Goal: Task Accomplishment & Management: Manage account settings

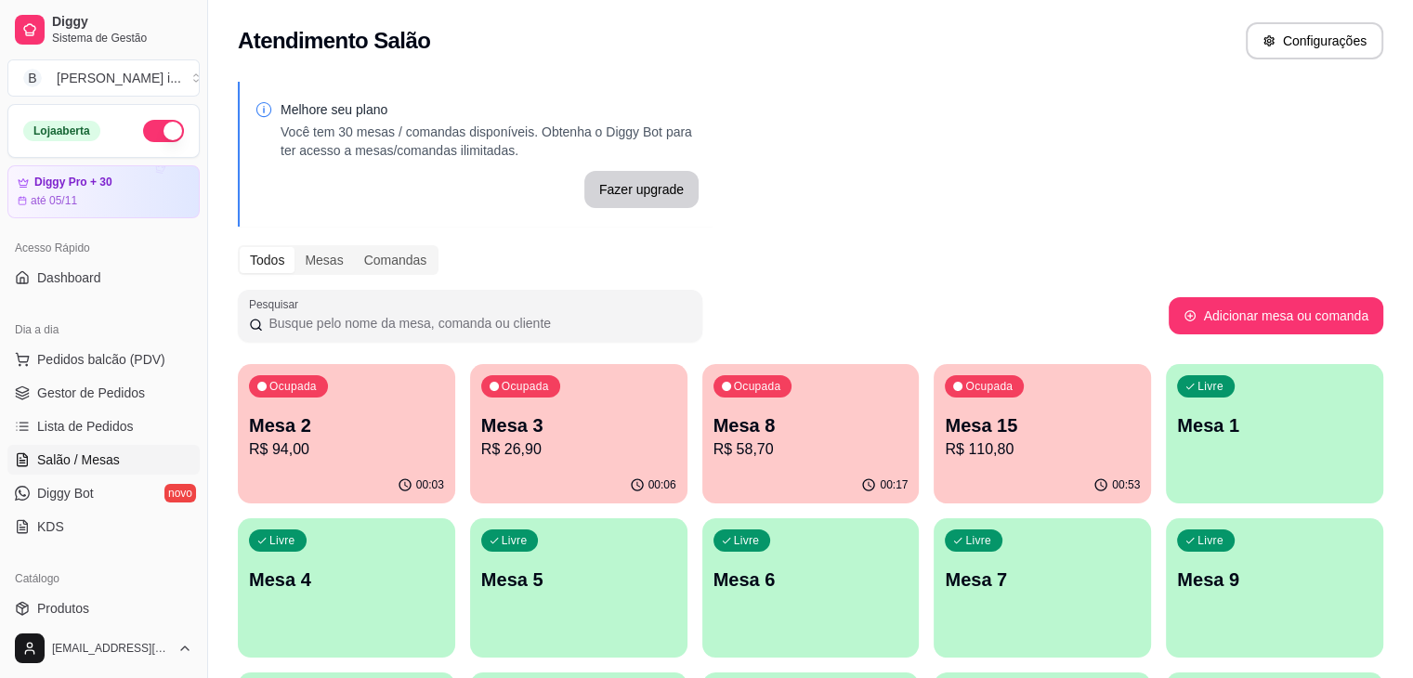
click at [714, 416] on p "Mesa 8" at bounding box center [811, 426] width 195 height 26
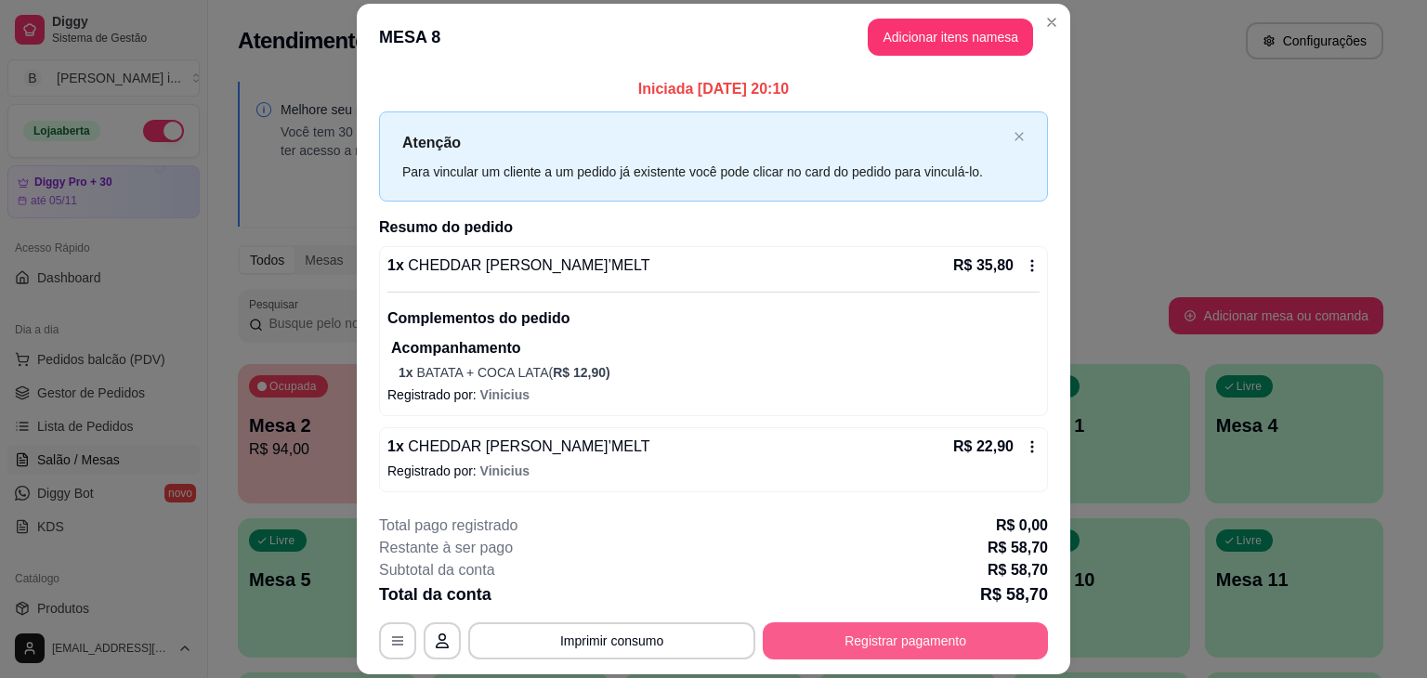
click at [936, 629] on button "Registrar pagamento" at bounding box center [905, 641] width 285 height 37
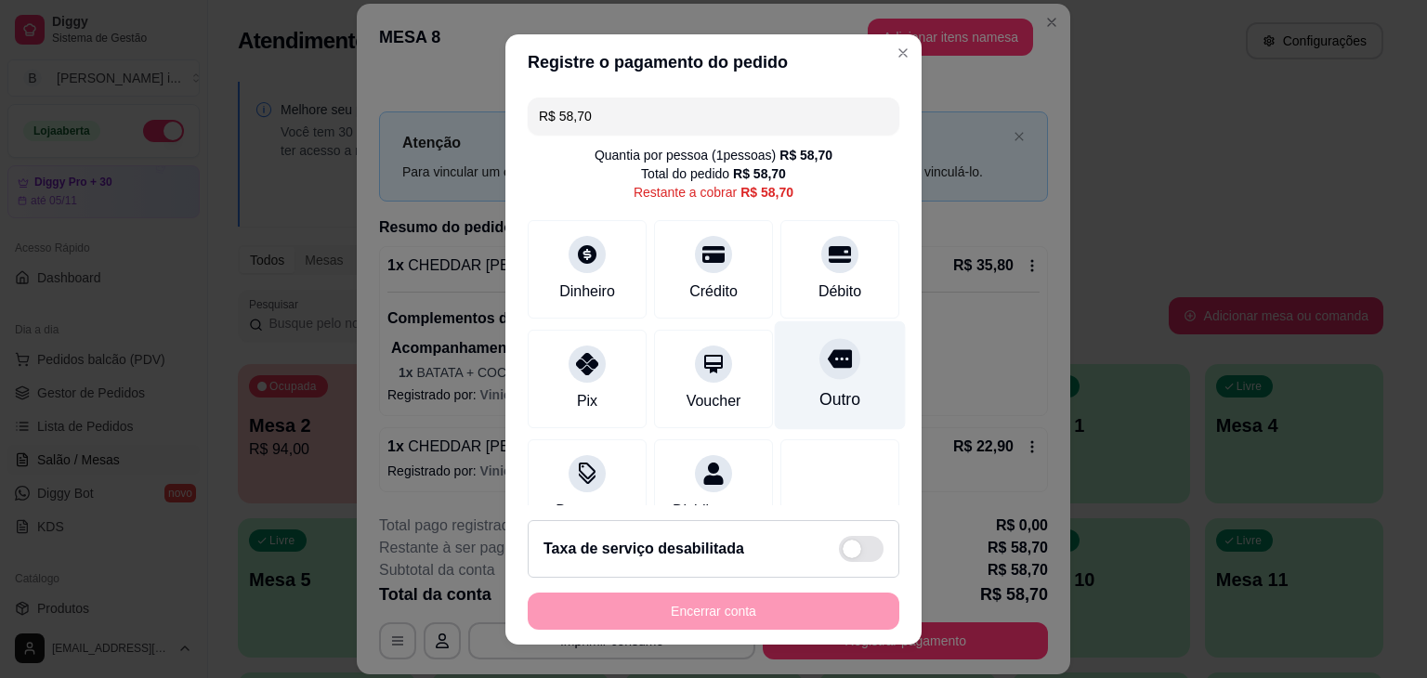
click at [828, 350] on icon at bounding box center [840, 358] width 24 height 19
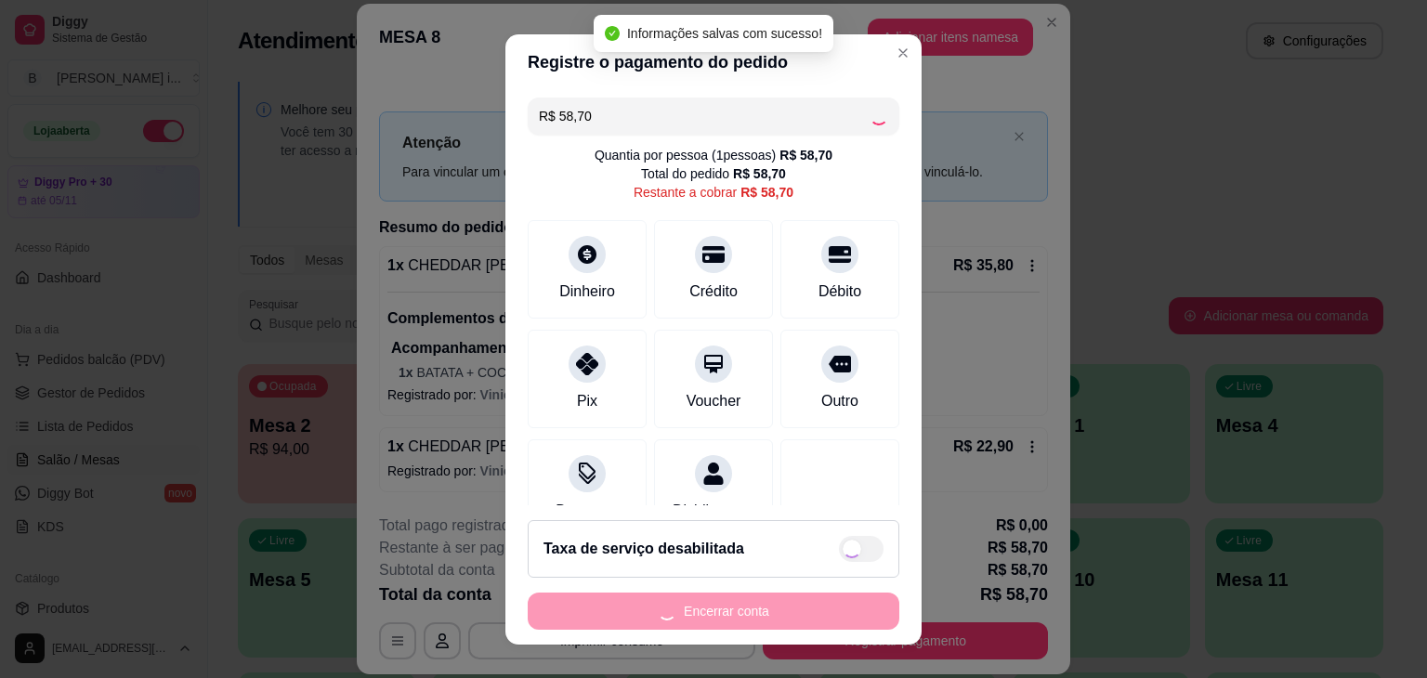
type input "R$ 0,00"
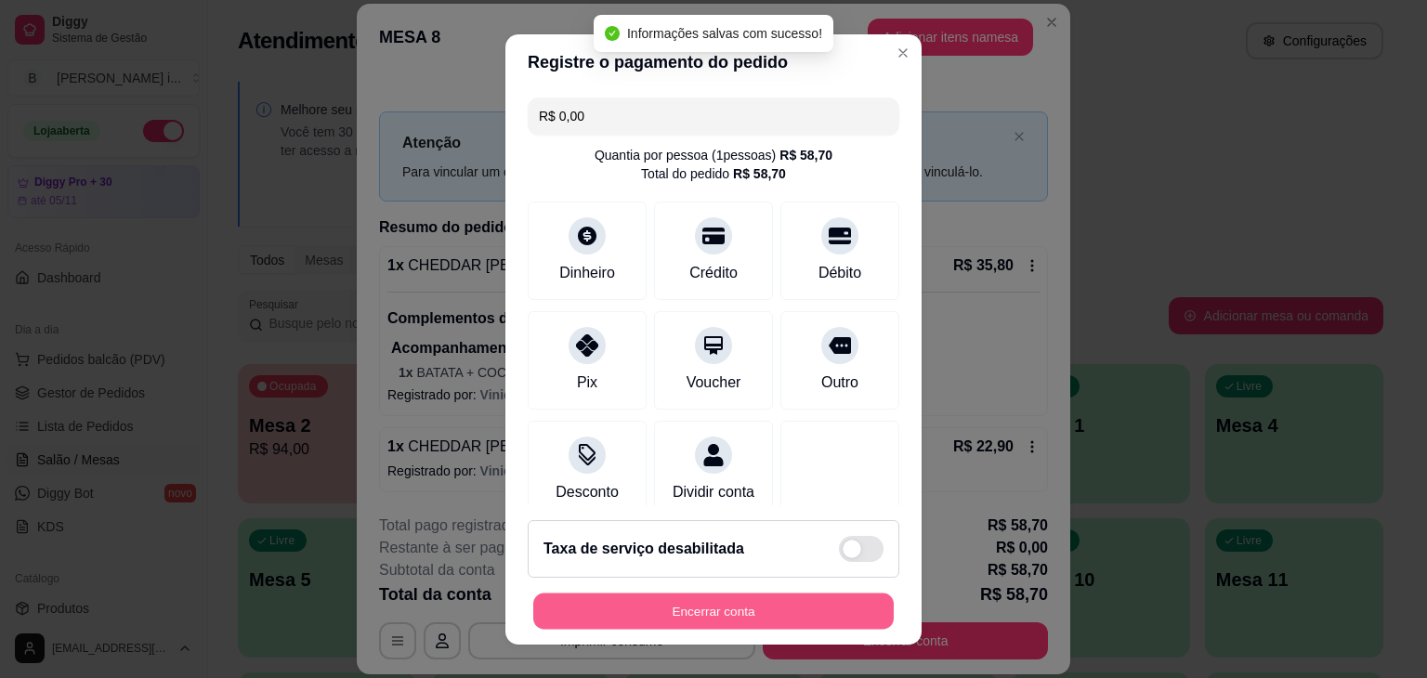
click at [780, 607] on button "Encerrar conta" at bounding box center [713, 611] width 361 height 36
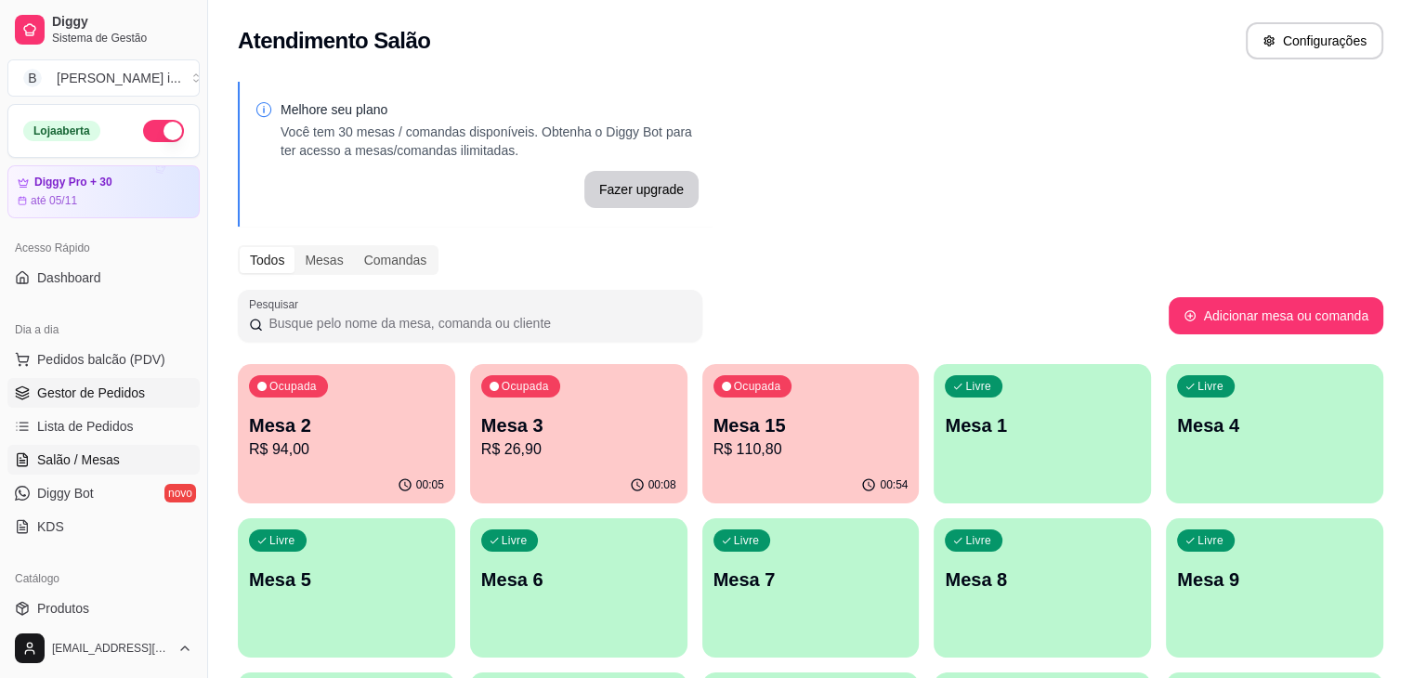
click at [135, 405] on link "Gestor de Pedidos" at bounding box center [103, 393] width 192 height 30
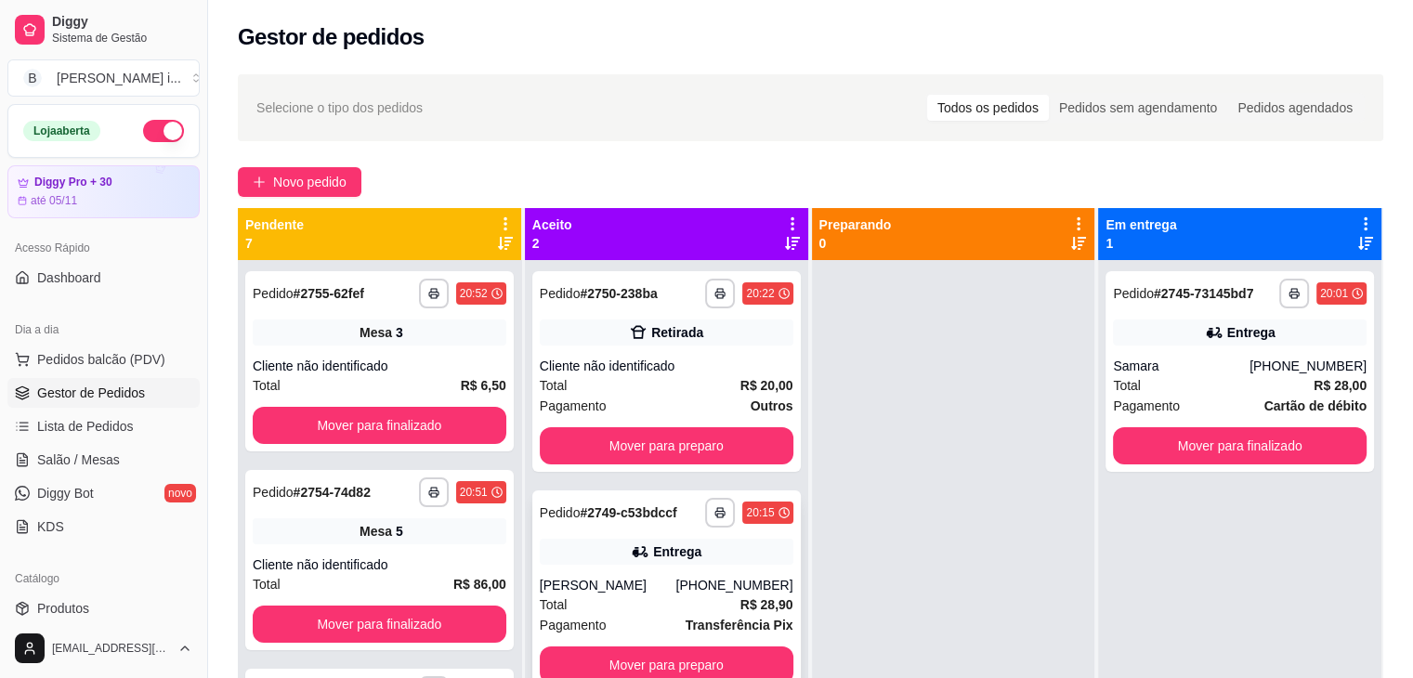
click at [713, 539] on div "Entrega" at bounding box center [667, 552] width 254 height 26
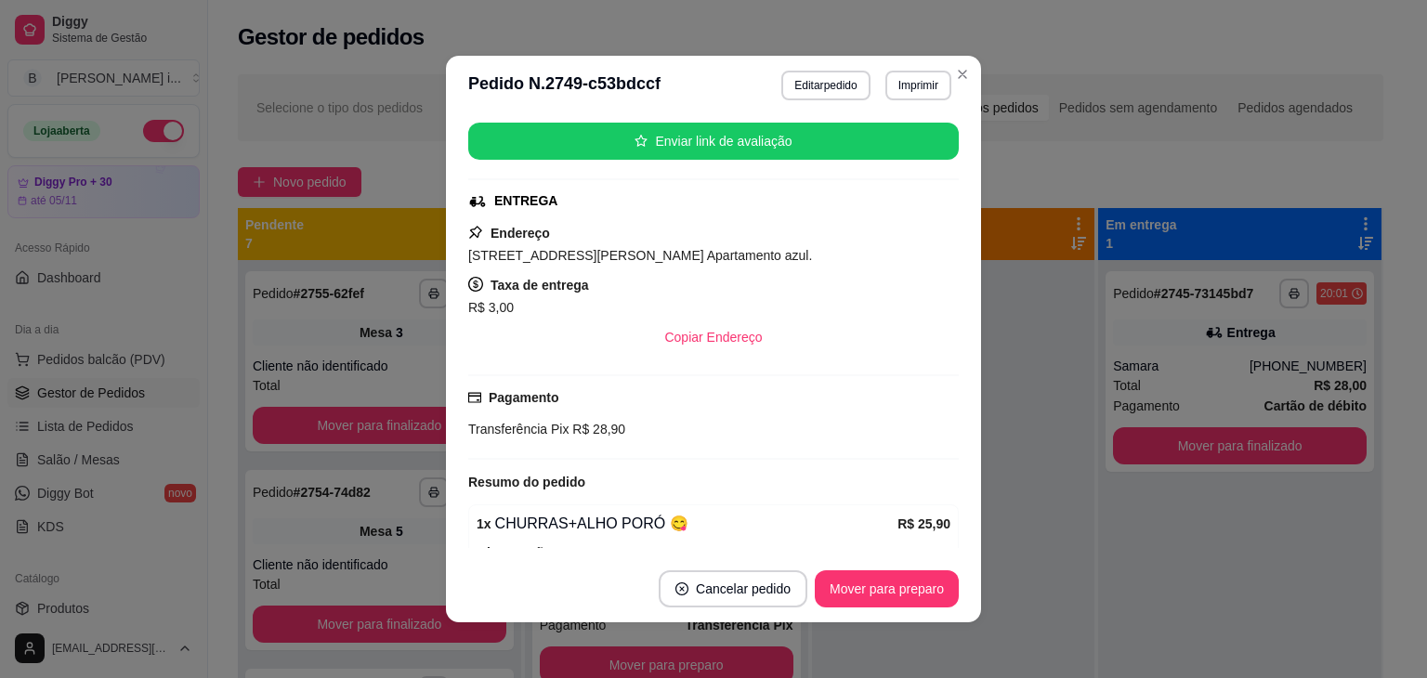
scroll to position [104, 0]
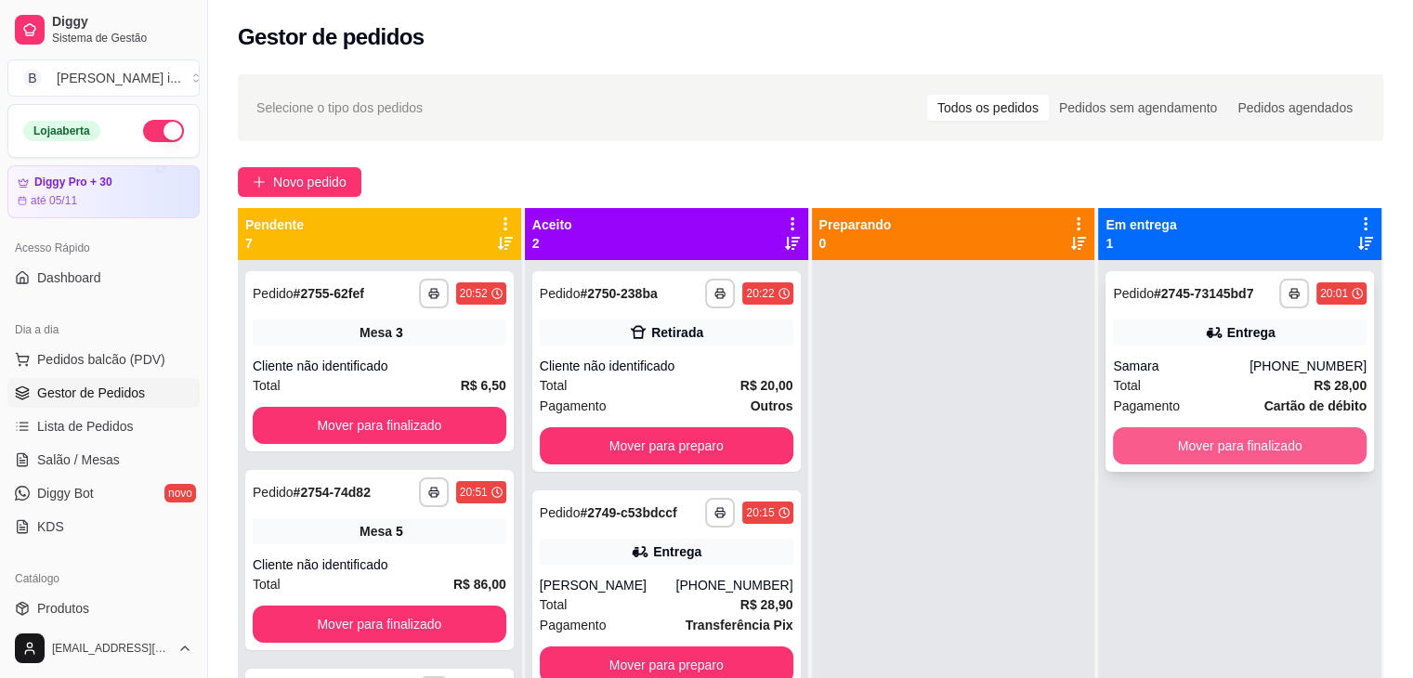
click at [1154, 451] on button "Mover para finalizado" at bounding box center [1240, 445] width 254 height 37
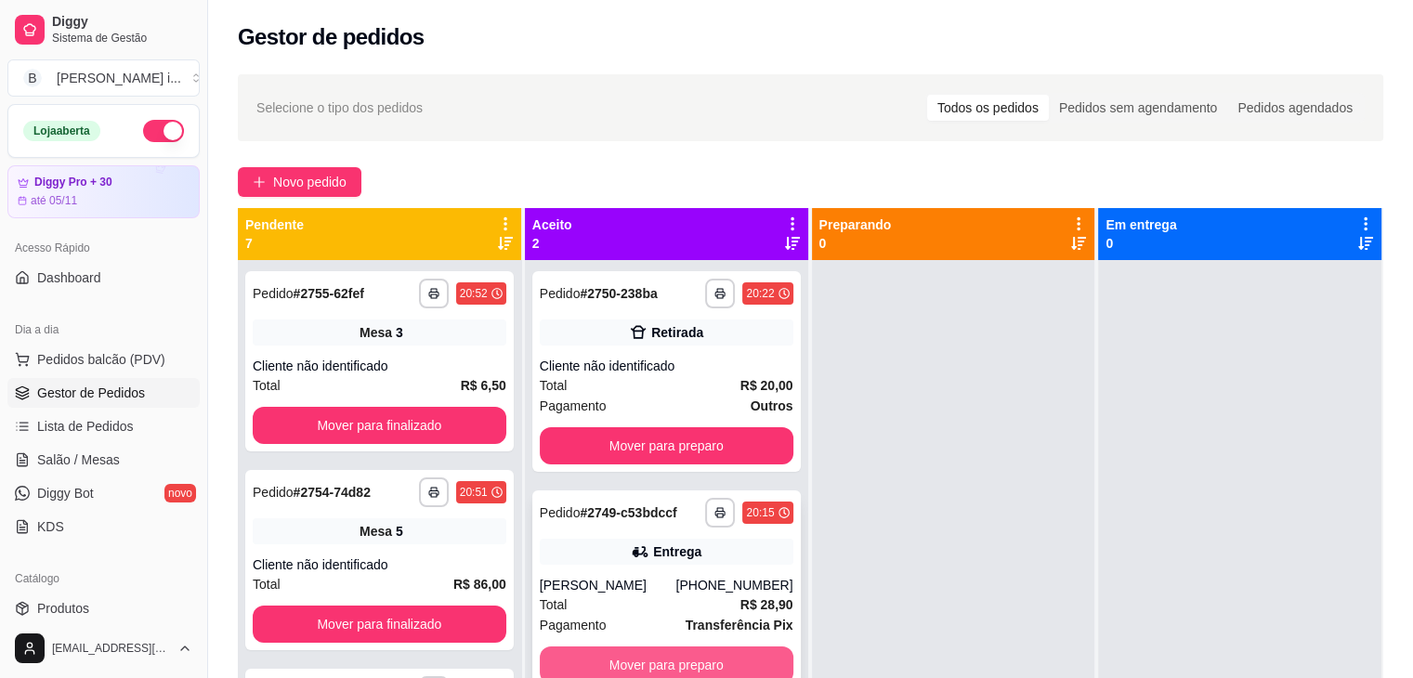
click at [728, 655] on button "Mover para preparo" at bounding box center [667, 665] width 254 height 37
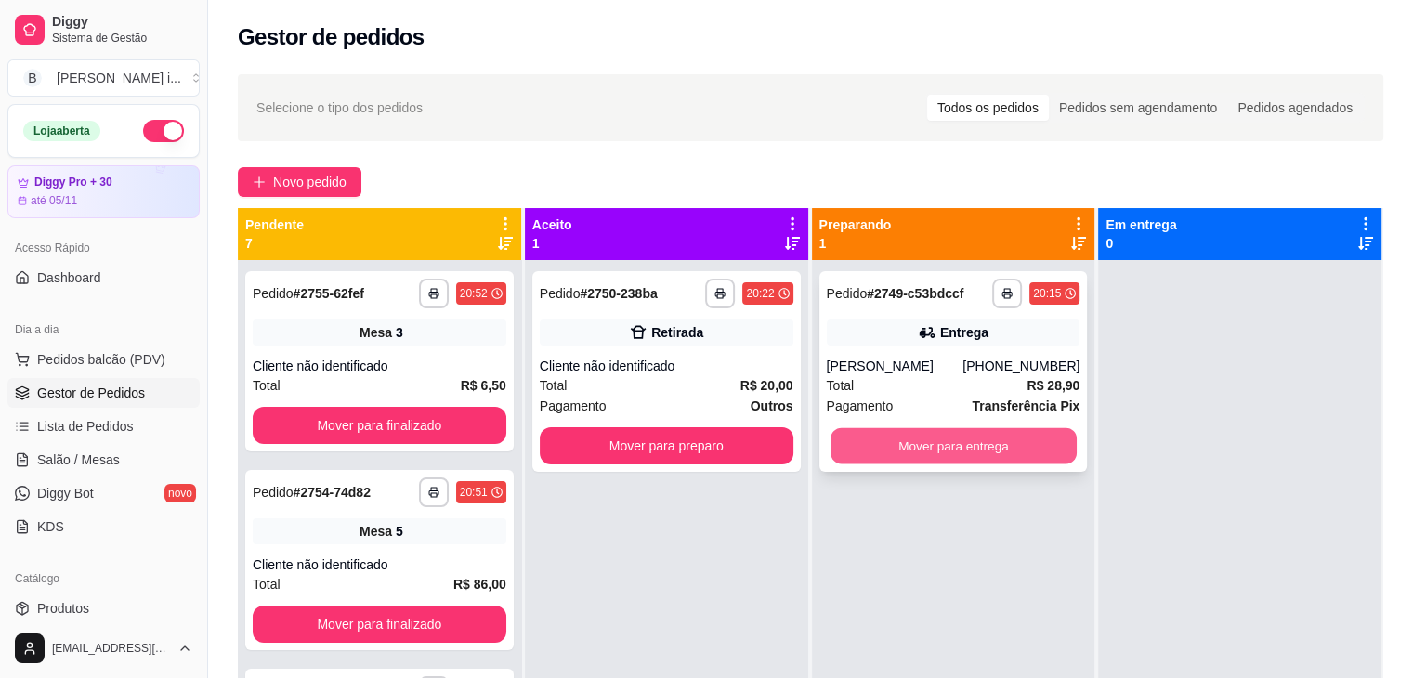
click at [972, 442] on button "Mover para entrega" at bounding box center [954, 446] width 246 height 36
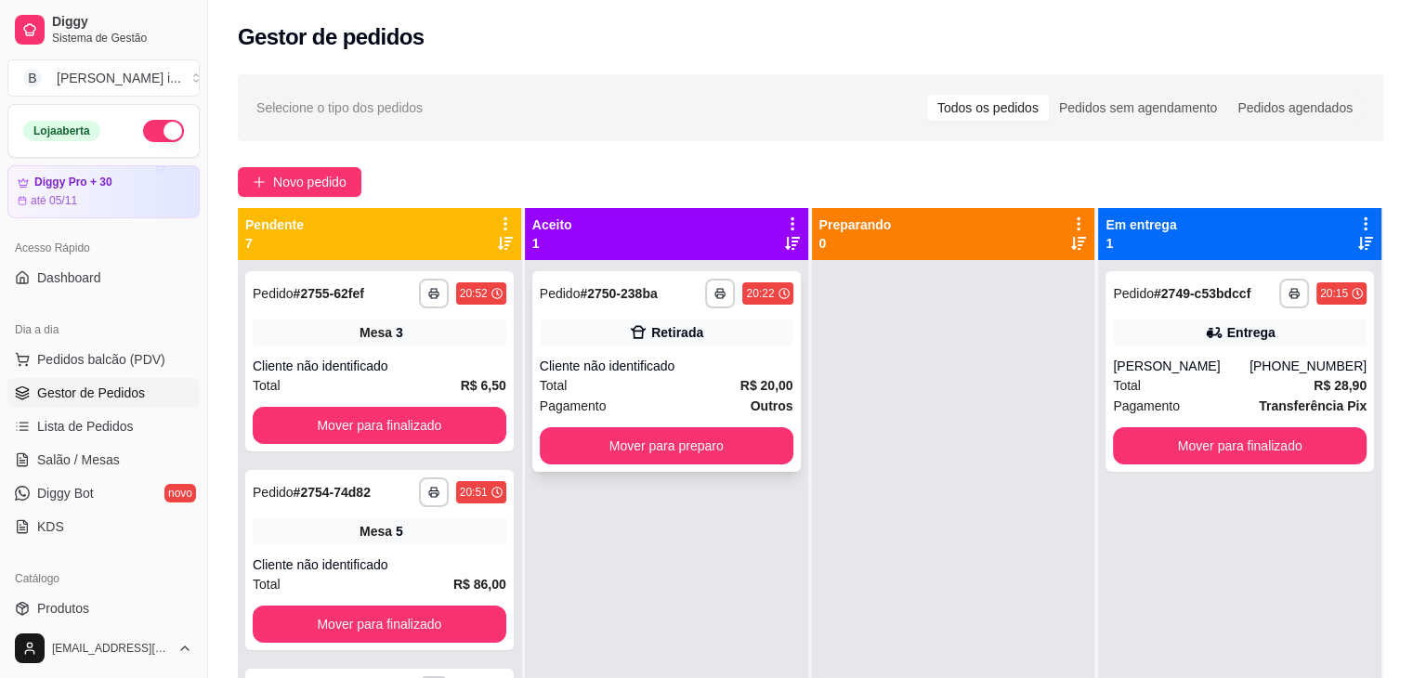
click at [705, 388] on div "Total R$ 20,00" at bounding box center [667, 385] width 254 height 20
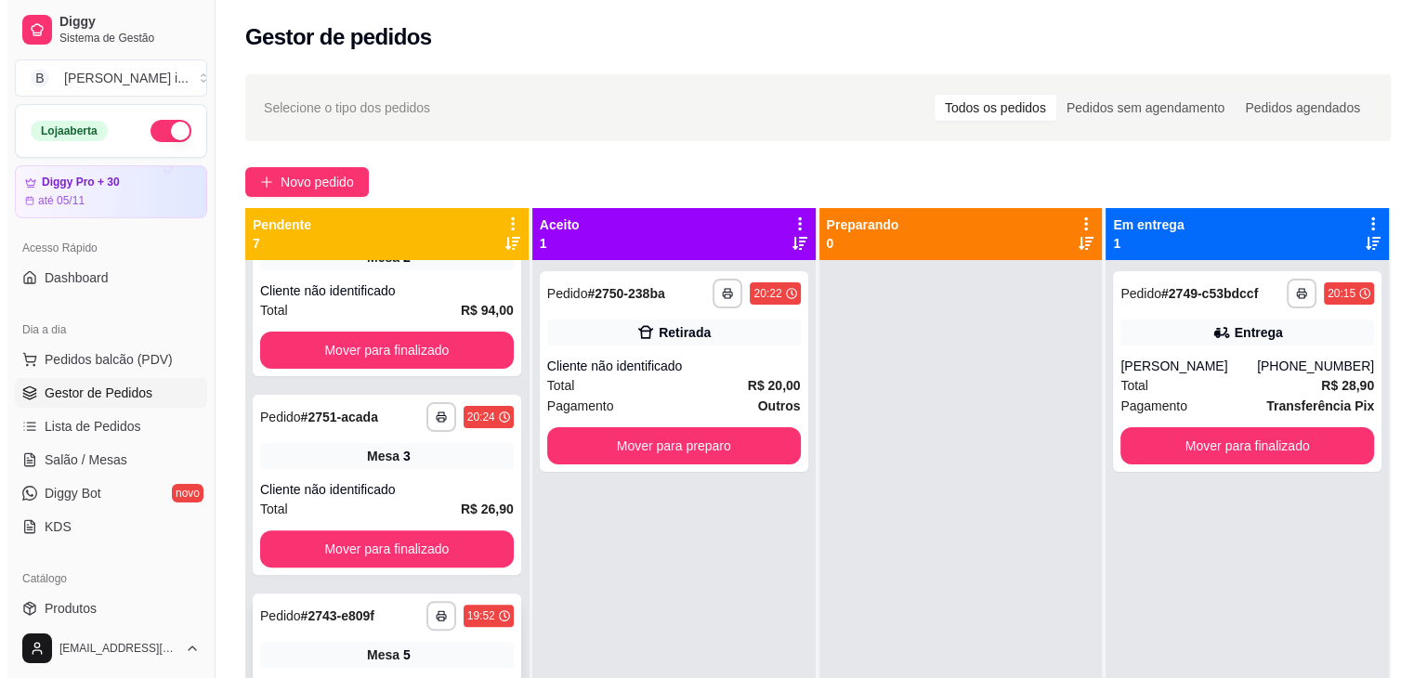
scroll to position [639, 0]
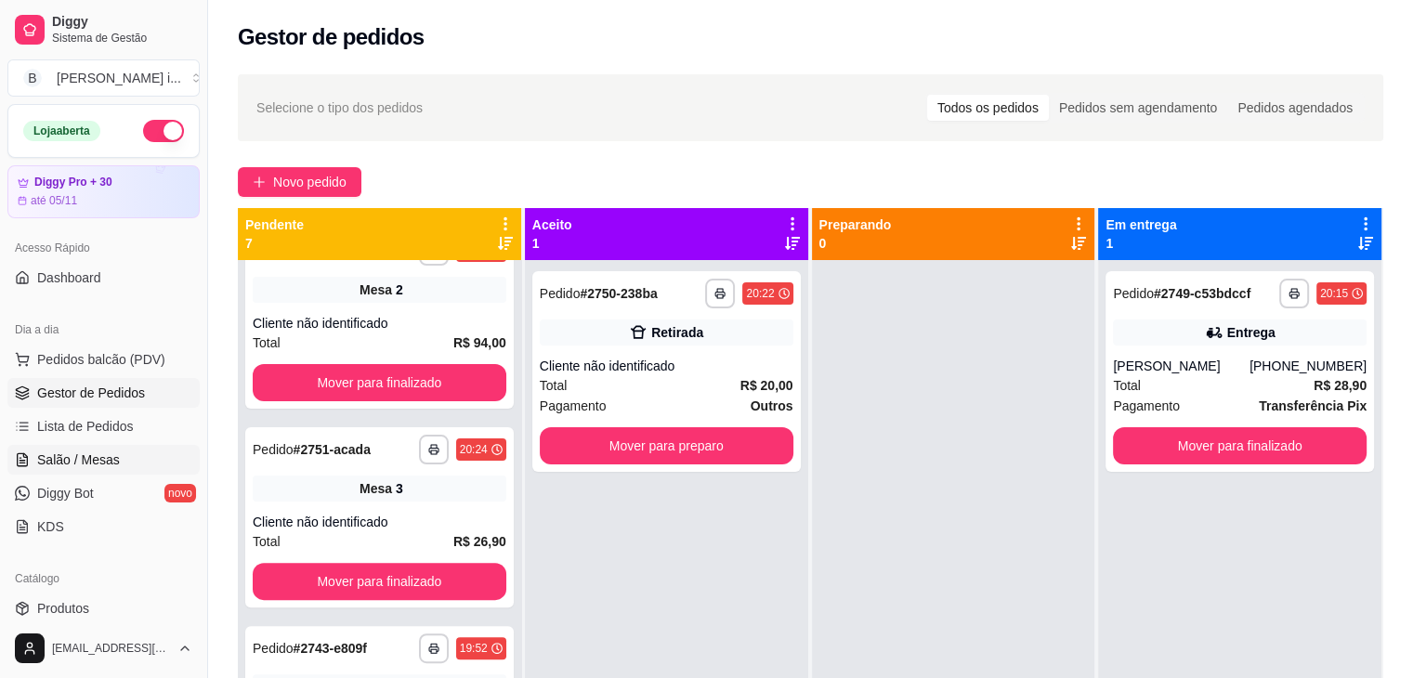
click at [58, 459] on span "Salão / Mesas" at bounding box center [78, 460] width 83 height 19
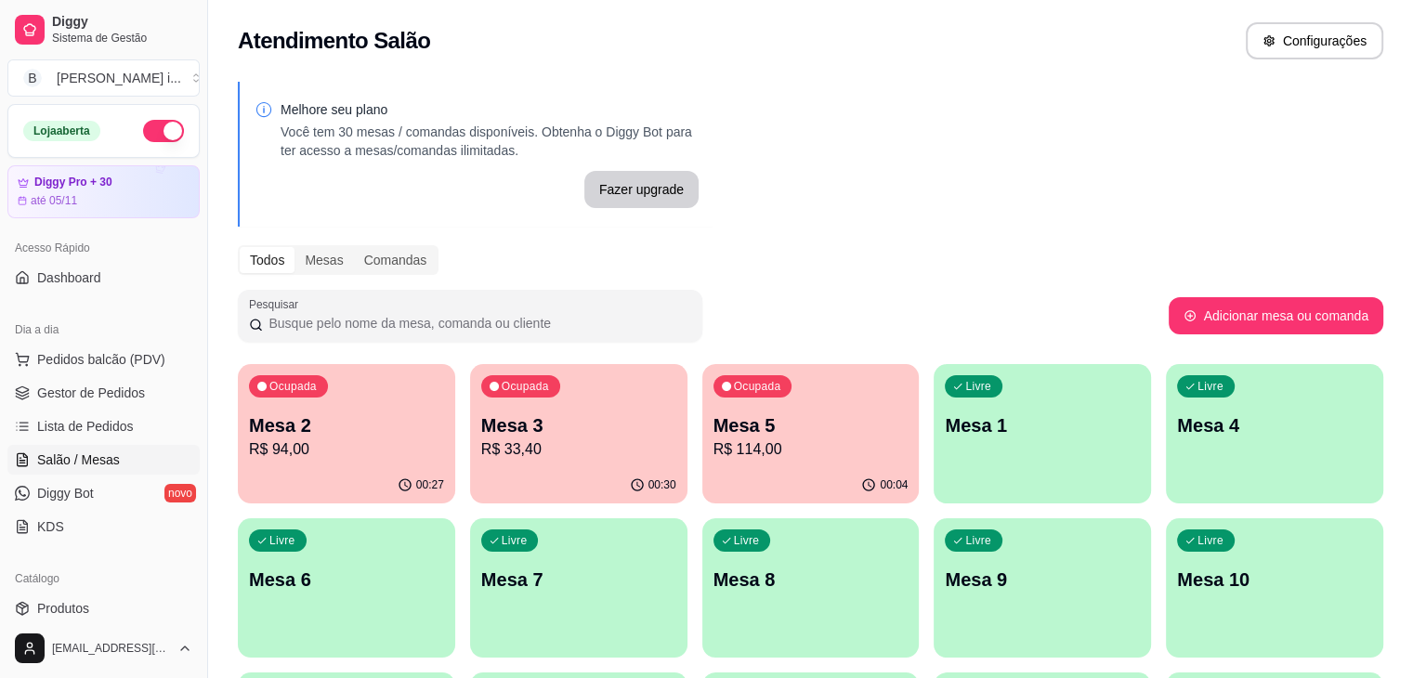
click at [703, 466] on div "Ocupada Mesa 5 R$ 114,00" at bounding box center [811, 415] width 217 height 103
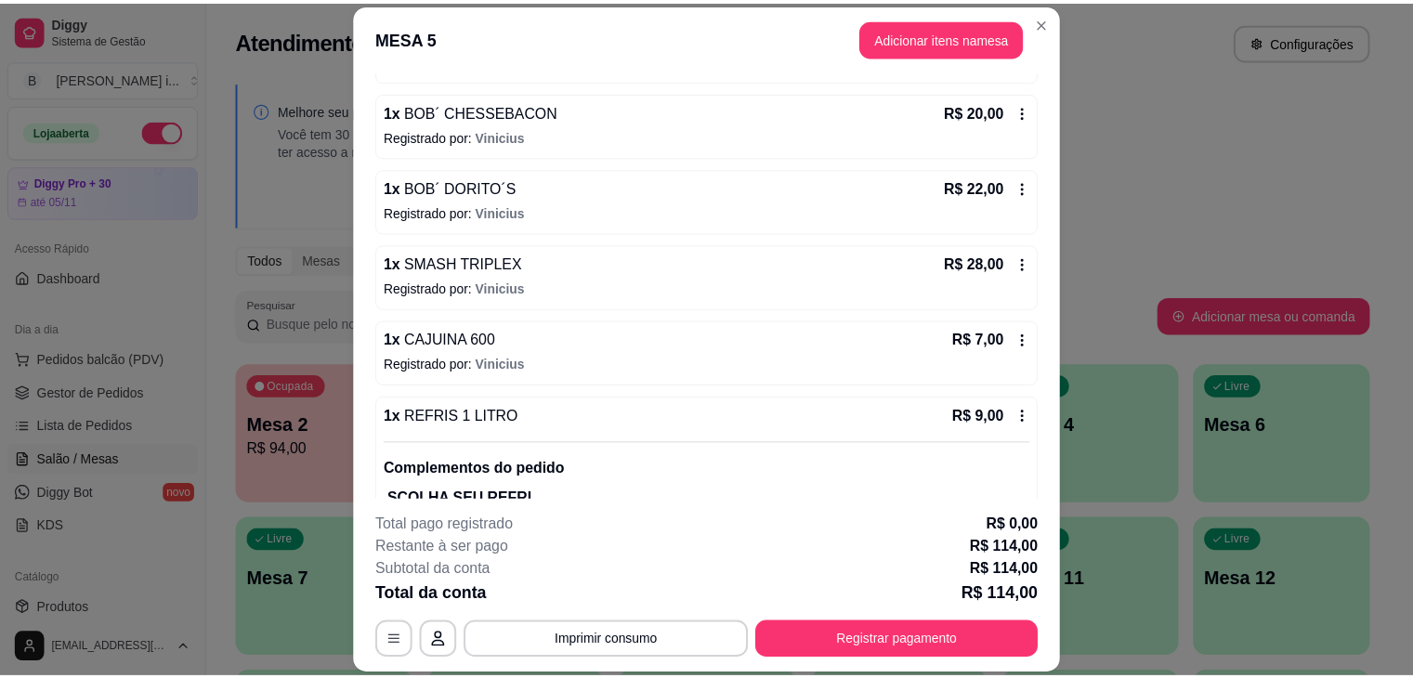
scroll to position [301, 0]
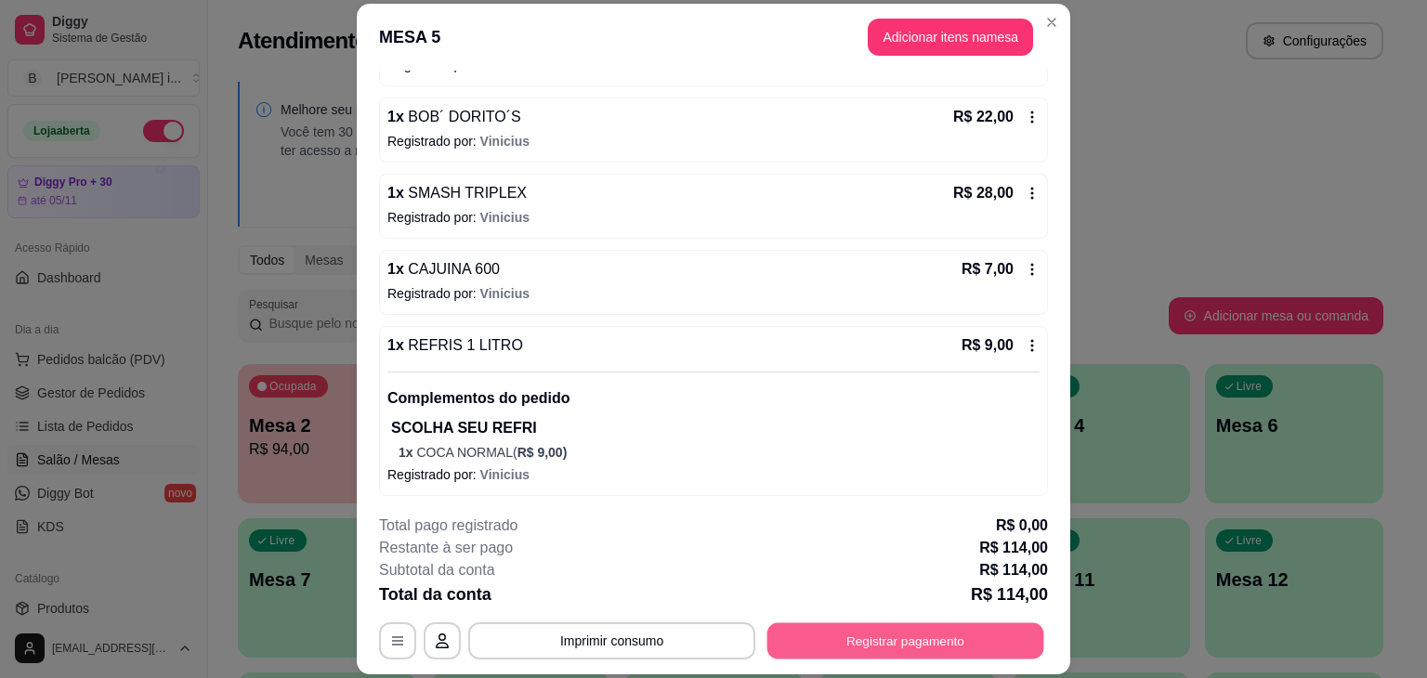
click at [1007, 642] on button "Registrar pagamento" at bounding box center [906, 642] width 277 height 36
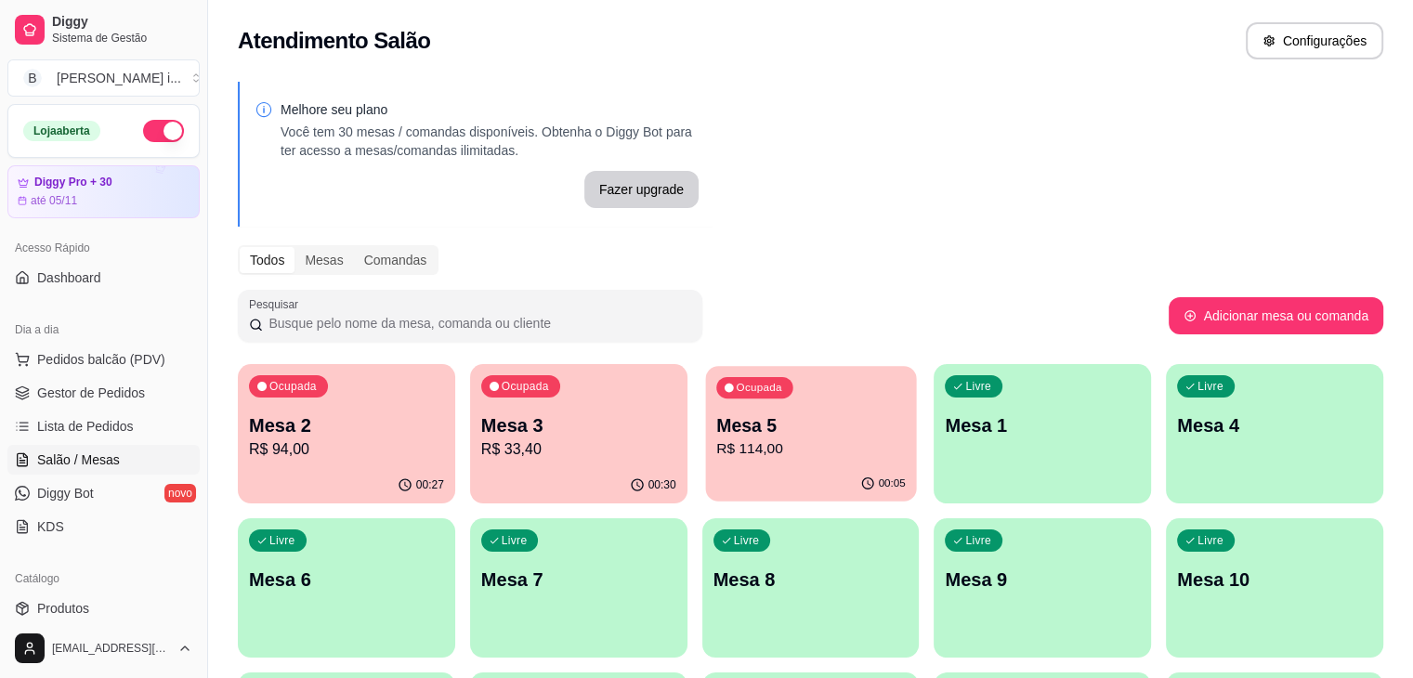
click at [716, 428] on p "Mesa 5" at bounding box center [811, 426] width 190 height 25
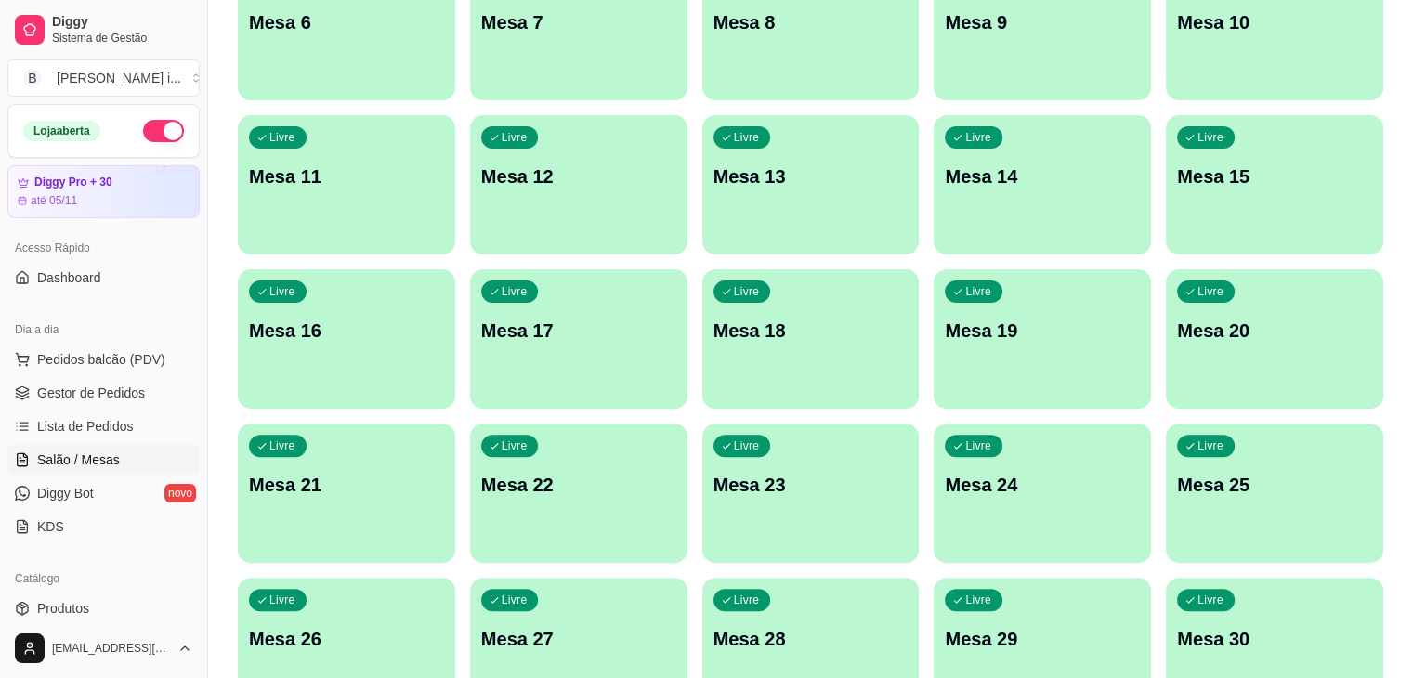
scroll to position [186, 0]
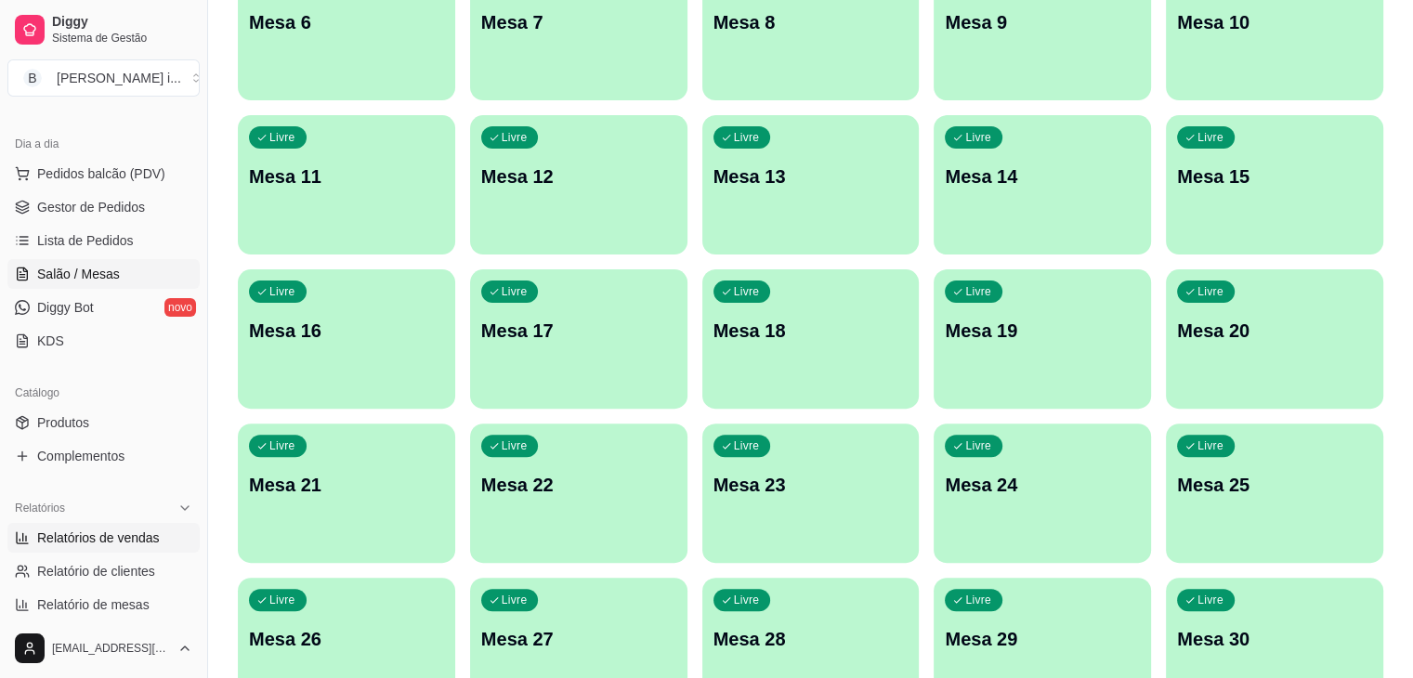
click at [98, 546] on link "Relatórios de vendas" at bounding box center [103, 538] width 192 height 30
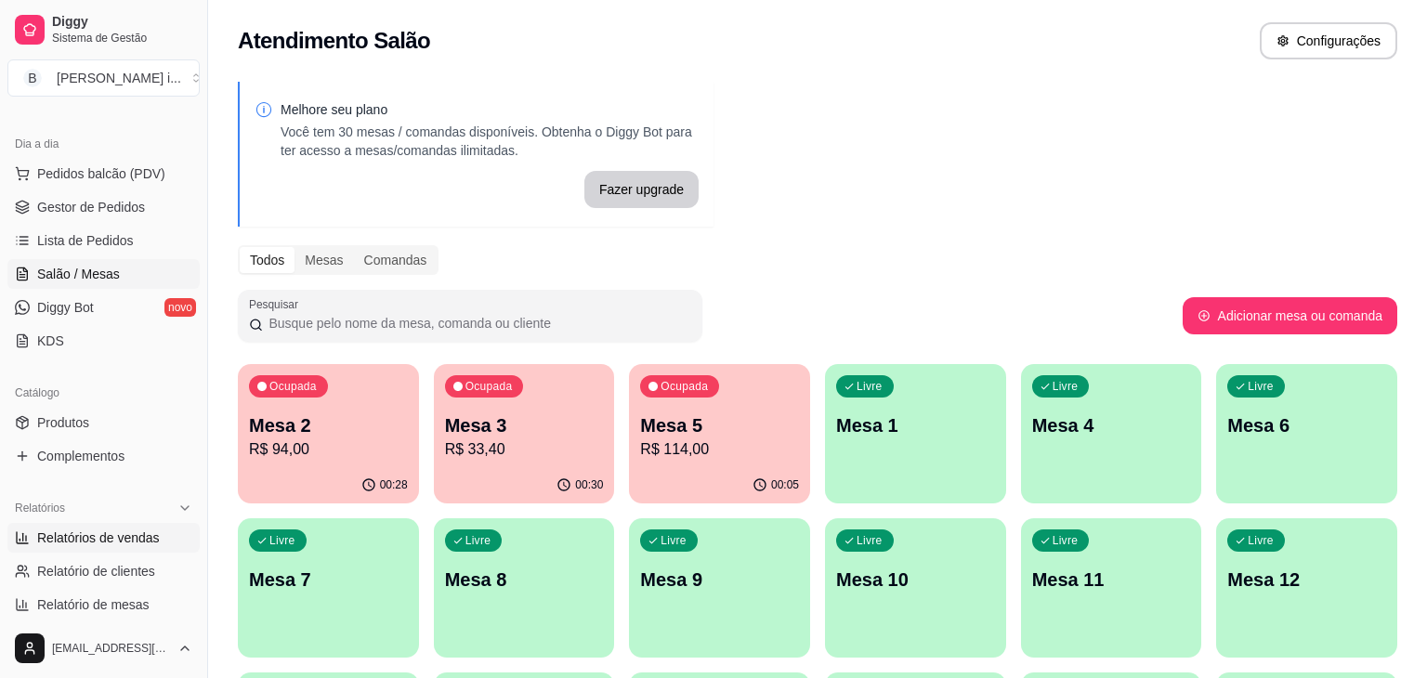
select select "ALL"
select select "0"
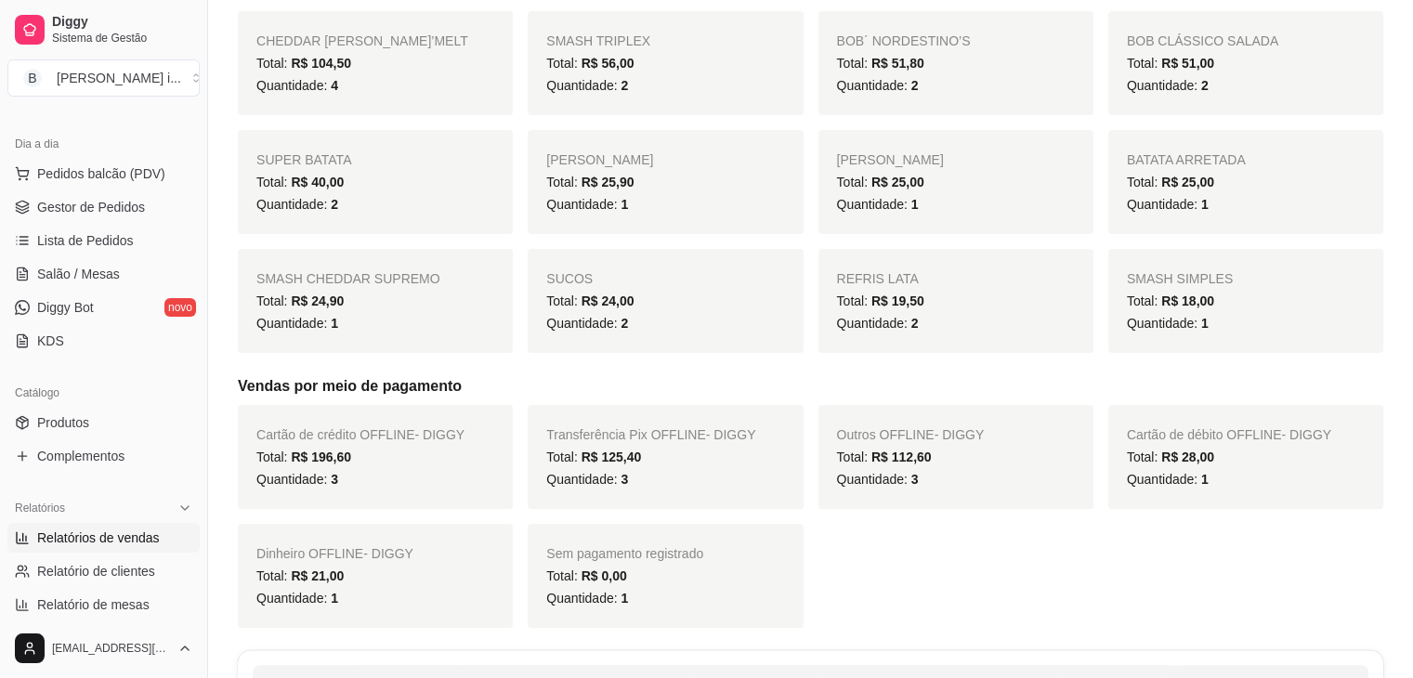
scroll to position [186, 0]
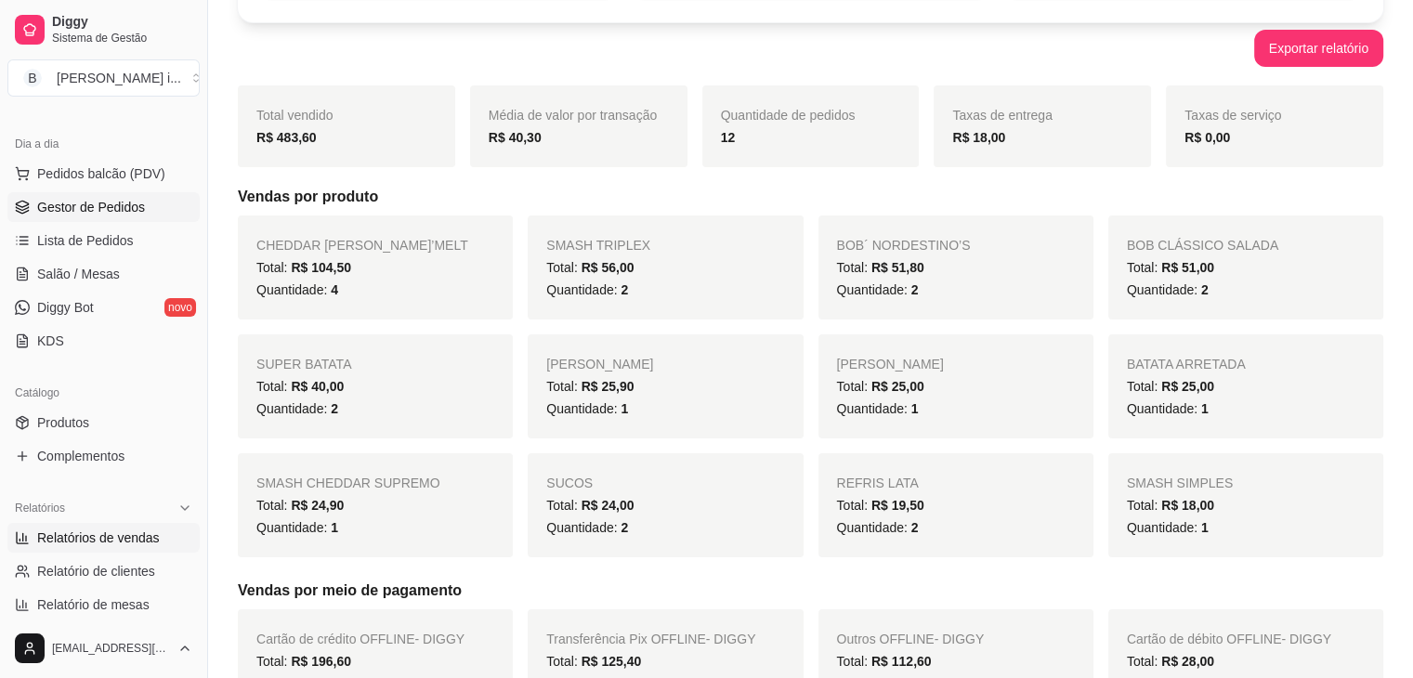
click at [82, 205] on span "Gestor de Pedidos" at bounding box center [91, 207] width 108 height 19
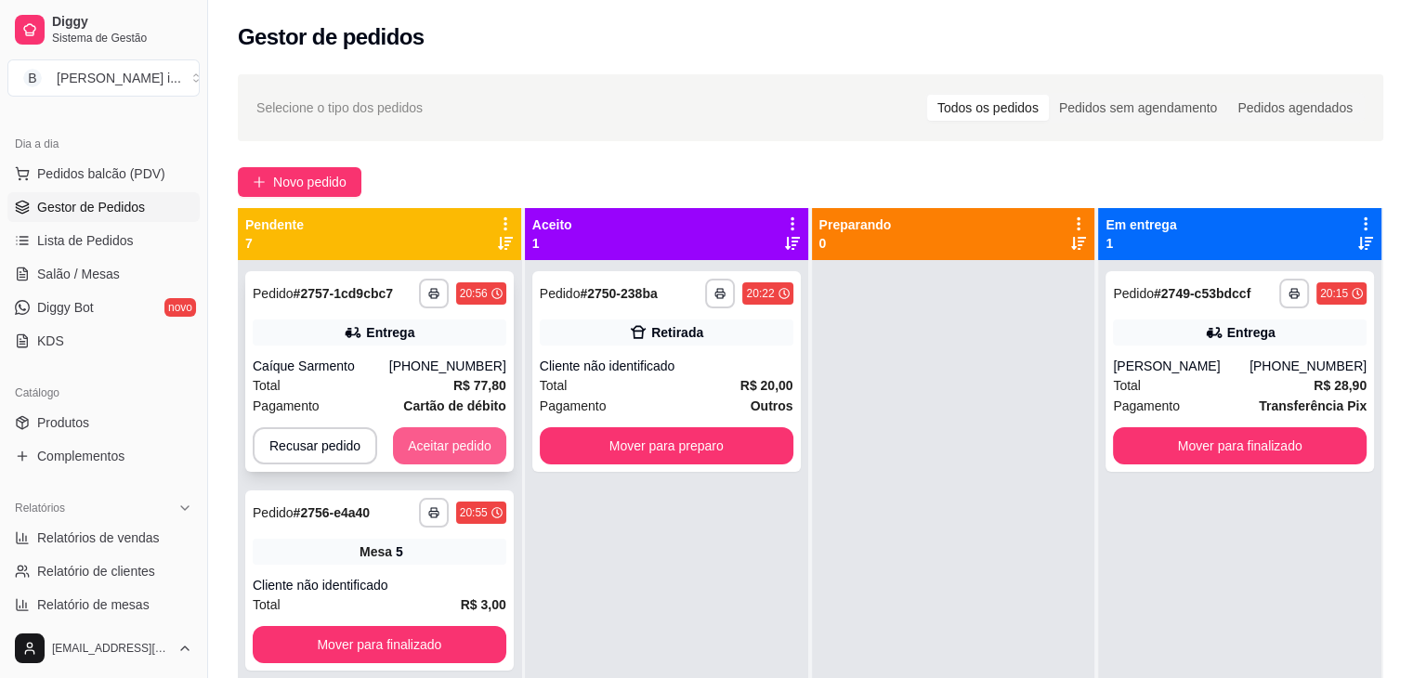
click at [450, 440] on button "Aceitar pedido" at bounding box center [449, 445] width 113 height 37
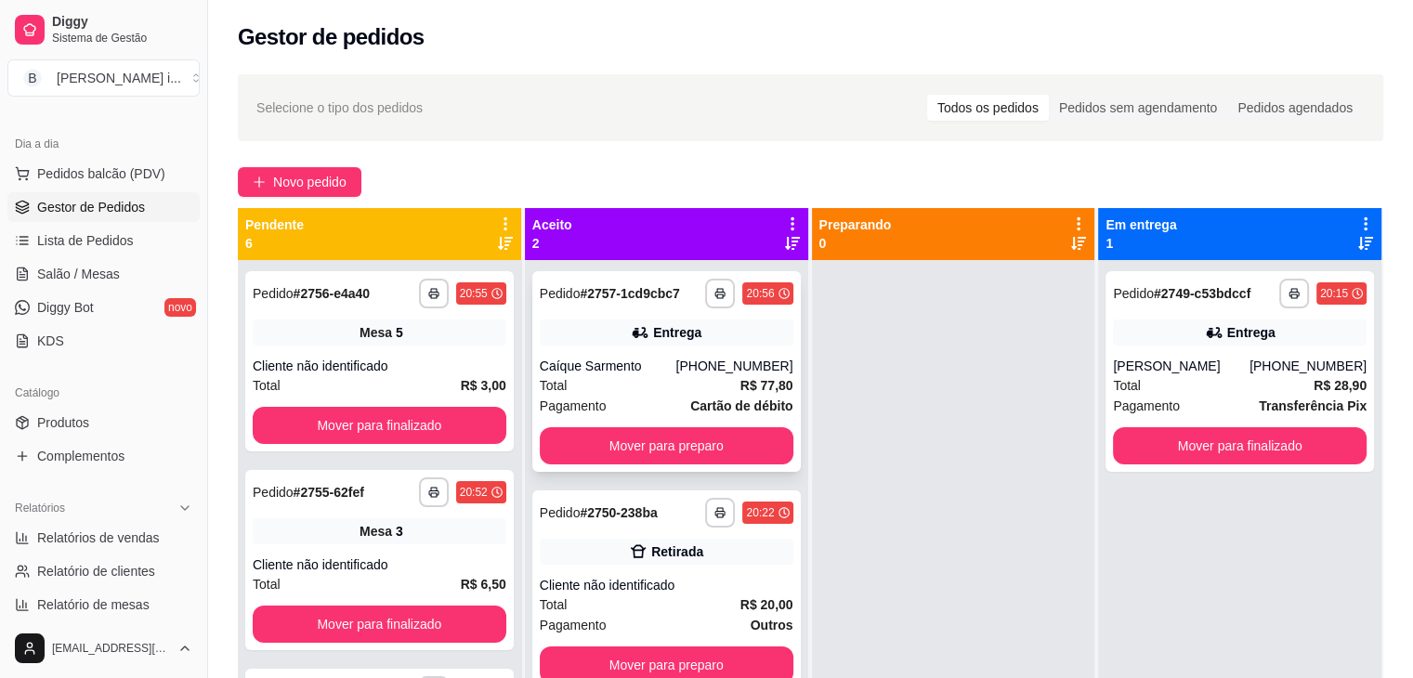
click at [717, 342] on div "Entrega" at bounding box center [667, 333] width 254 height 26
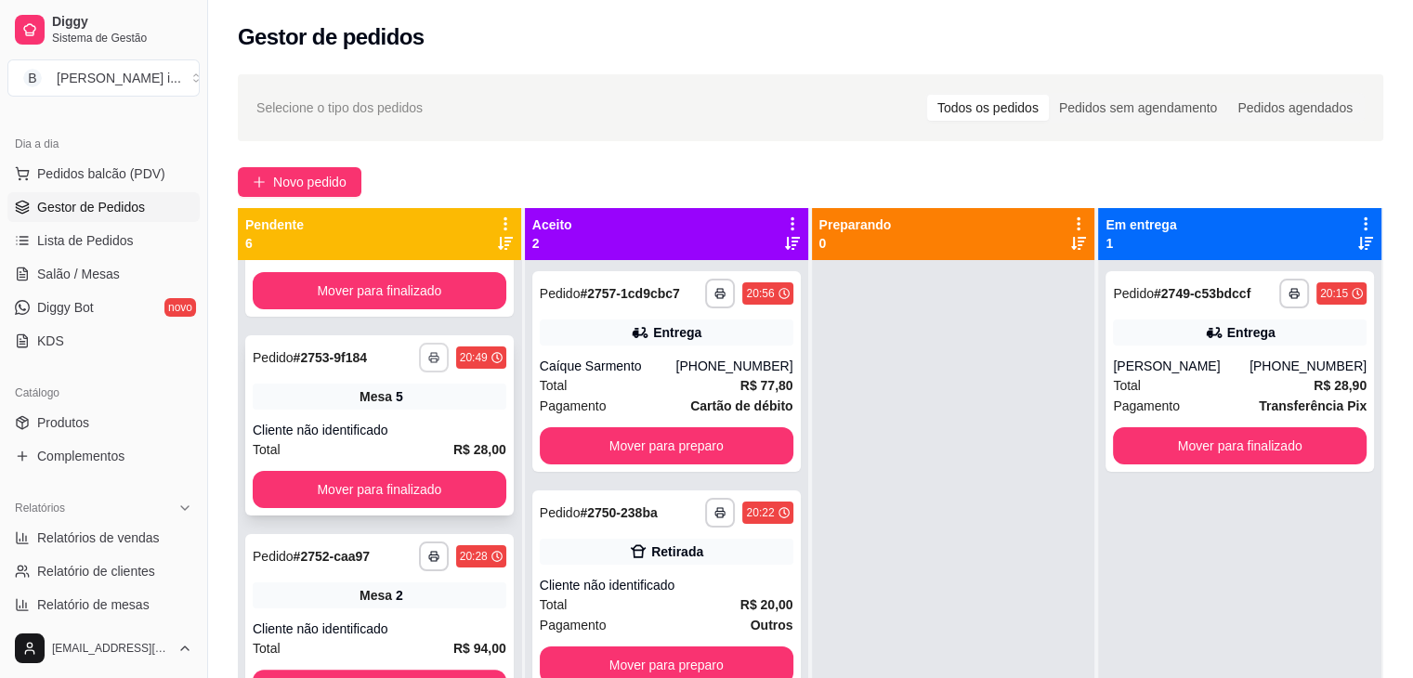
scroll to position [533, 0]
click at [411, 395] on div "Mesa 5" at bounding box center [380, 396] width 254 height 26
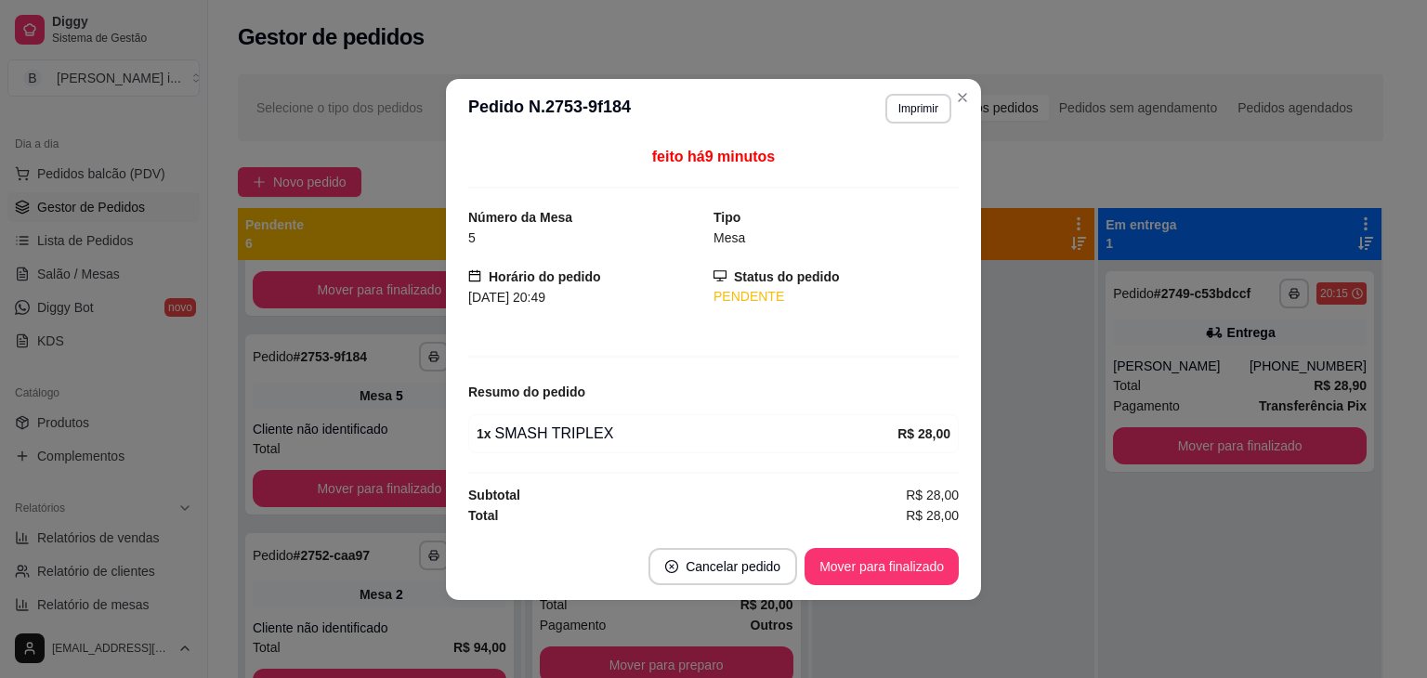
click at [972, 456] on div "feito há 9 minutos Número da Mesa 5 Tipo Mesa Horário do pedido [DATE] 20:49 St…" at bounding box center [713, 335] width 535 height 395
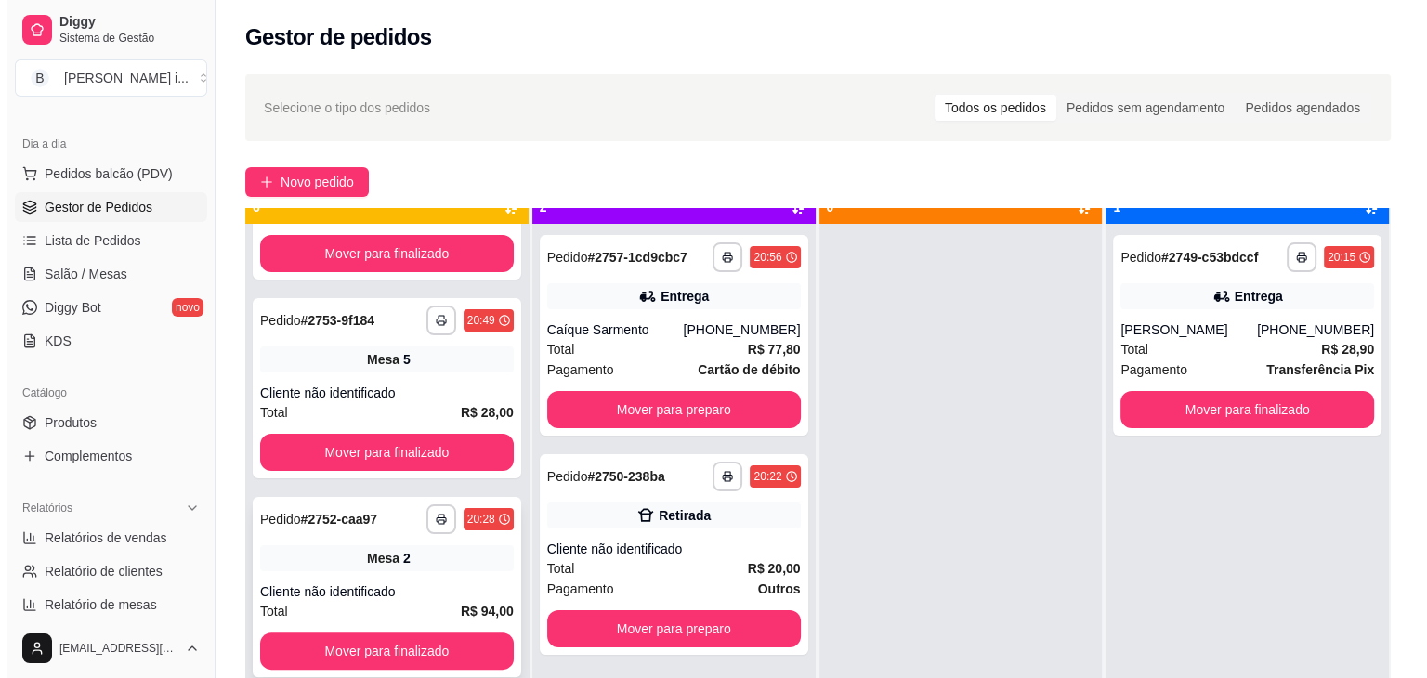
scroll to position [52, 0]
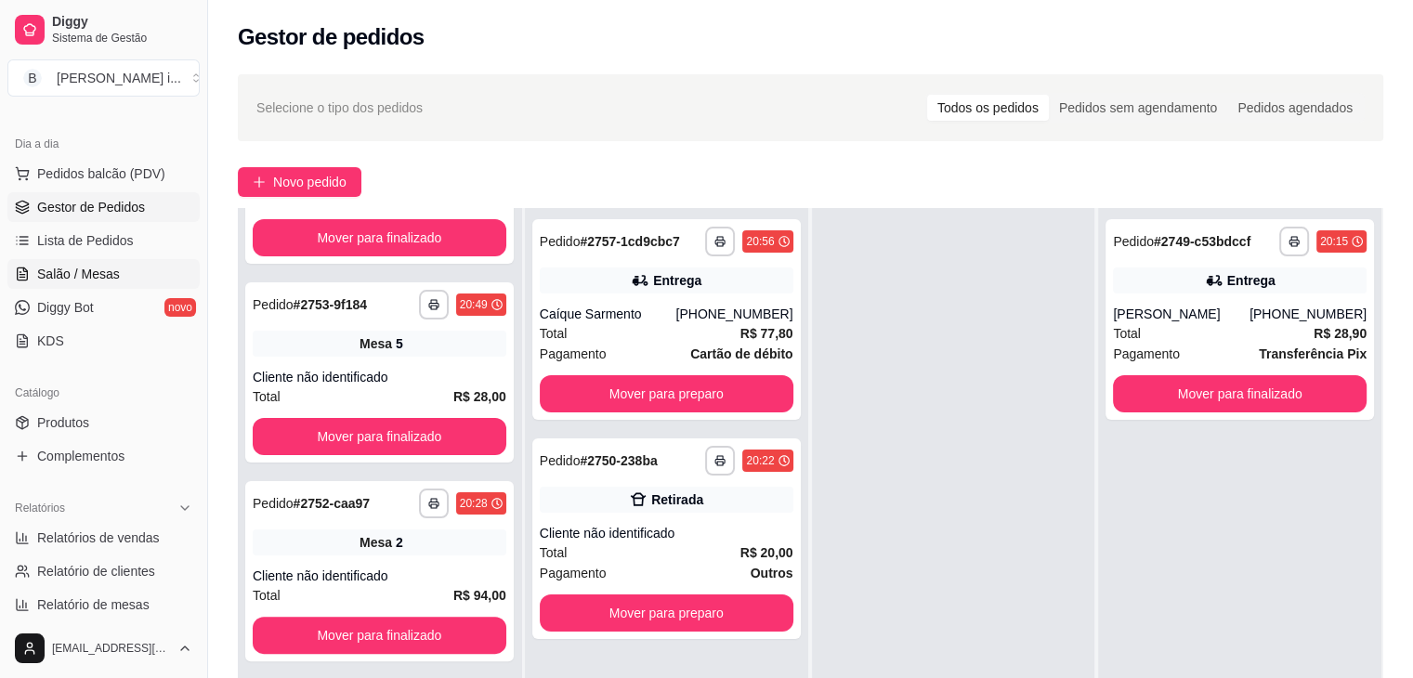
click at [101, 284] on link "Salão / Mesas" at bounding box center [103, 274] width 192 height 30
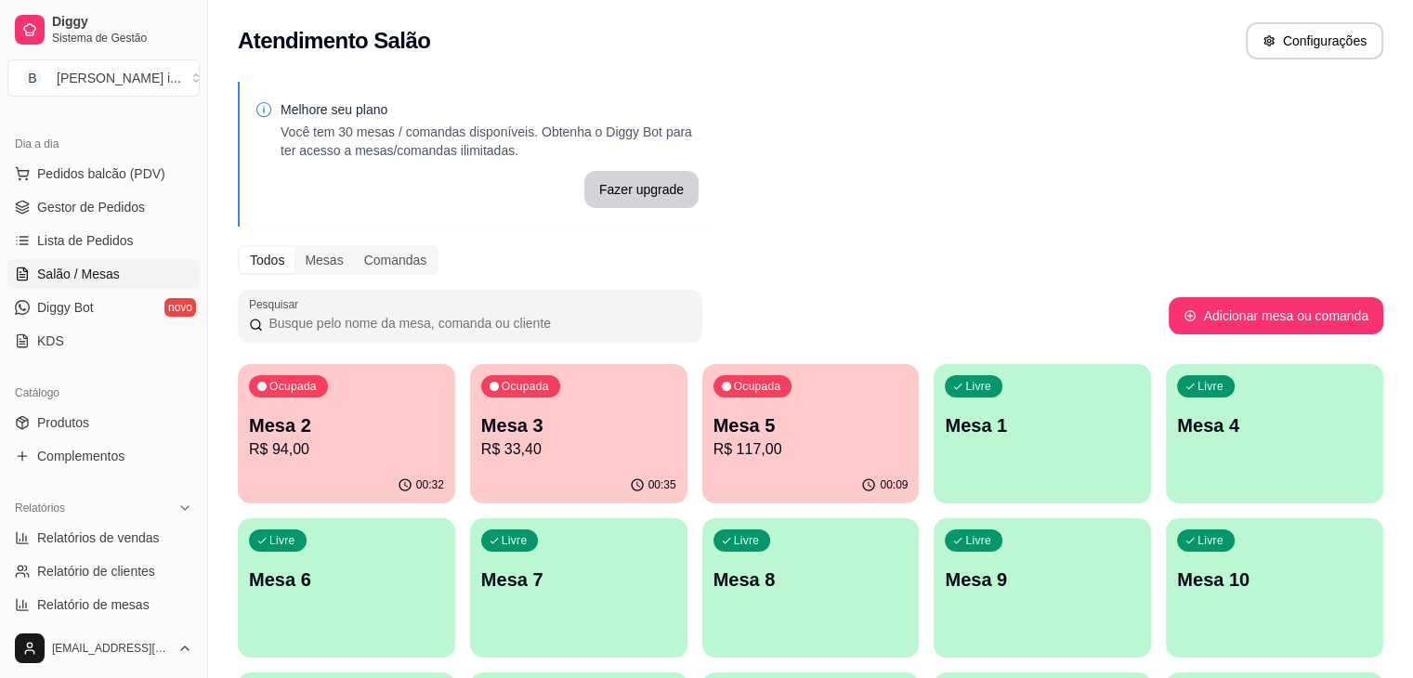
click at [714, 460] on p "R$ 117,00" at bounding box center [811, 450] width 195 height 22
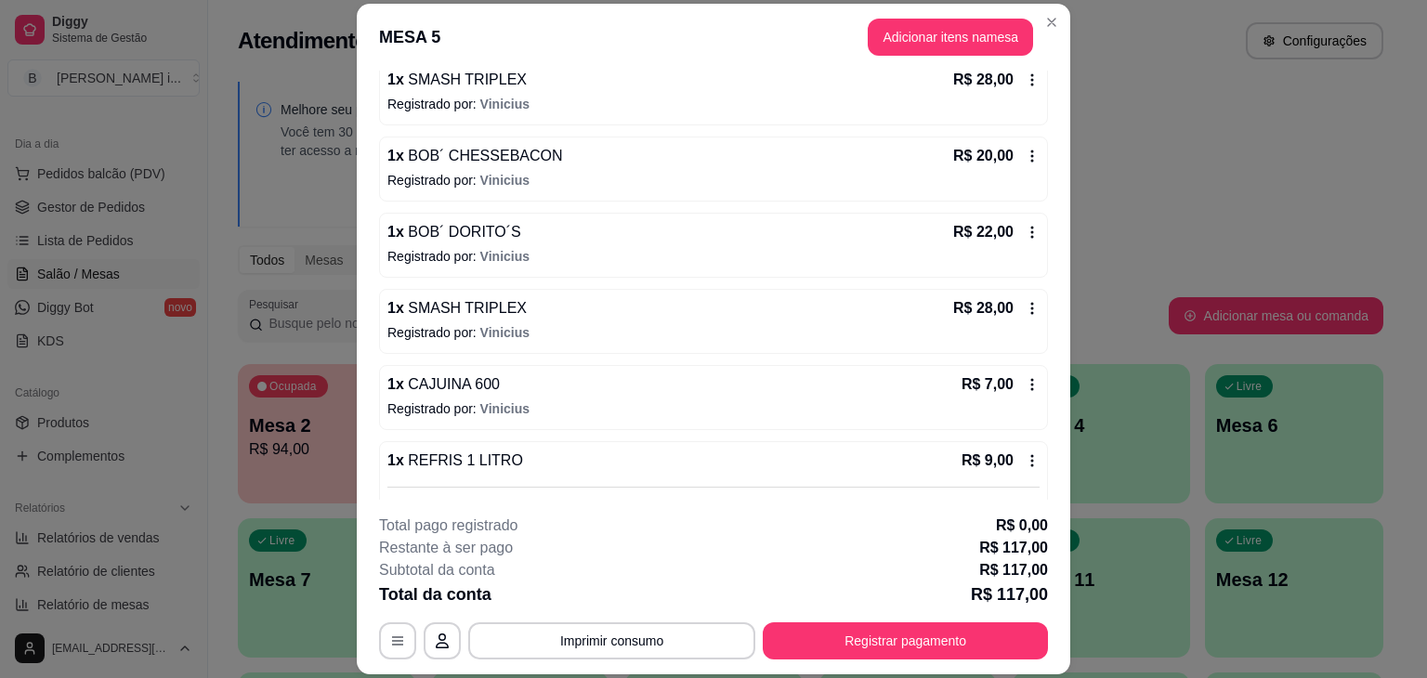
scroll to position [279, 0]
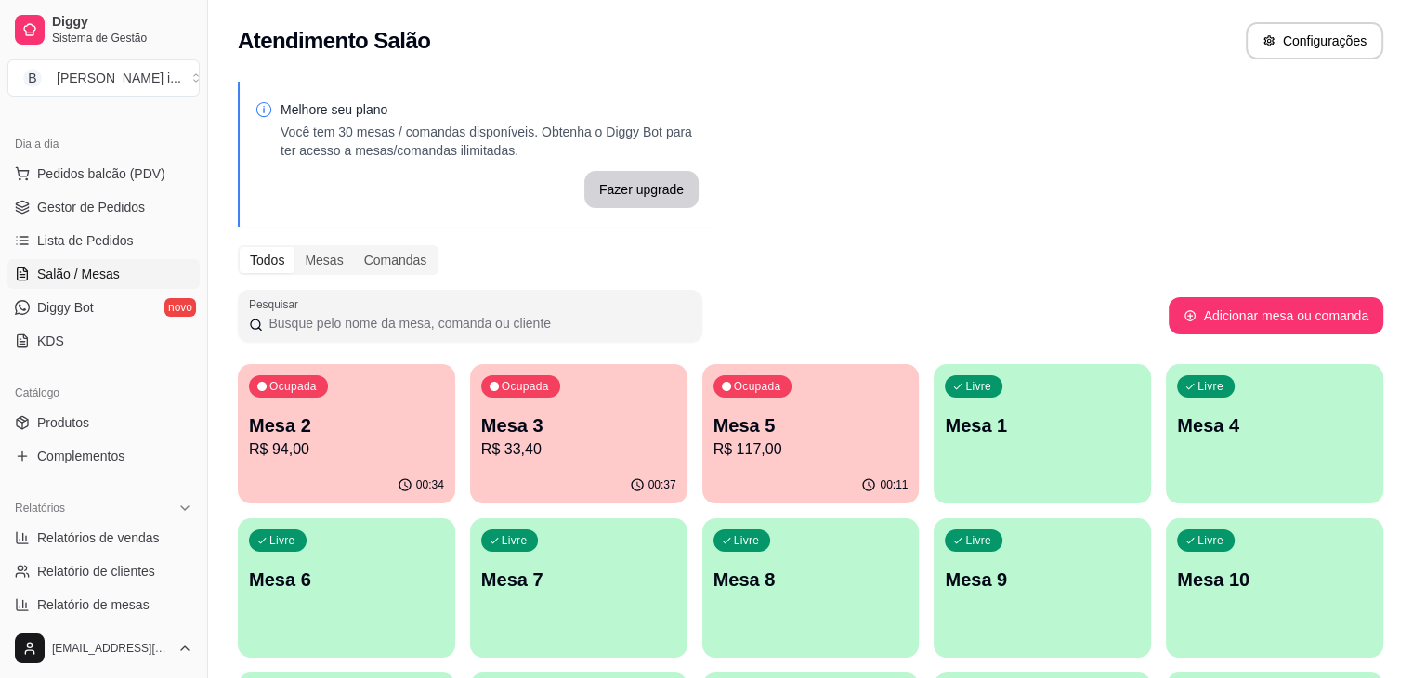
click at [308, 410] on div "Ocupada Mesa 2 R$ 94,00" at bounding box center [346, 415] width 217 height 103
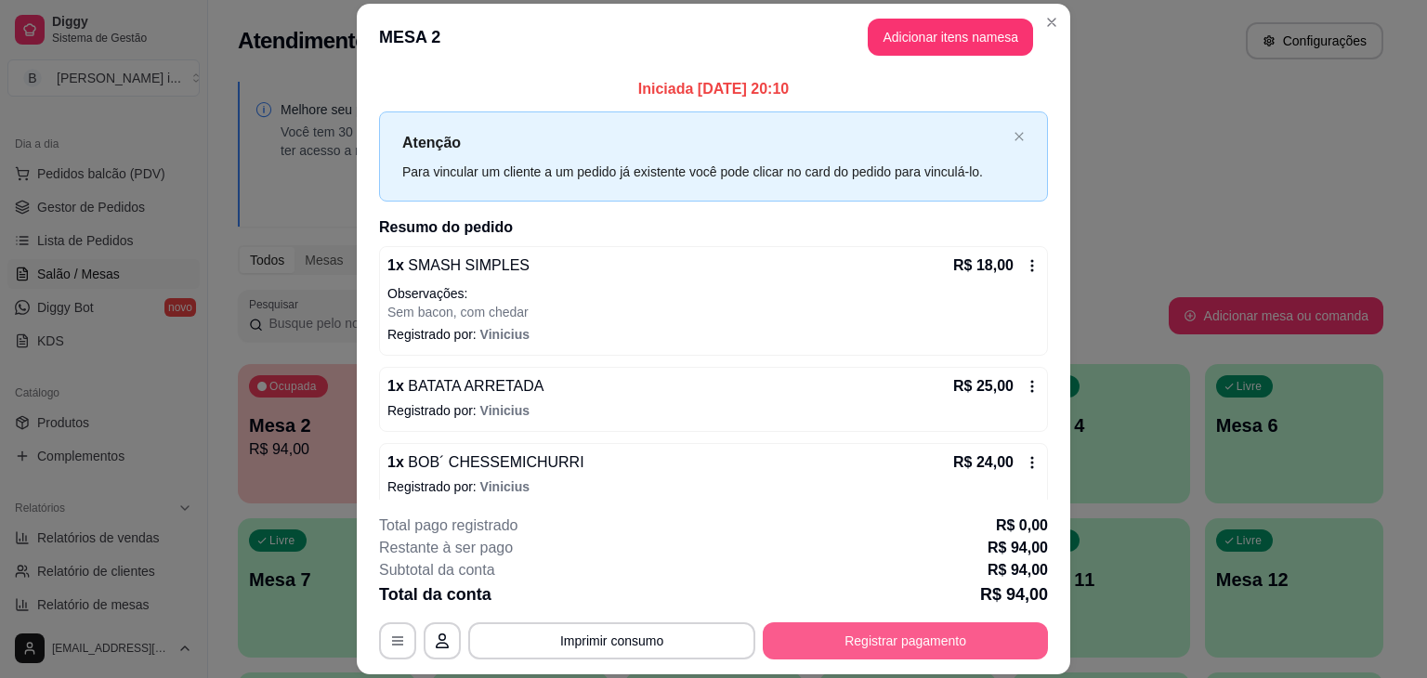
click at [938, 630] on button "Registrar pagamento" at bounding box center [905, 641] width 285 height 37
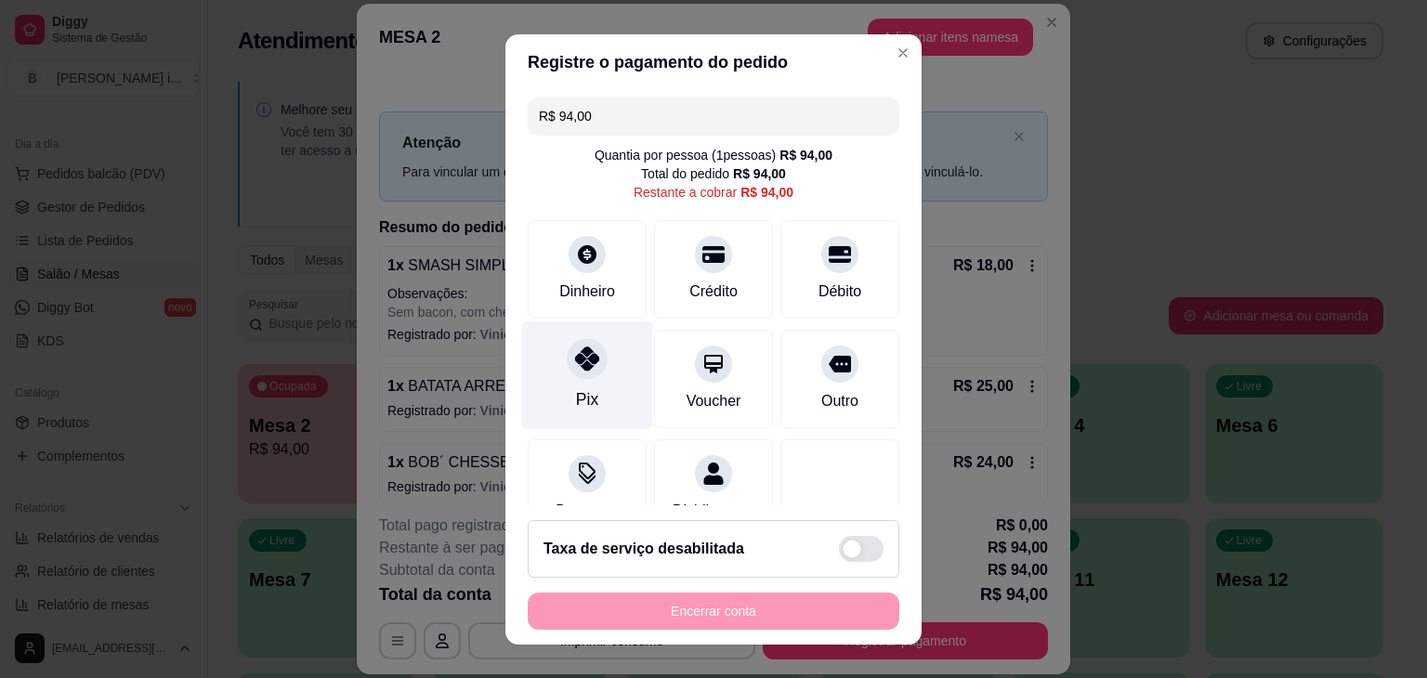
click at [599, 365] on div "Pix" at bounding box center [587, 375] width 131 height 109
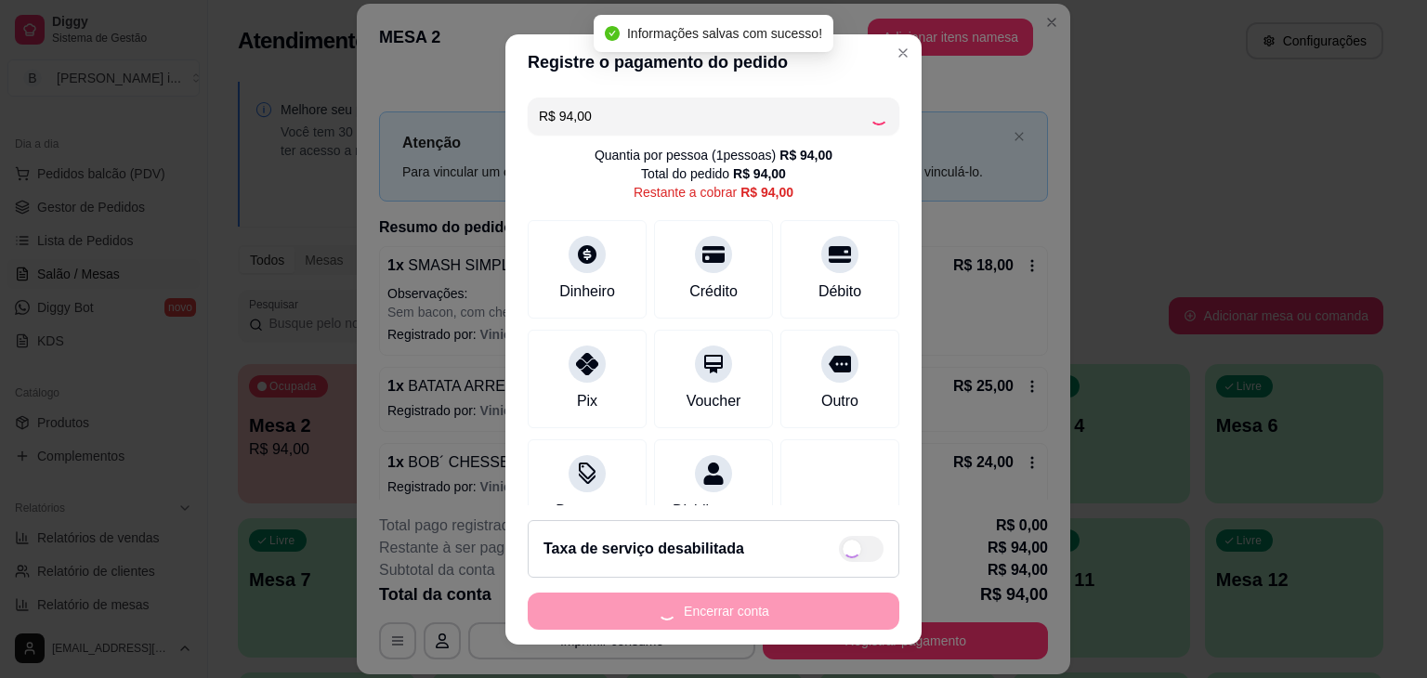
type input "R$ 0,00"
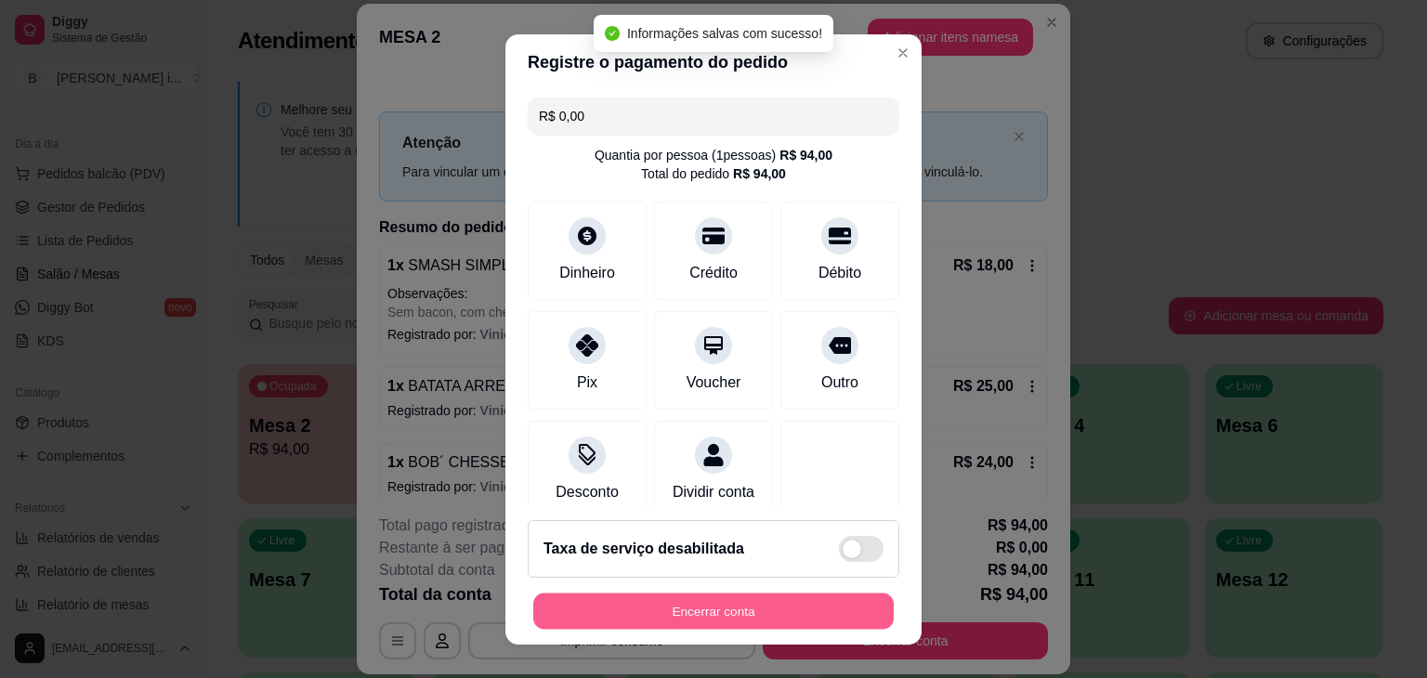
click at [665, 611] on button "Encerrar conta" at bounding box center [713, 611] width 361 height 36
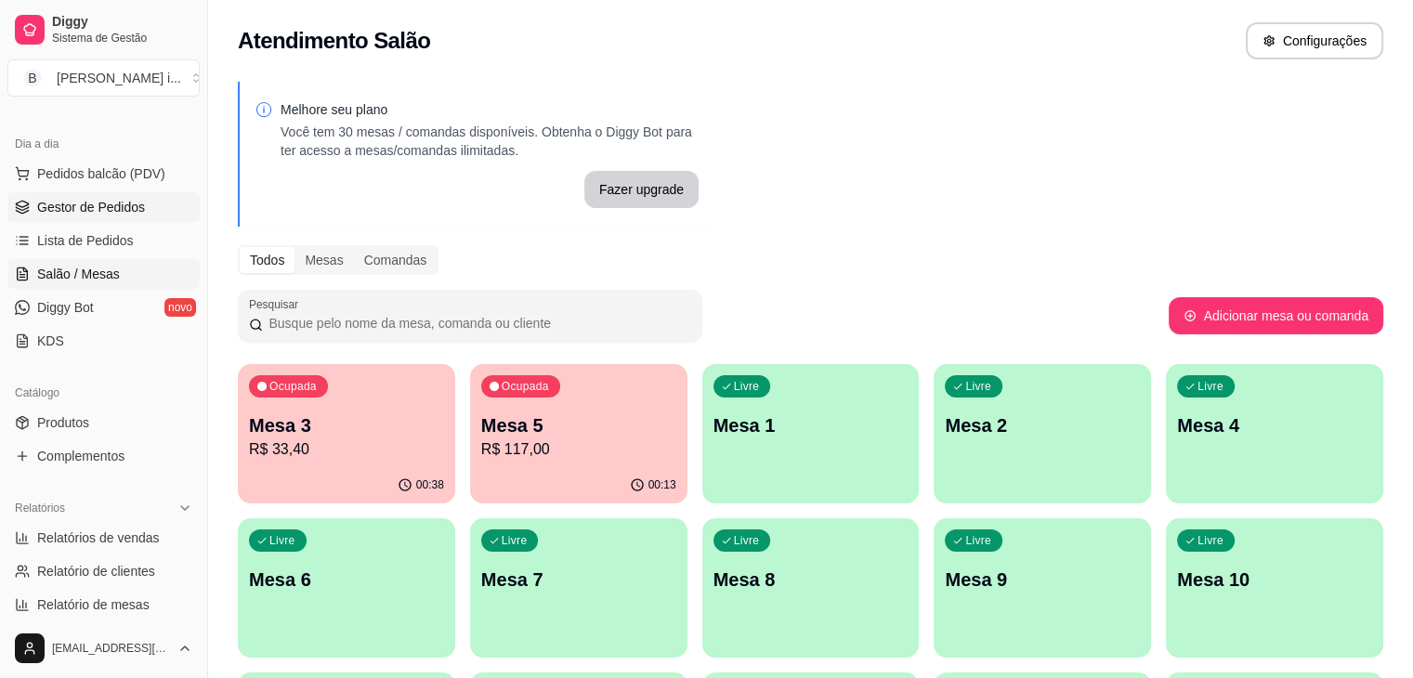
click at [37, 208] on span "Gestor de Pedidos" at bounding box center [91, 207] width 108 height 19
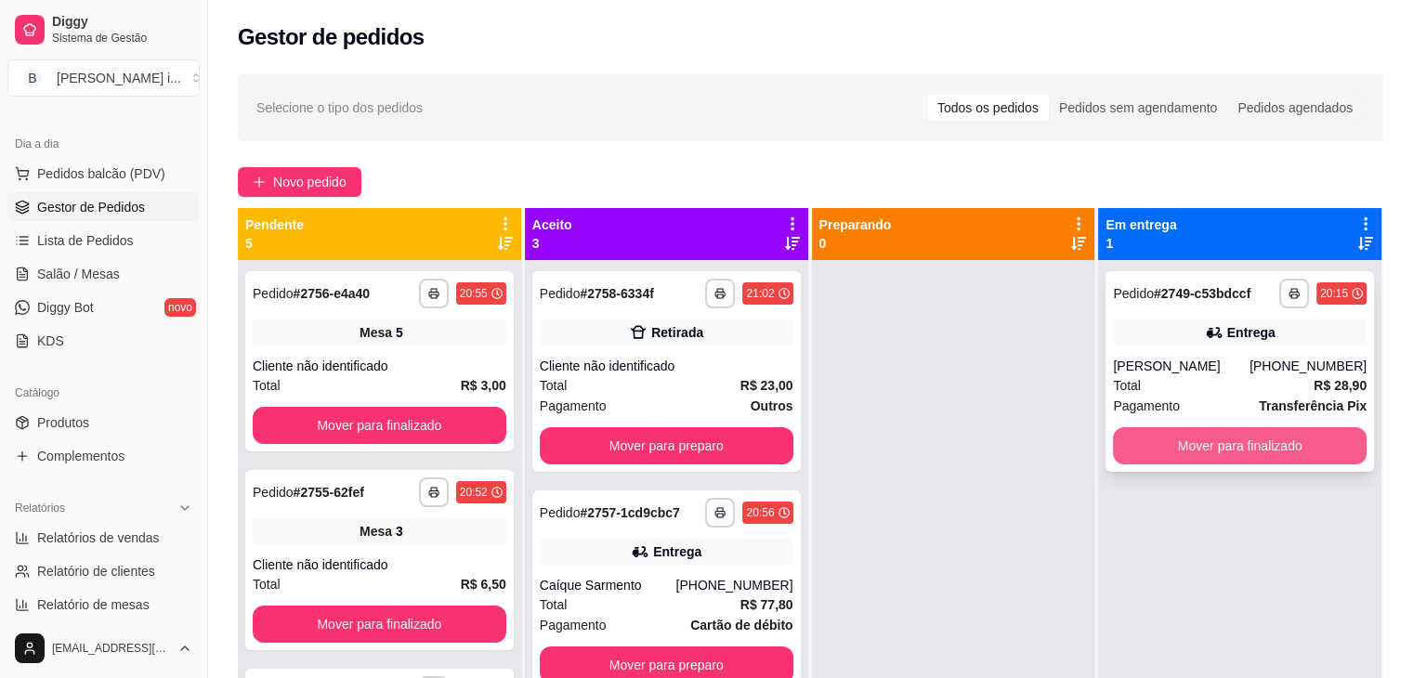
click at [1262, 447] on button "Mover para finalizado" at bounding box center [1240, 445] width 254 height 37
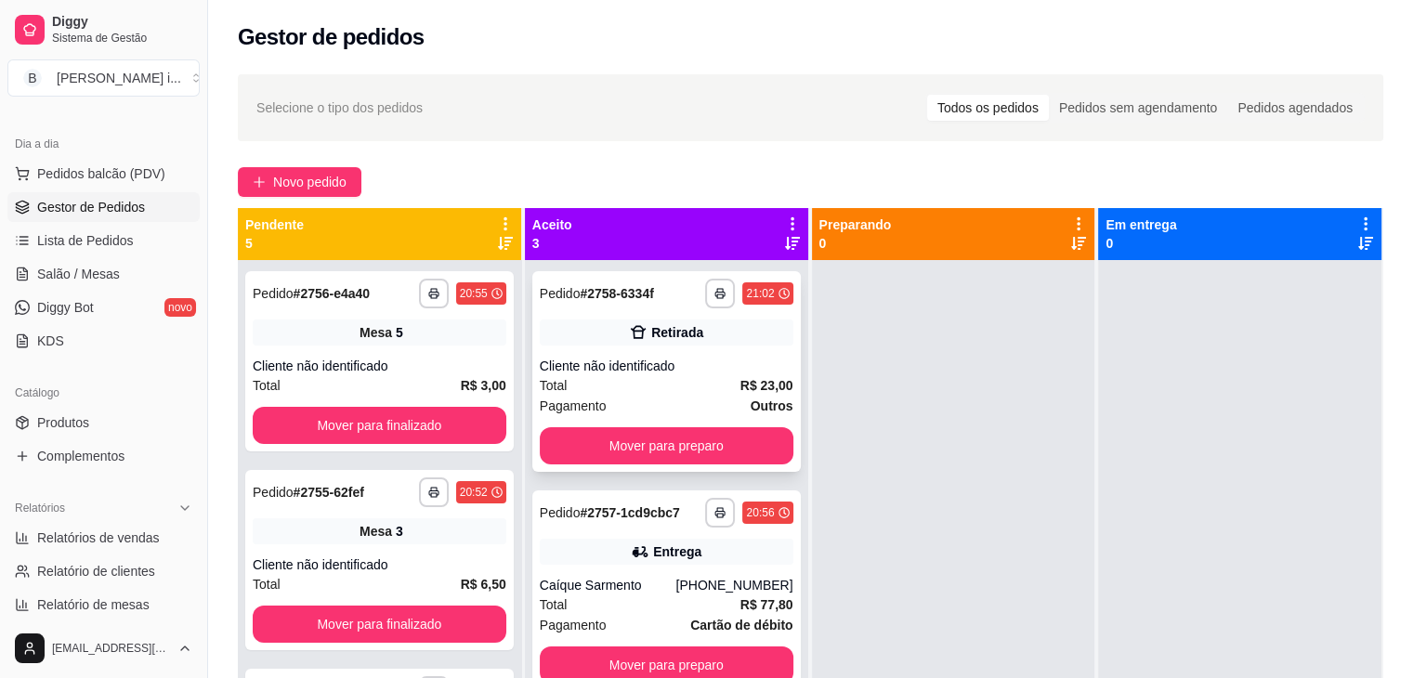
click at [742, 369] on div "Cliente não identificado" at bounding box center [667, 366] width 254 height 19
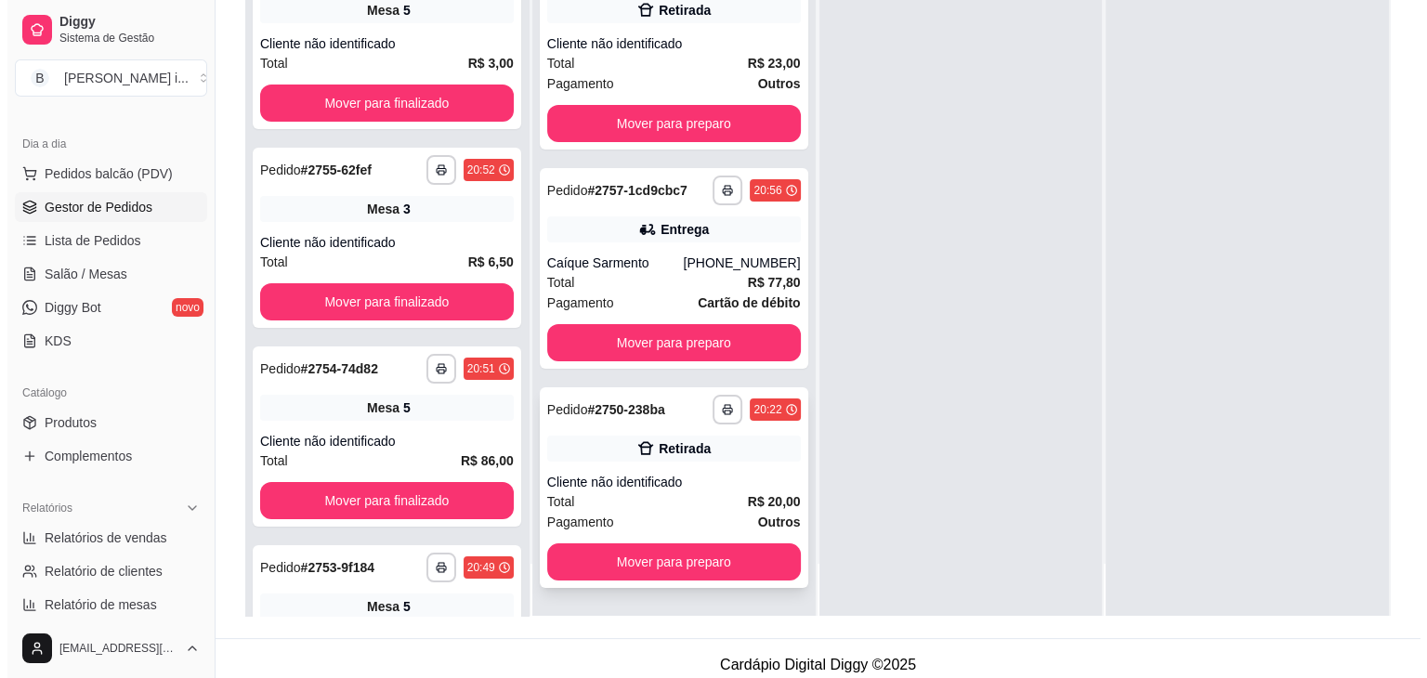
scroll to position [282, 0]
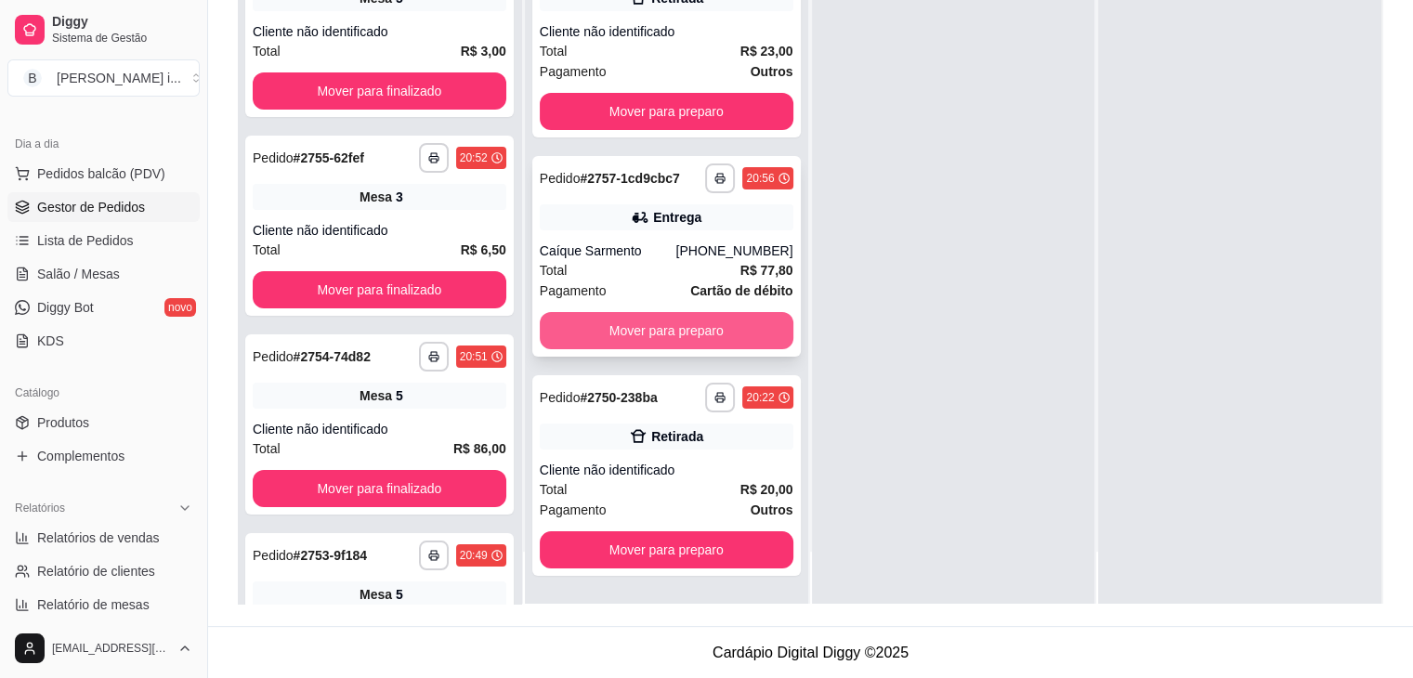
click at [712, 337] on button "Mover para preparo" at bounding box center [667, 330] width 254 height 37
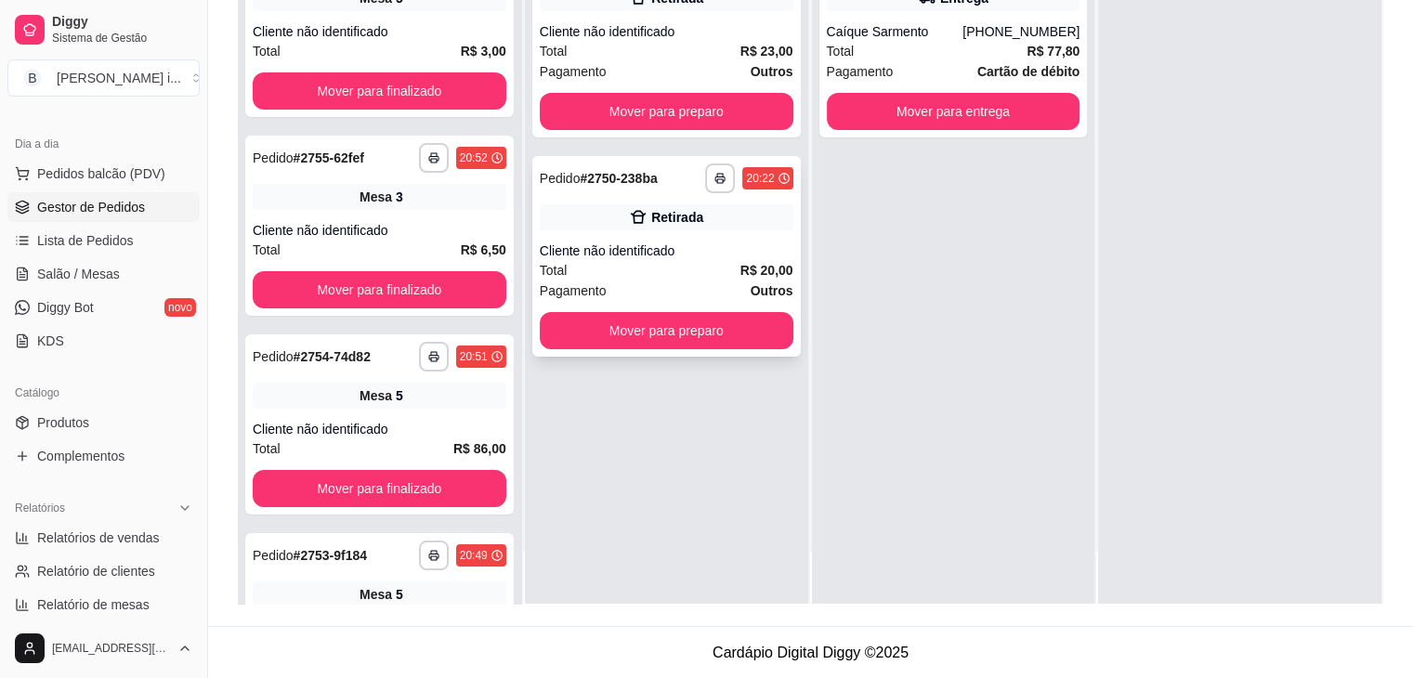
click at [665, 209] on div "Retirada" at bounding box center [677, 217] width 52 height 19
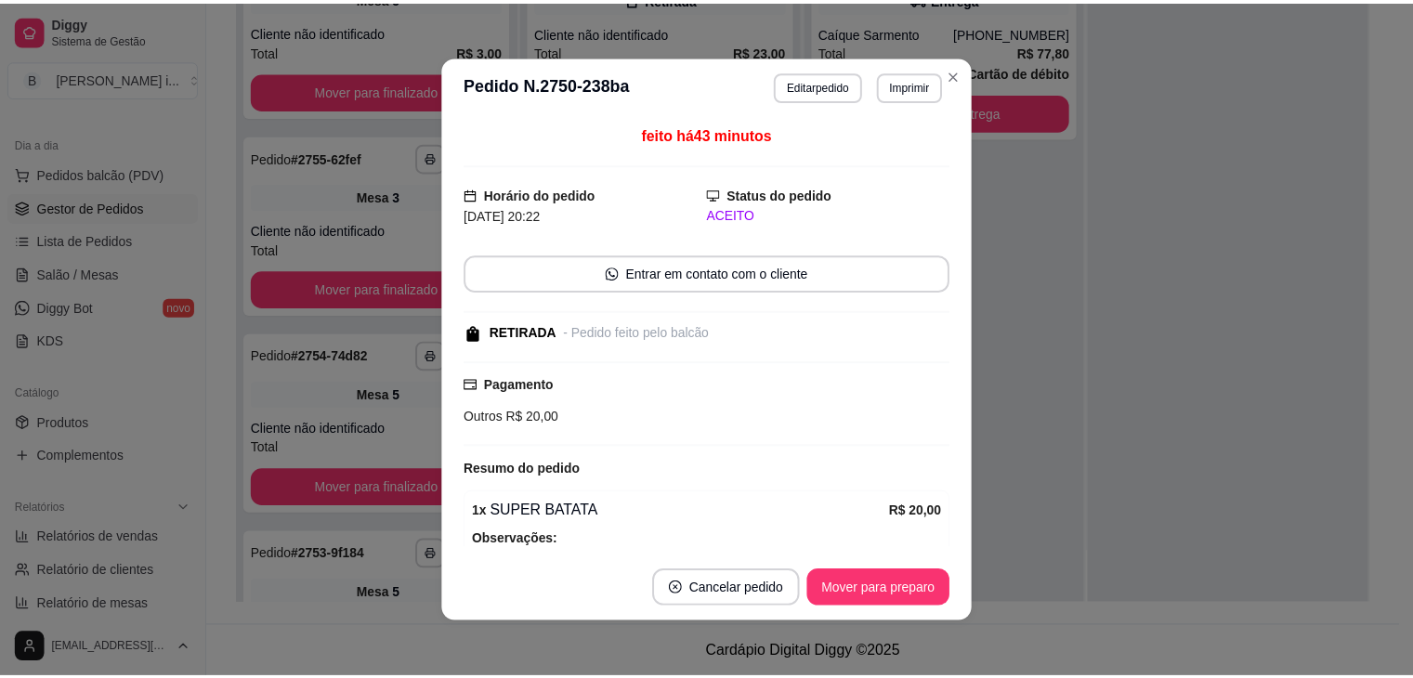
scroll to position [100, 0]
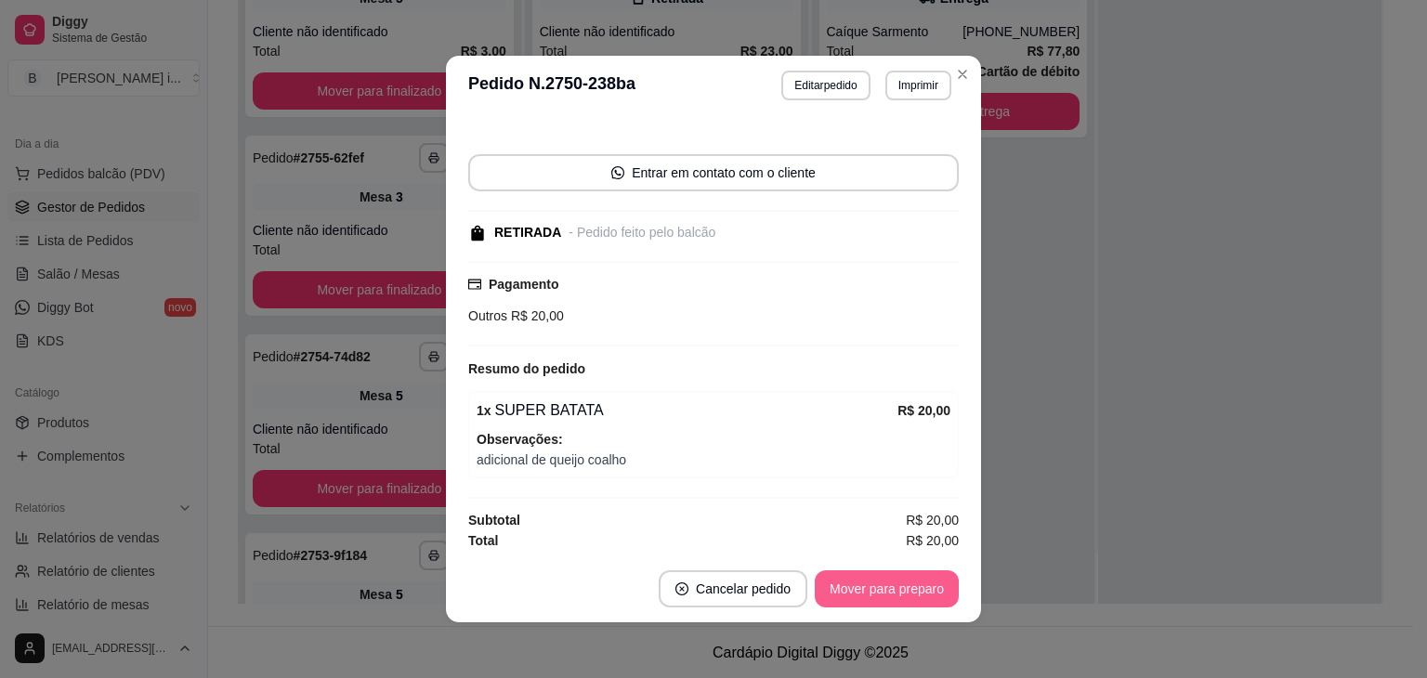
click at [926, 599] on button "Mover para preparo" at bounding box center [887, 589] width 144 height 37
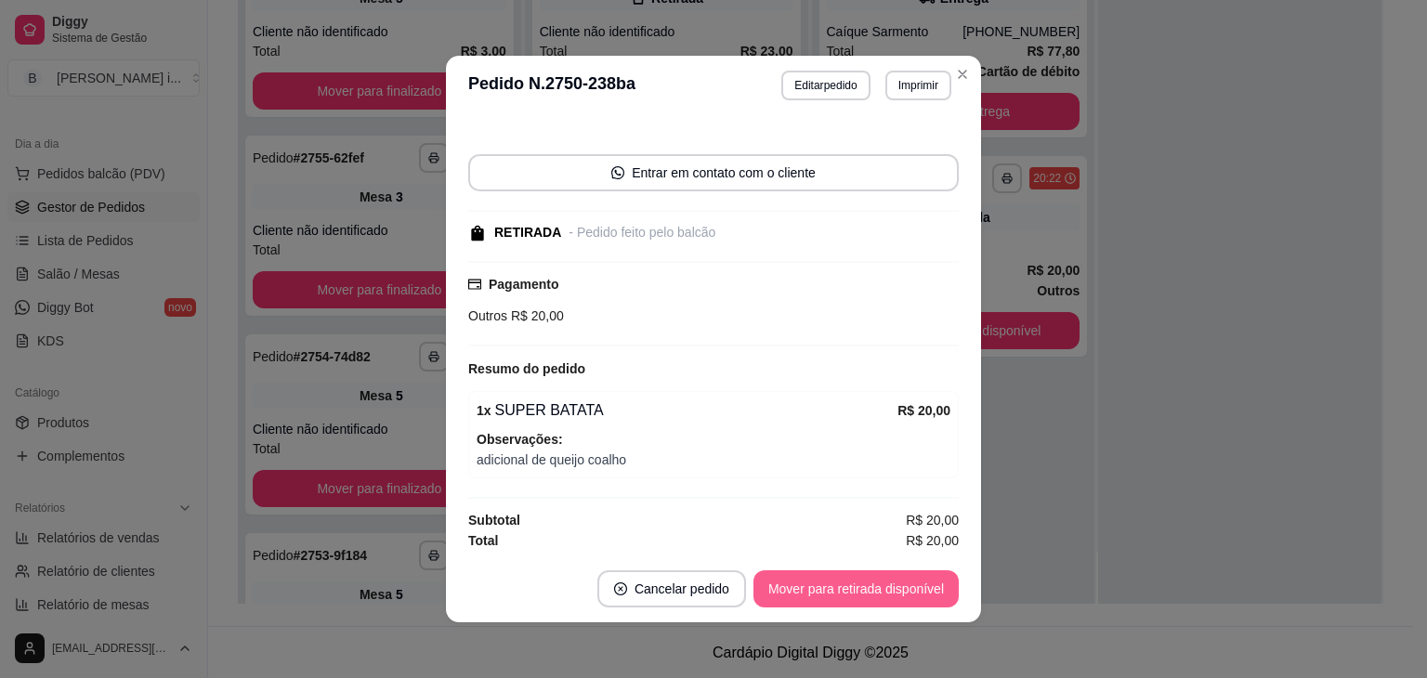
click at [907, 605] on button "Mover para retirada disponível" at bounding box center [856, 589] width 205 height 37
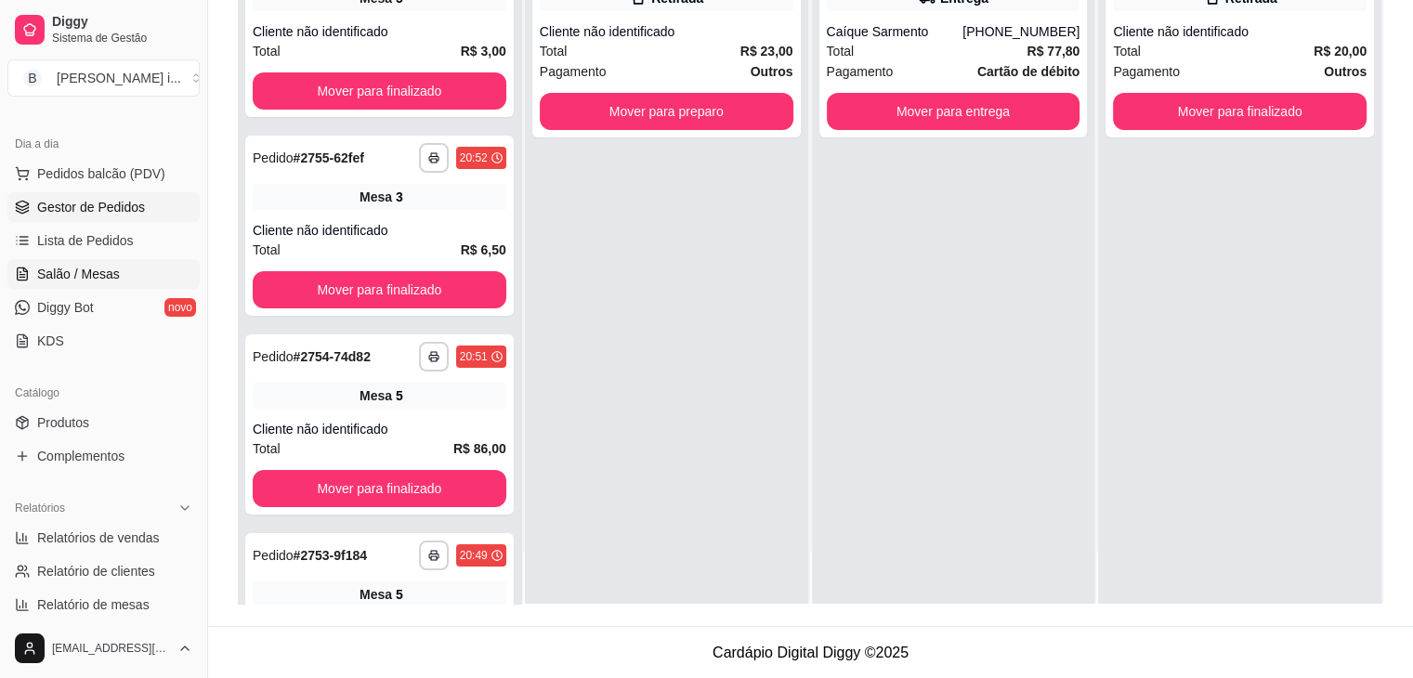
click at [65, 283] on link "Salão / Mesas" at bounding box center [103, 274] width 192 height 30
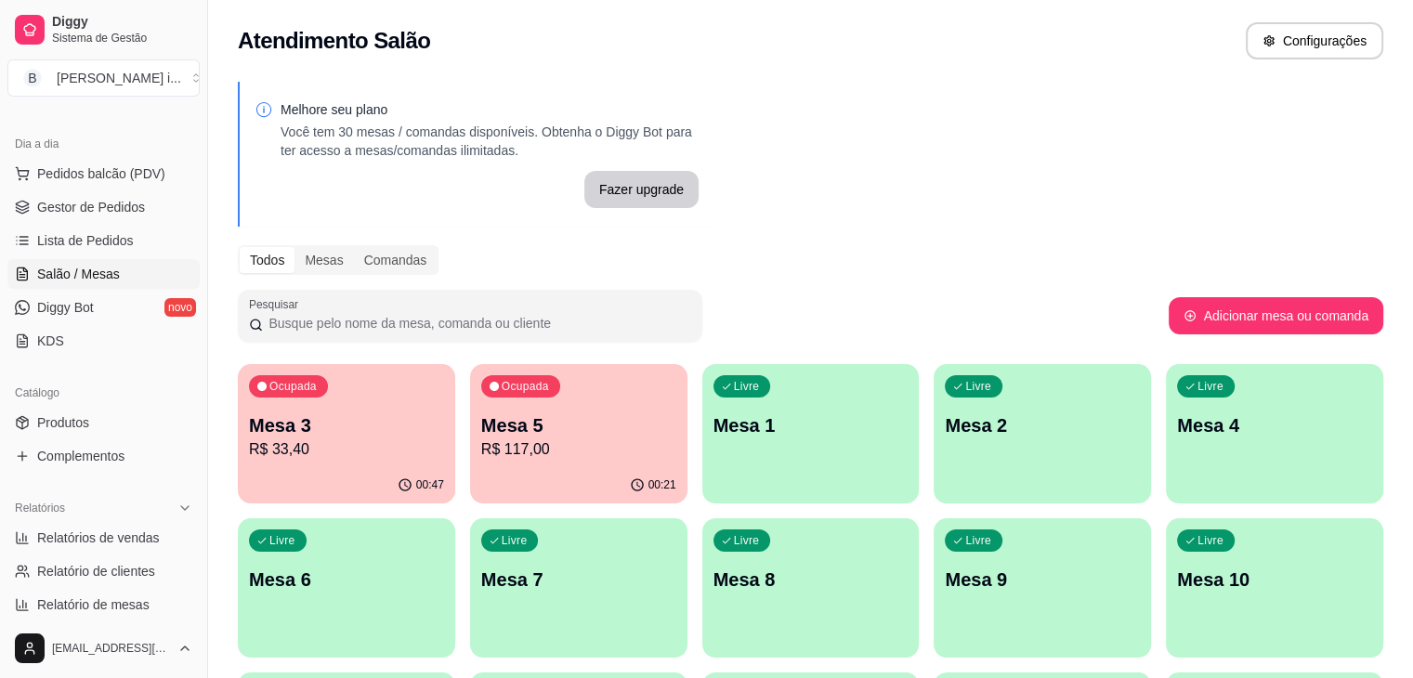
click at [368, 466] on button "Ocupada Mesa 3 R$ 33,40 00:47" at bounding box center [346, 433] width 217 height 139
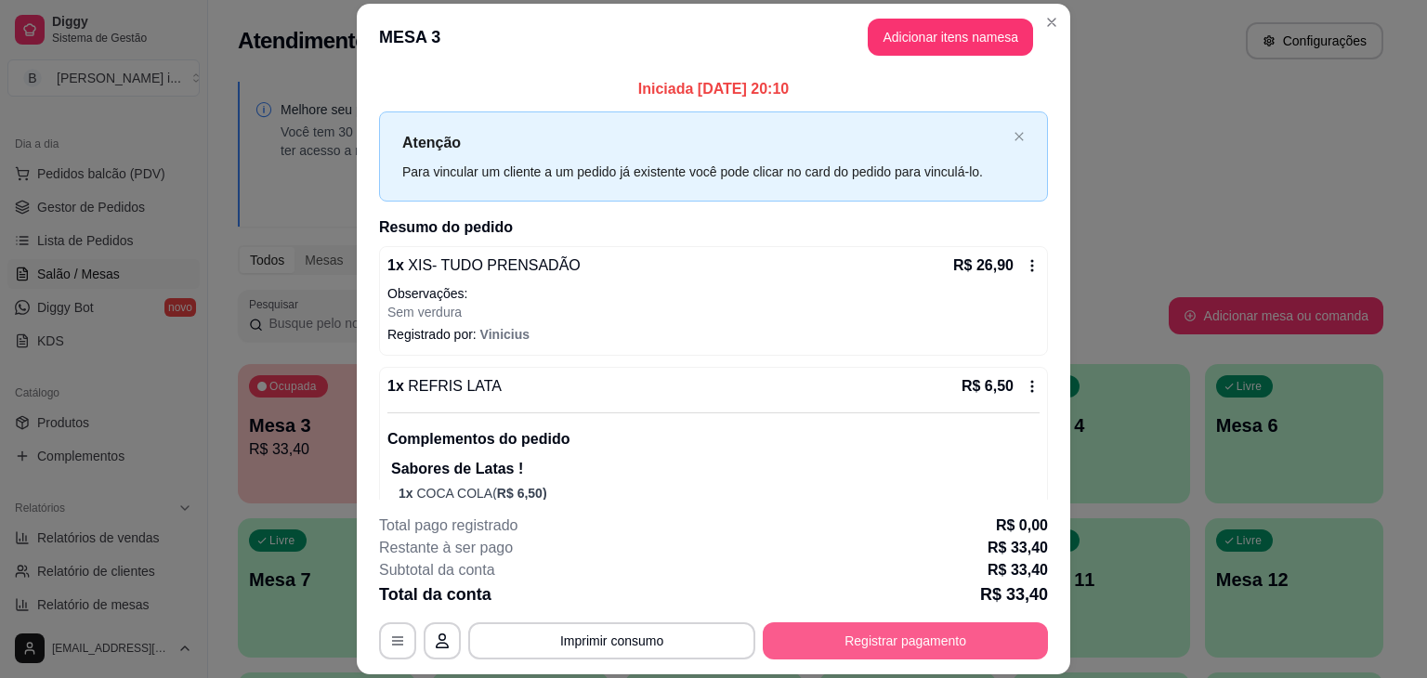
click at [835, 648] on button "Registrar pagamento" at bounding box center [905, 641] width 285 height 37
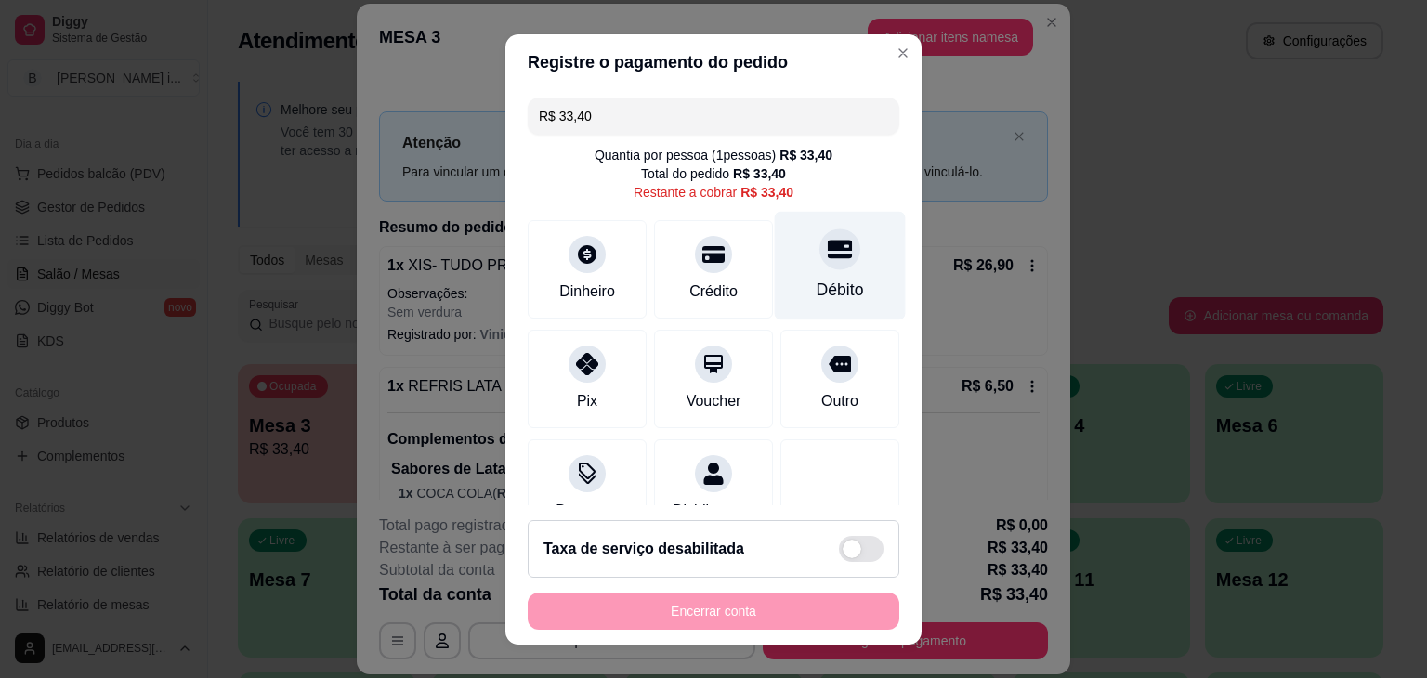
click at [817, 284] on div "Débito" at bounding box center [840, 290] width 47 height 24
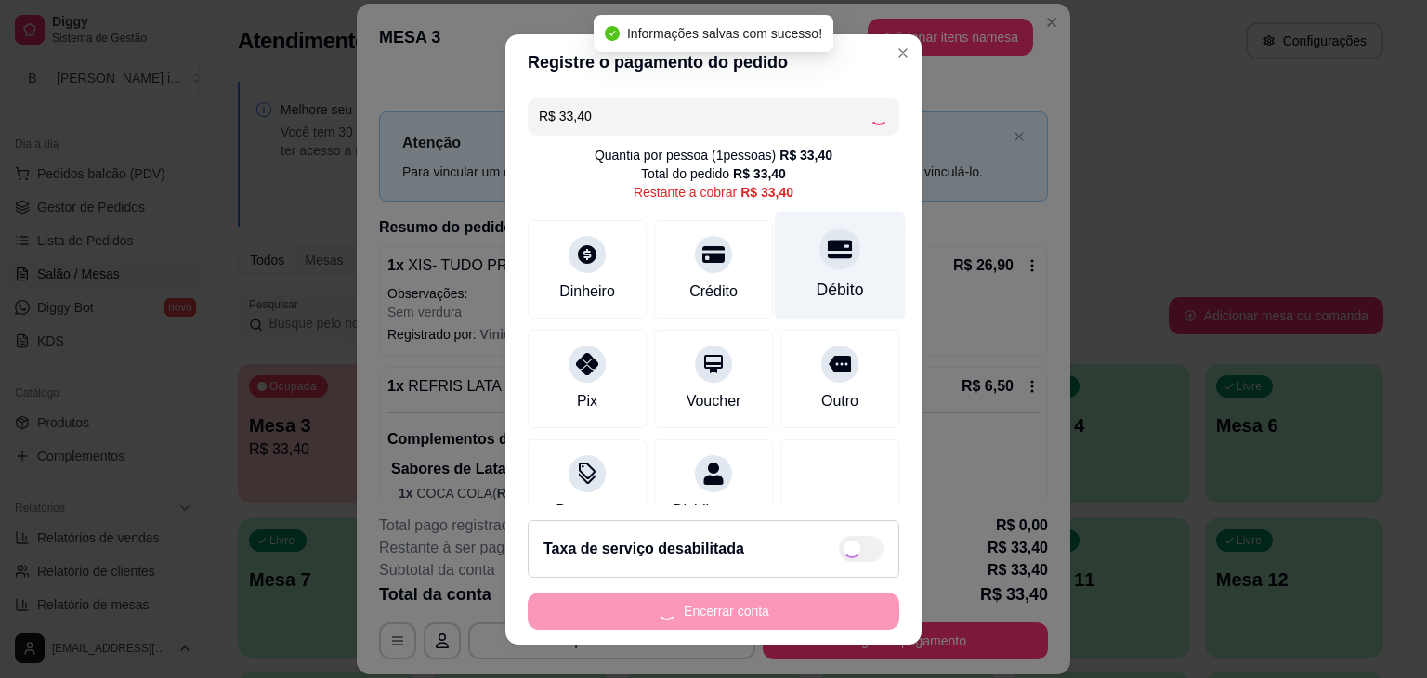
type input "R$ 0,00"
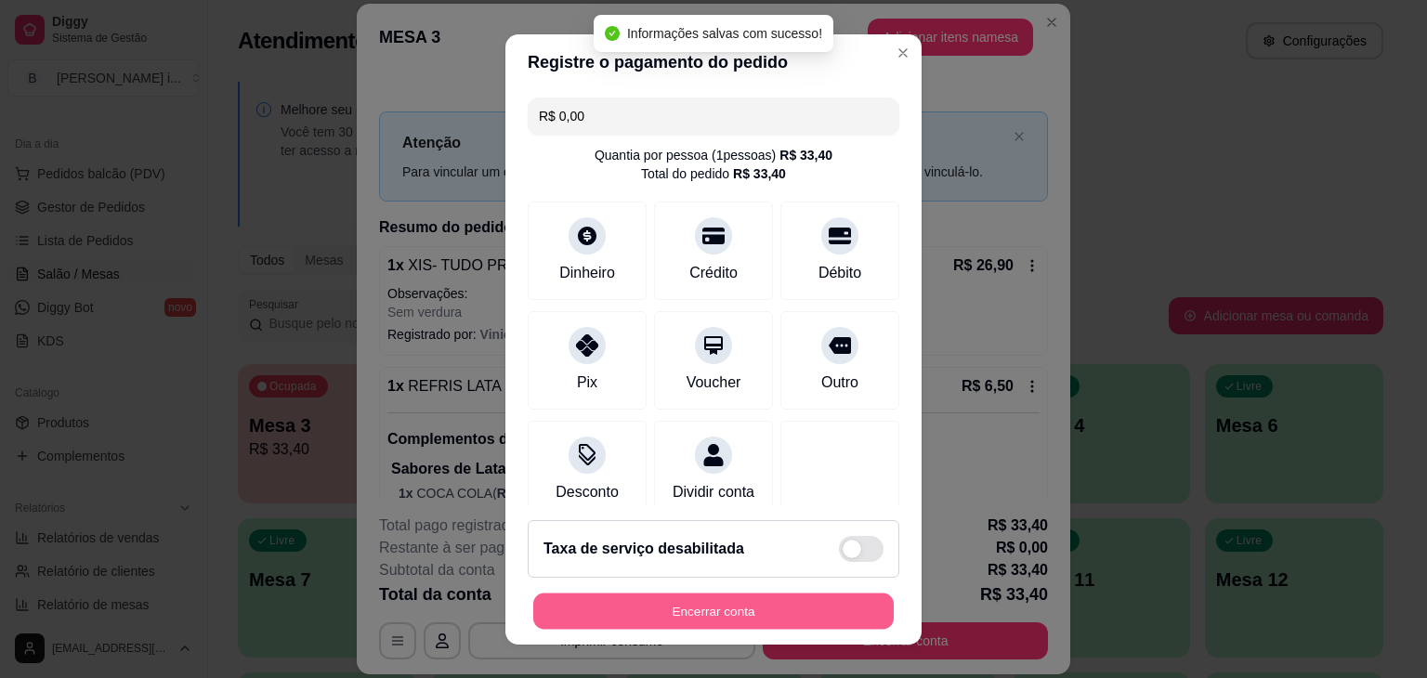
click at [678, 596] on button "Encerrar conta" at bounding box center [713, 611] width 361 height 36
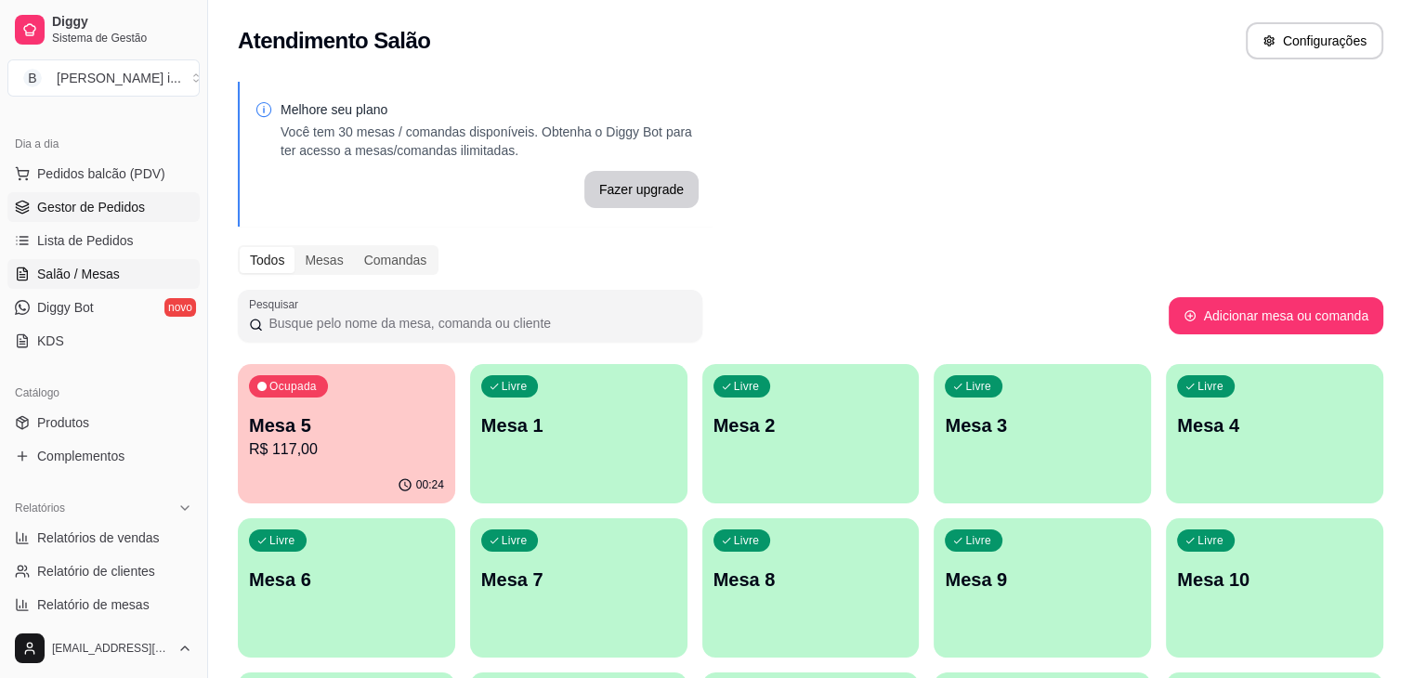
click at [50, 208] on span "Gestor de Pedidos" at bounding box center [91, 207] width 108 height 19
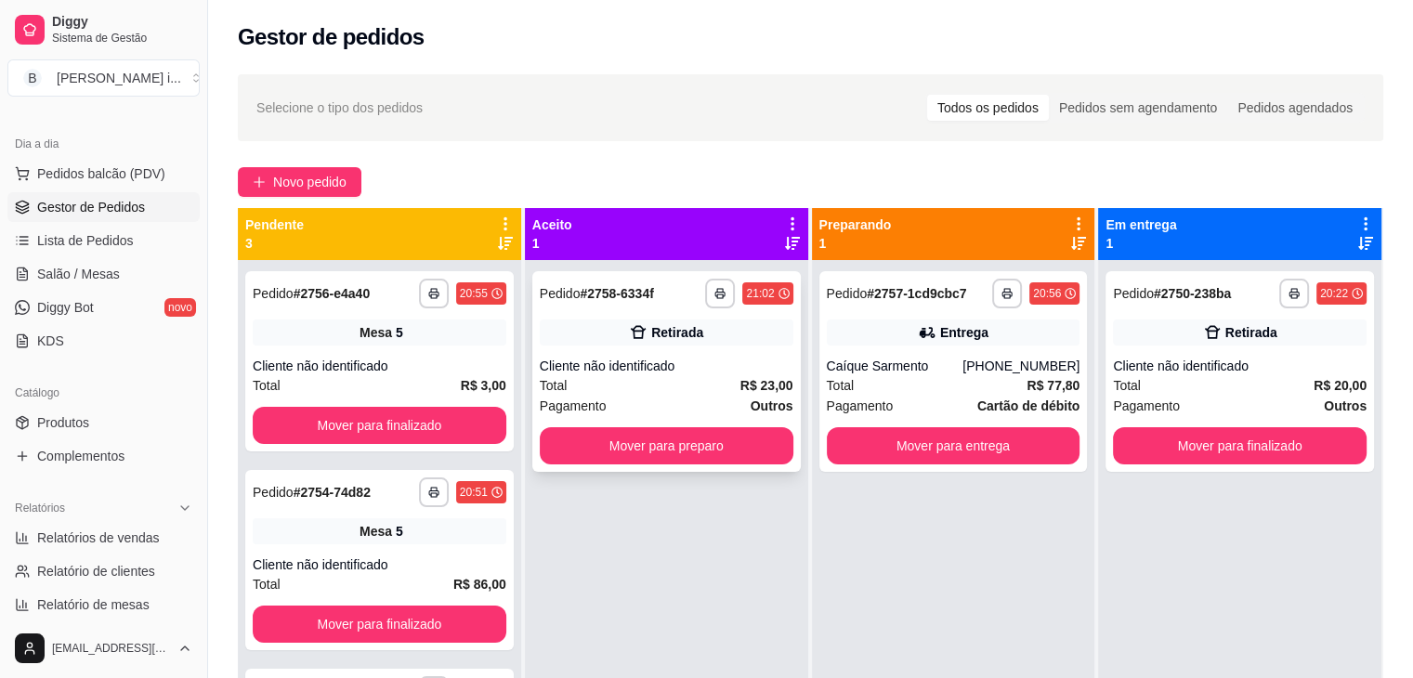
click at [658, 320] on div "Retirada" at bounding box center [667, 333] width 254 height 26
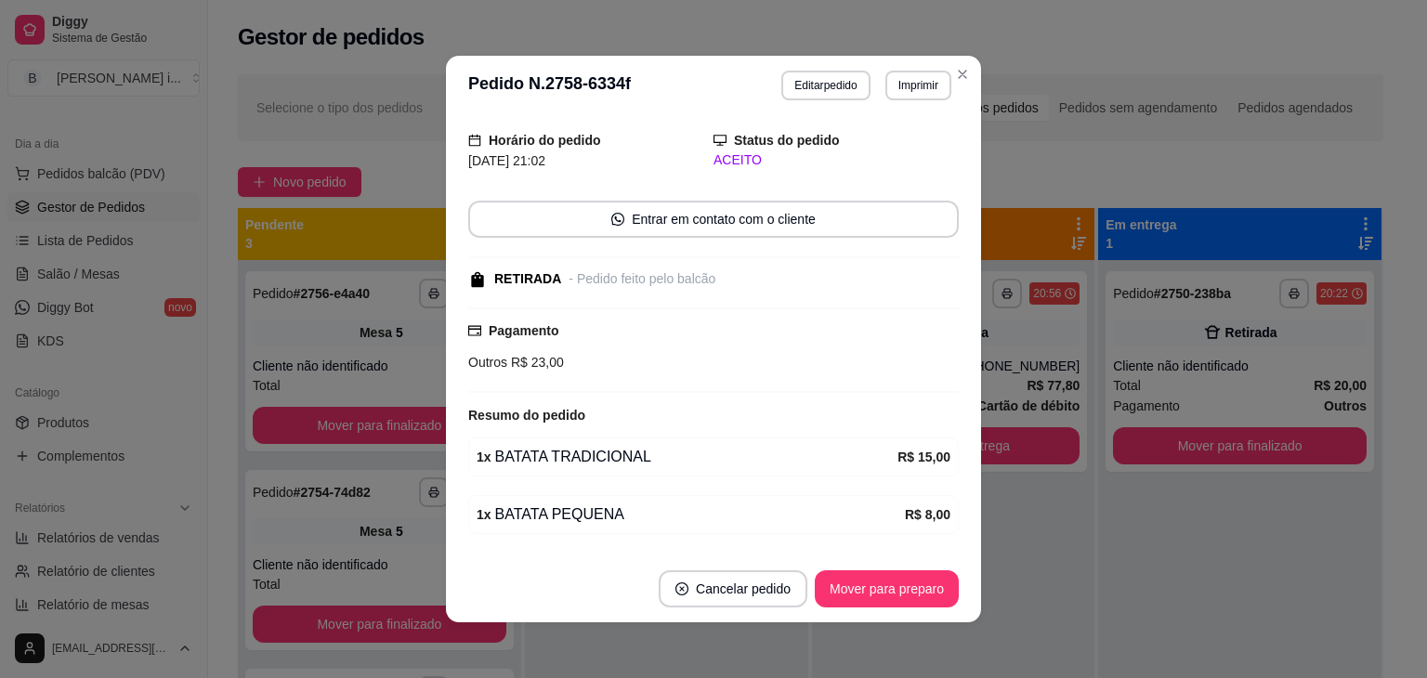
scroll to position [110, 0]
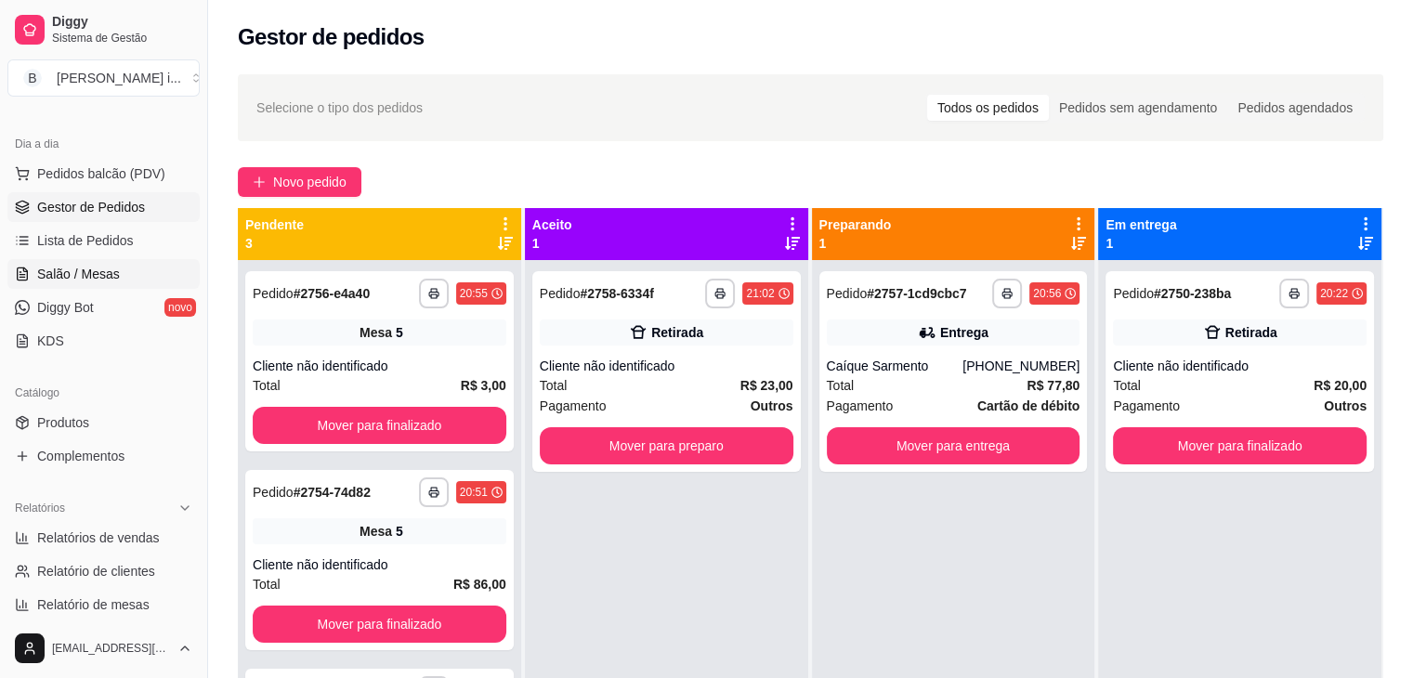
click at [92, 273] on span "Salão / Mesas" at bounding box center [78, 274] width 83 height 19
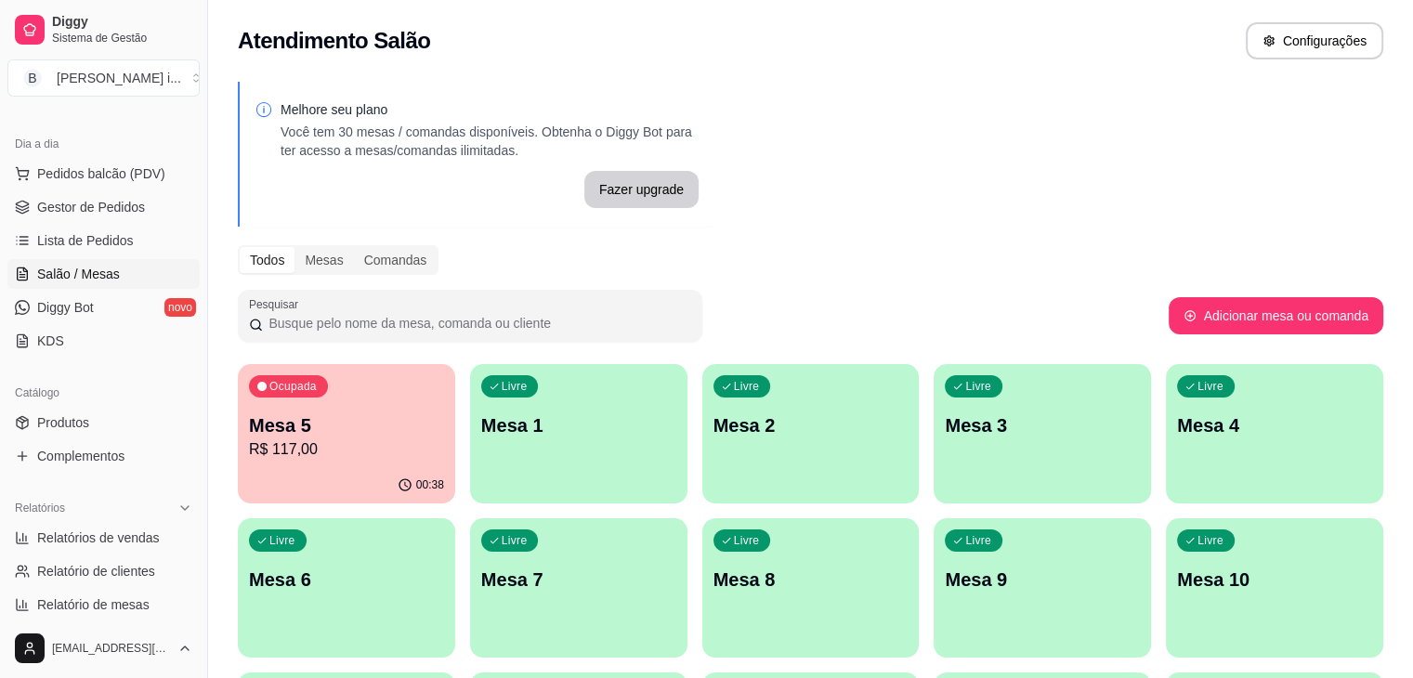
click at [383, 431] on p "Mesa 5" at bounding box center [346, 426] width 195 height 26
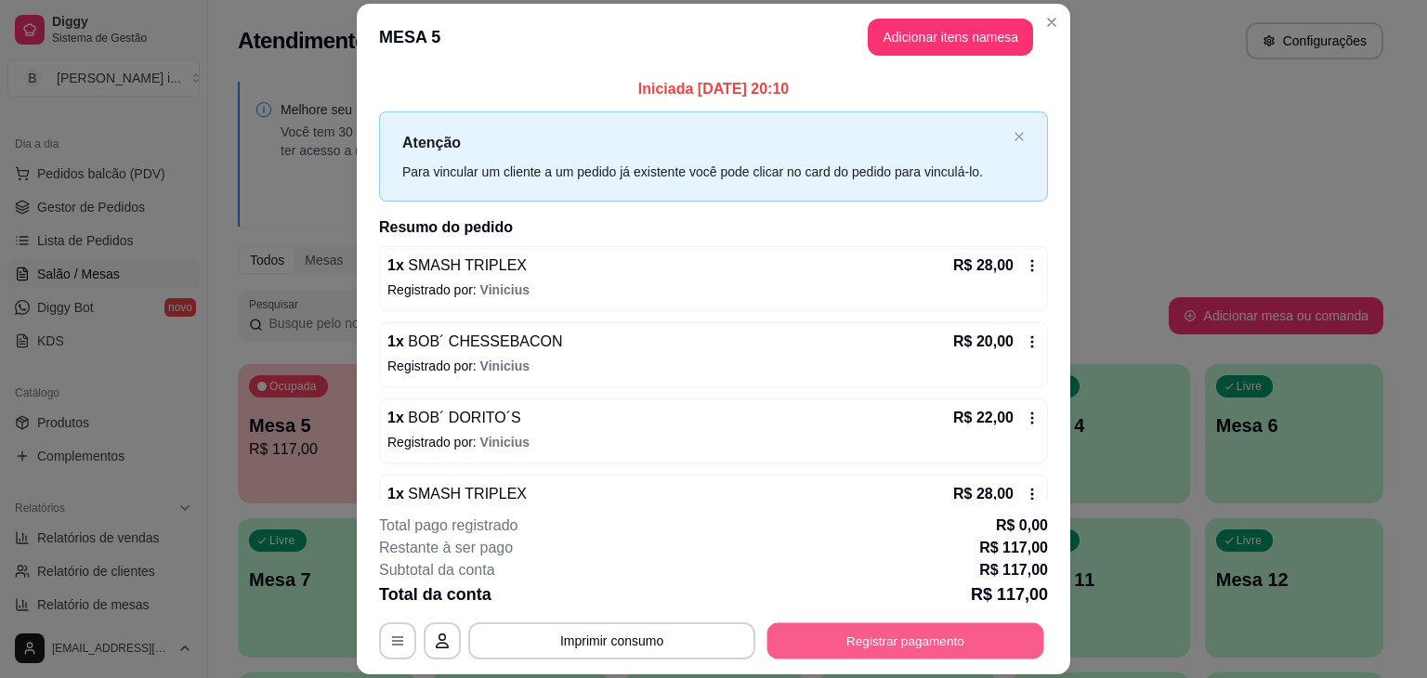
click at [858, 641] on button "Registrar pagamento" at bounding box center [906, 642] width 277 height 36
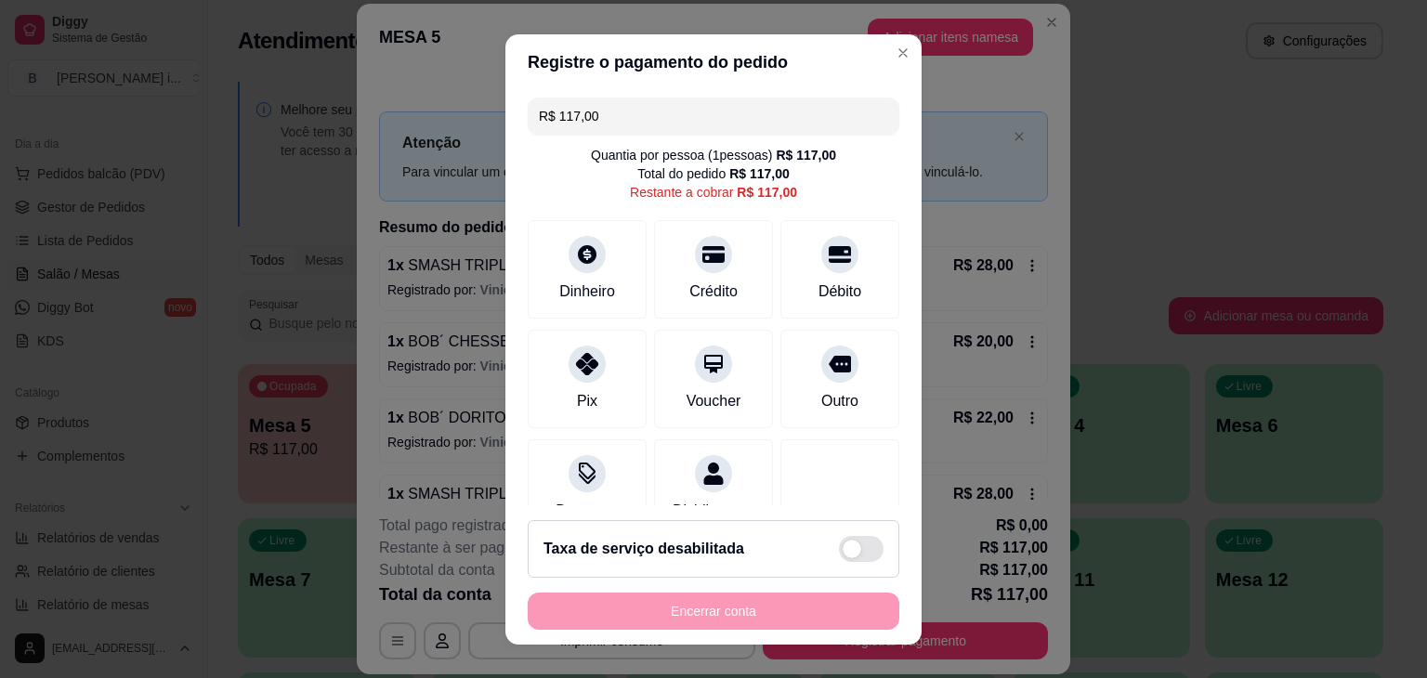
click at [606, 112] on input "R$ 117,00" at bounding box center [713, 116] width 349 height 37
click at [595, 380] on div "Pix" at bounding box center [587, 375] width 131 height 109
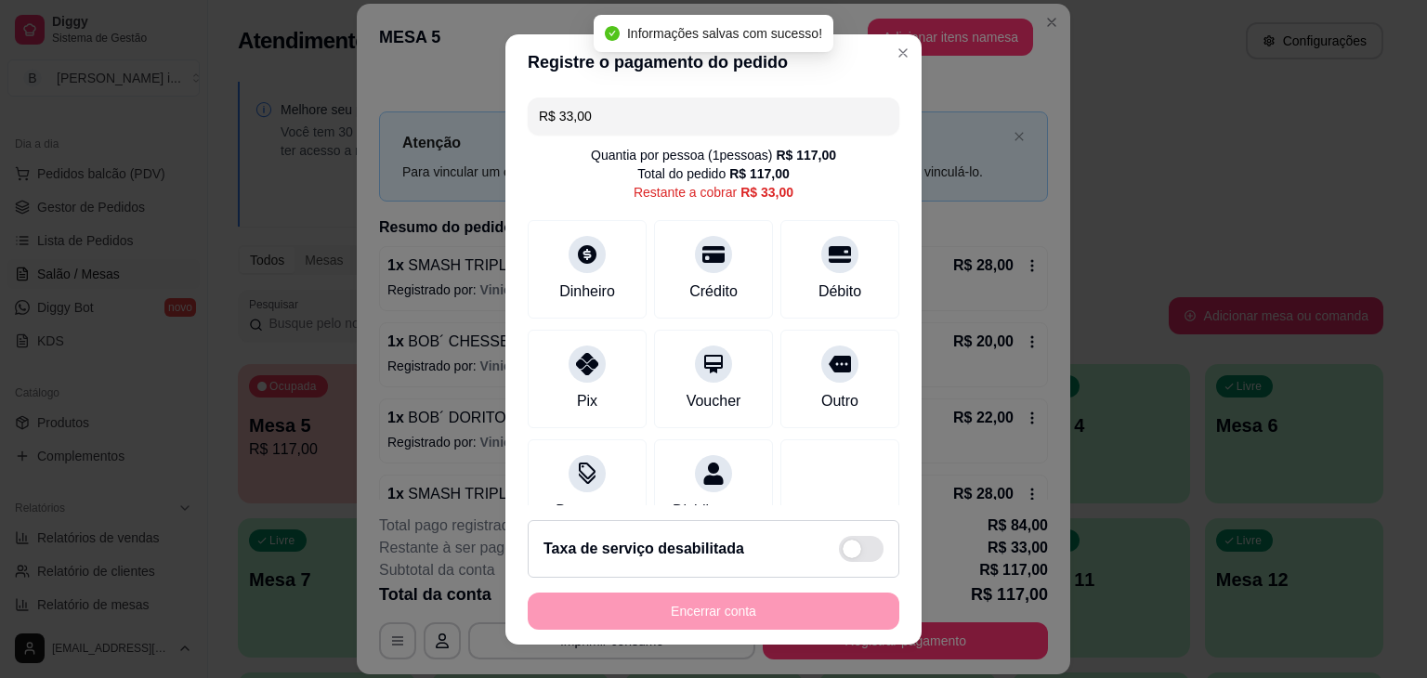
click at [644, 121] on input "R$ 33,00" at bounding box center [713, 116] width 349 height 37
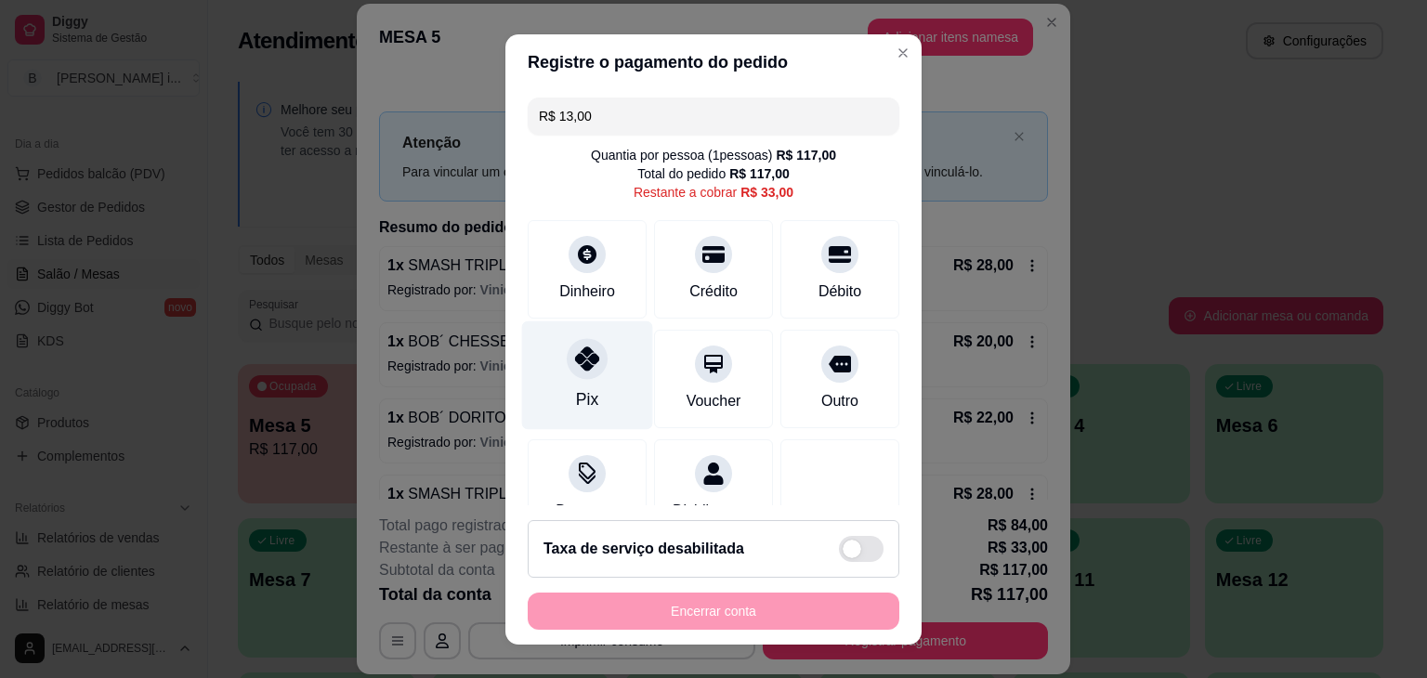
click at [582, 336] on div "Pix" at bounding box center [587, 375] width 131 height 109
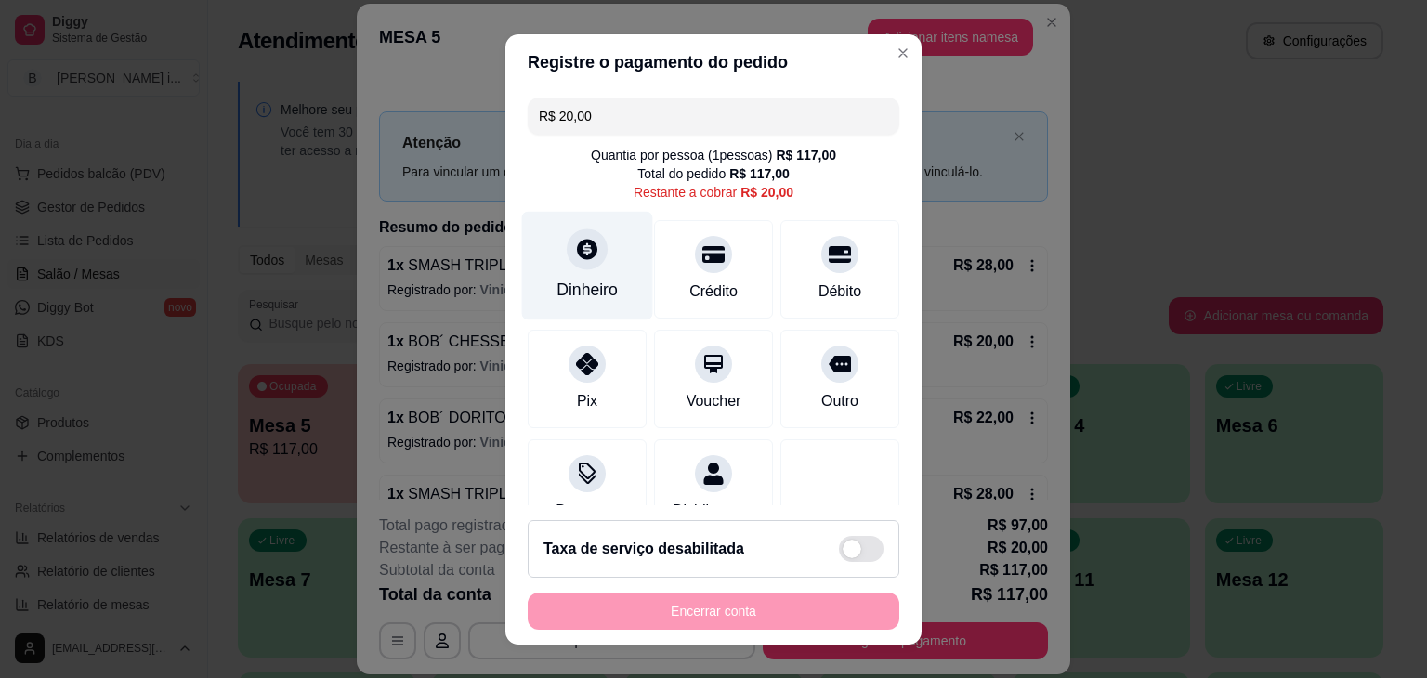
click at [599, 284] on div "Dinheiro" at bounding box center [587, 290] width 61 height 24
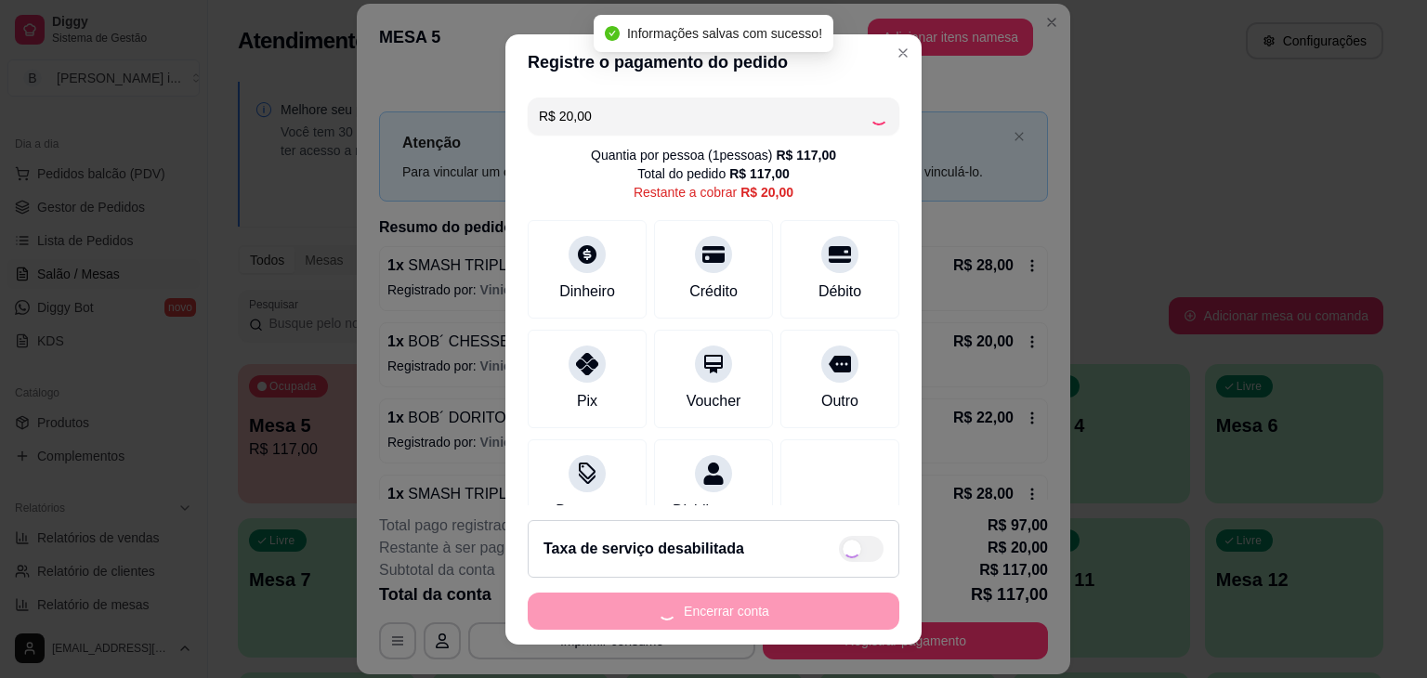
type input "R$ 0,00"
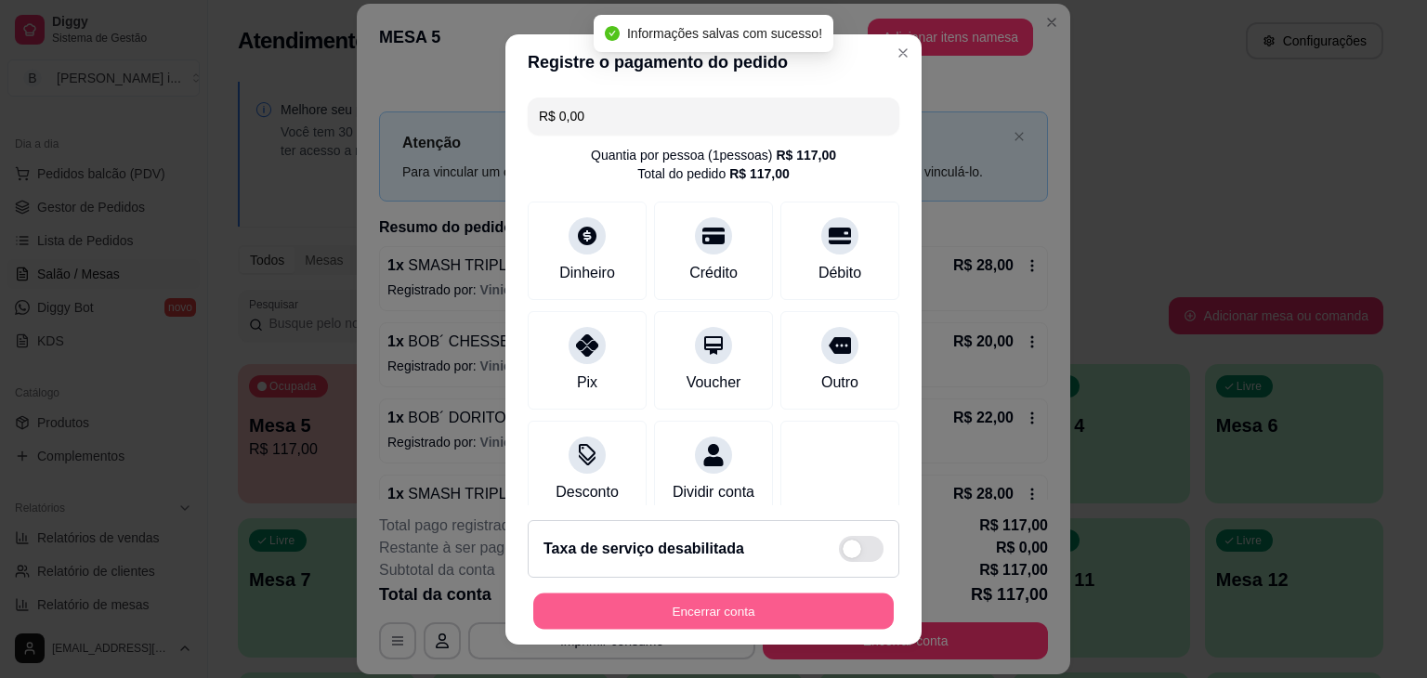
click at [726, 604] on button "Encerrar conta" at bounding box center [713, 611] width 361 height 36
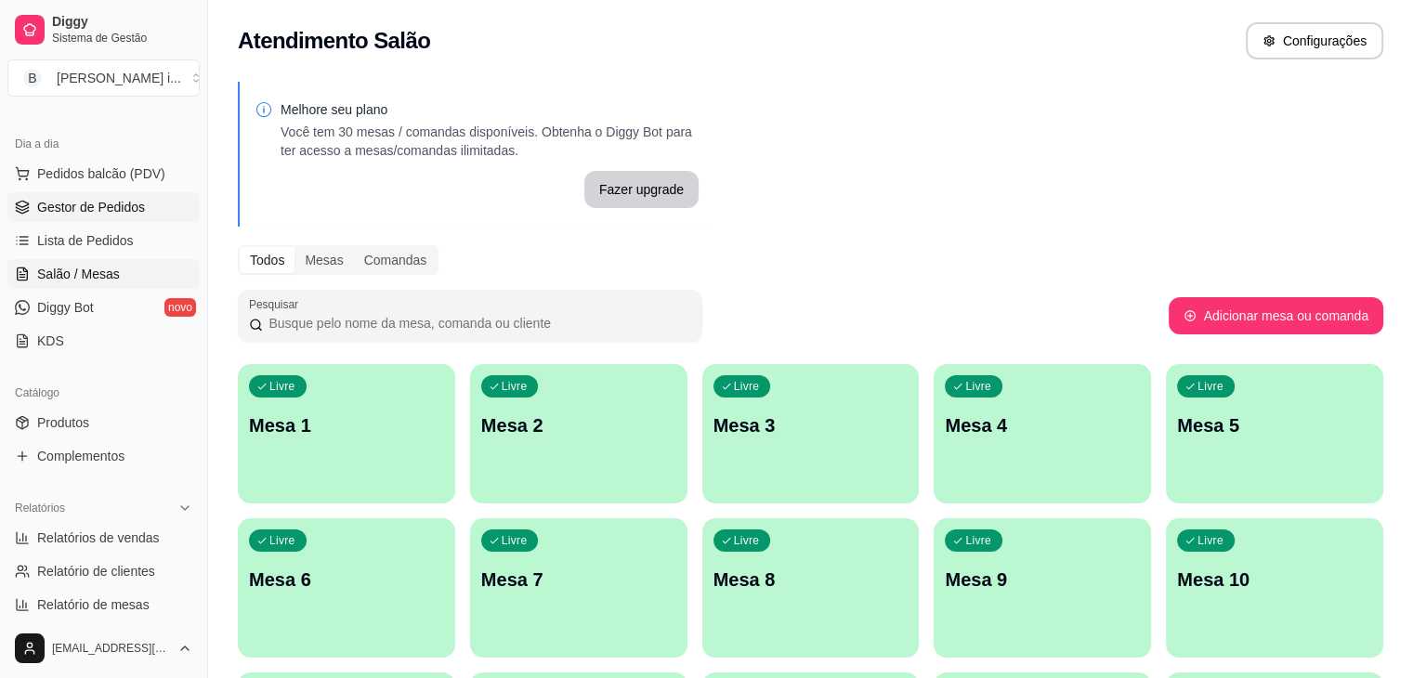
click at [77, 201] on span "Gestor de Pedidos" at bounding box center [91, 207] width 108 height 19
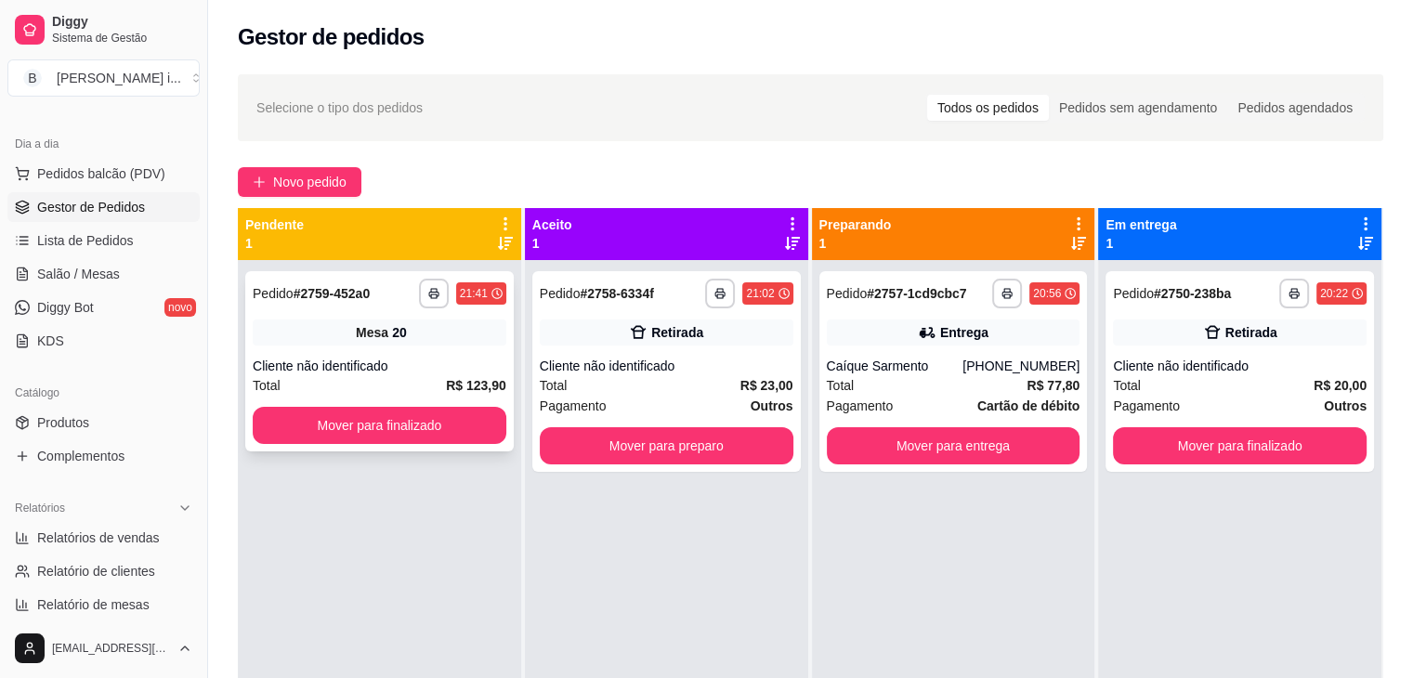
click at [476, 348] on div "**********" at bounding box center [379, 361] width 269 height 180
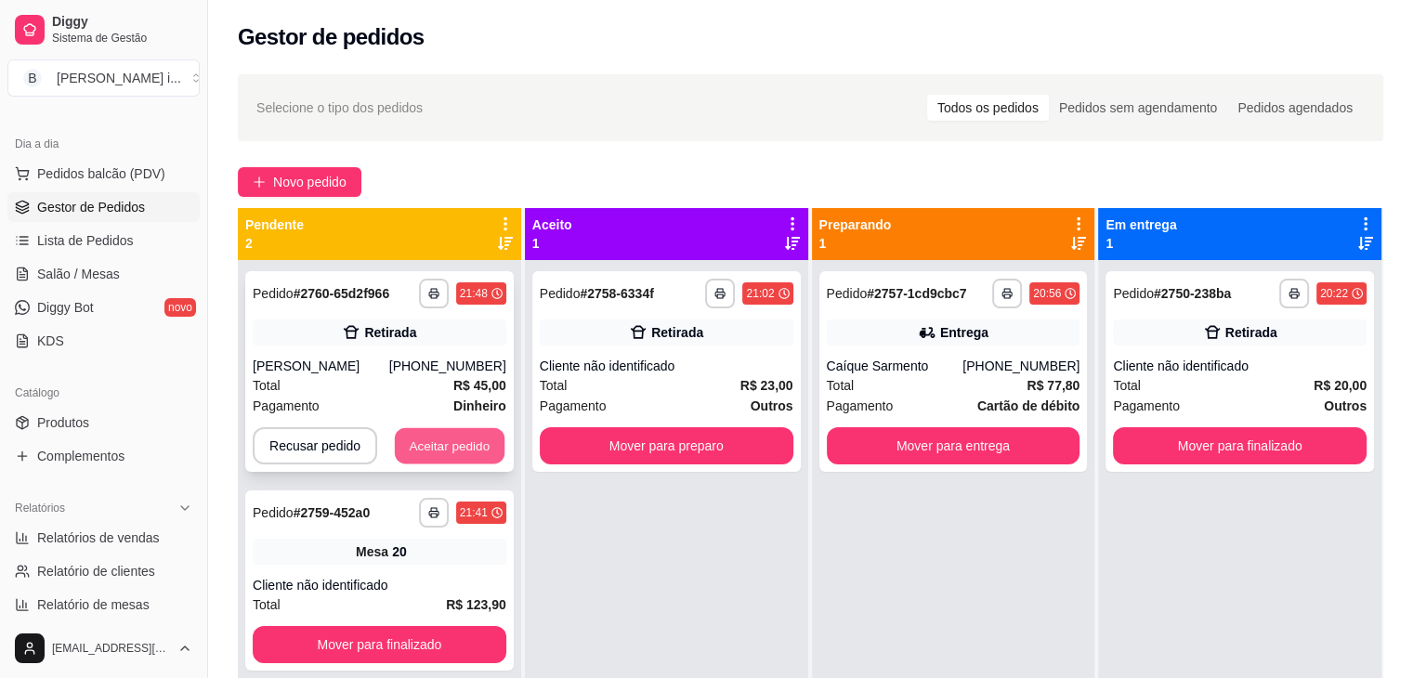
click at [494, 432] on button "Aceitar pedido" at bounding box center [450, 446] width 110 height 36
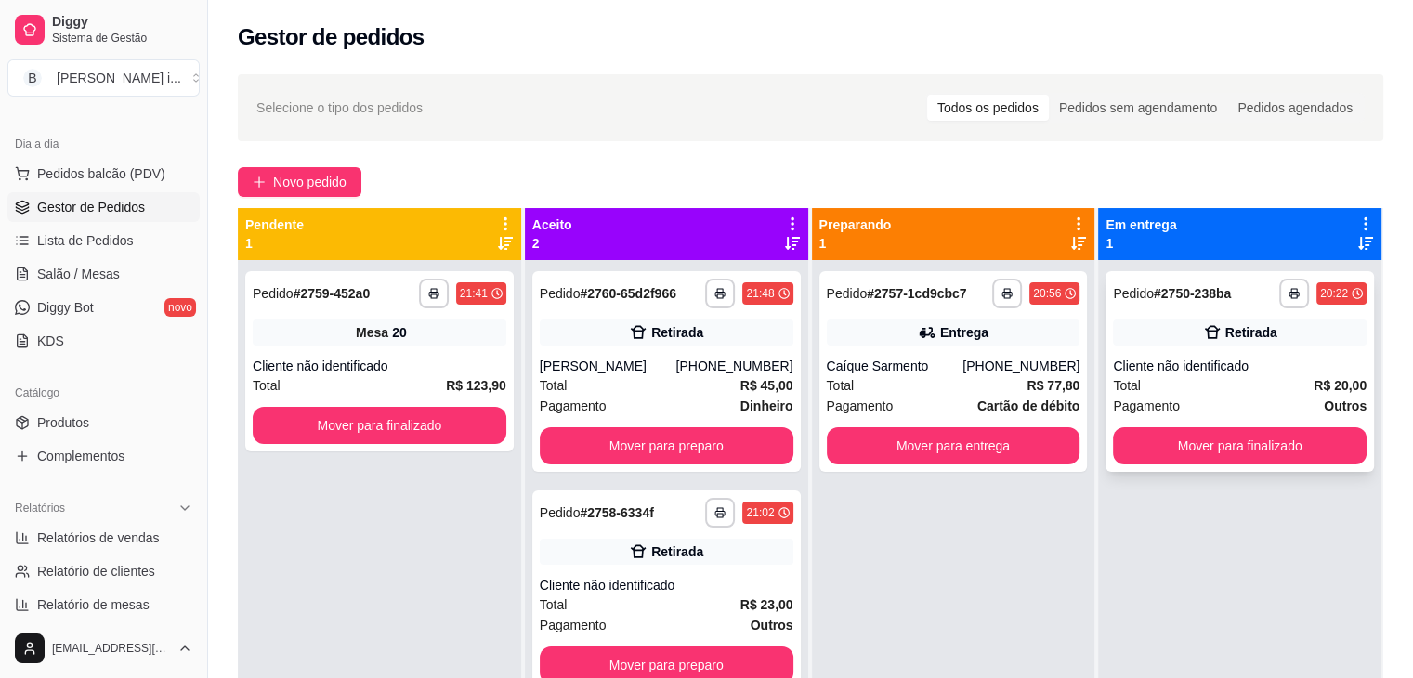
click at [1228, 348] on div "**********" at bounding box center [1240, 371] width 269 height 201
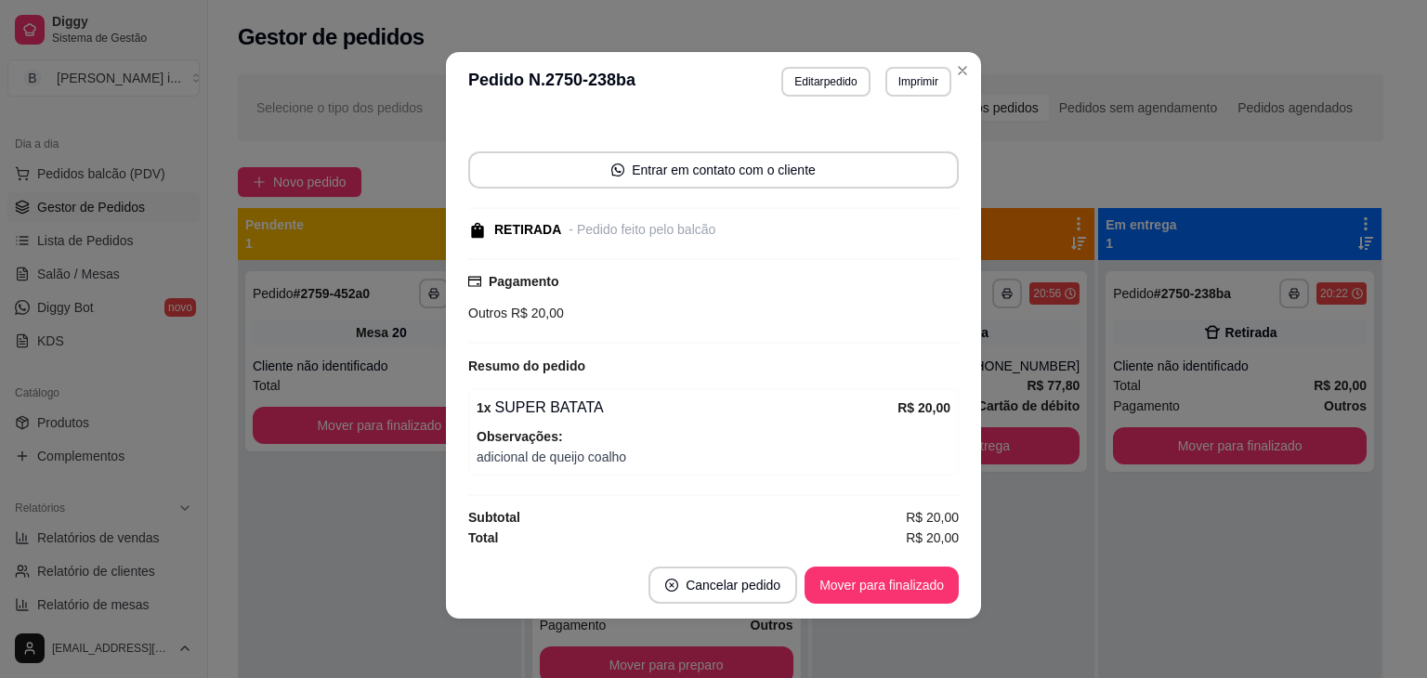
scroll to position [100, 0]
click at [921, 581] on button "Mover para finalizado" at bounding box center [882, 585] width 154 height 37
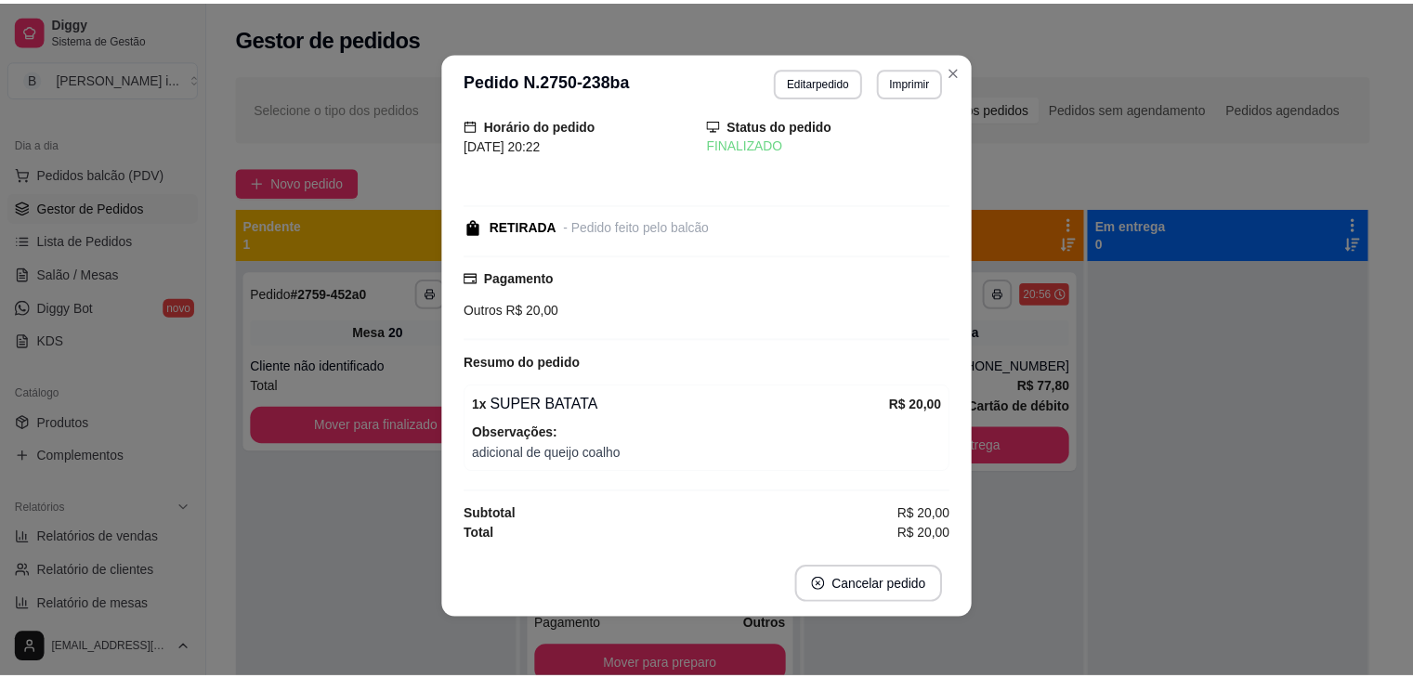
scroll to position [21, 0]
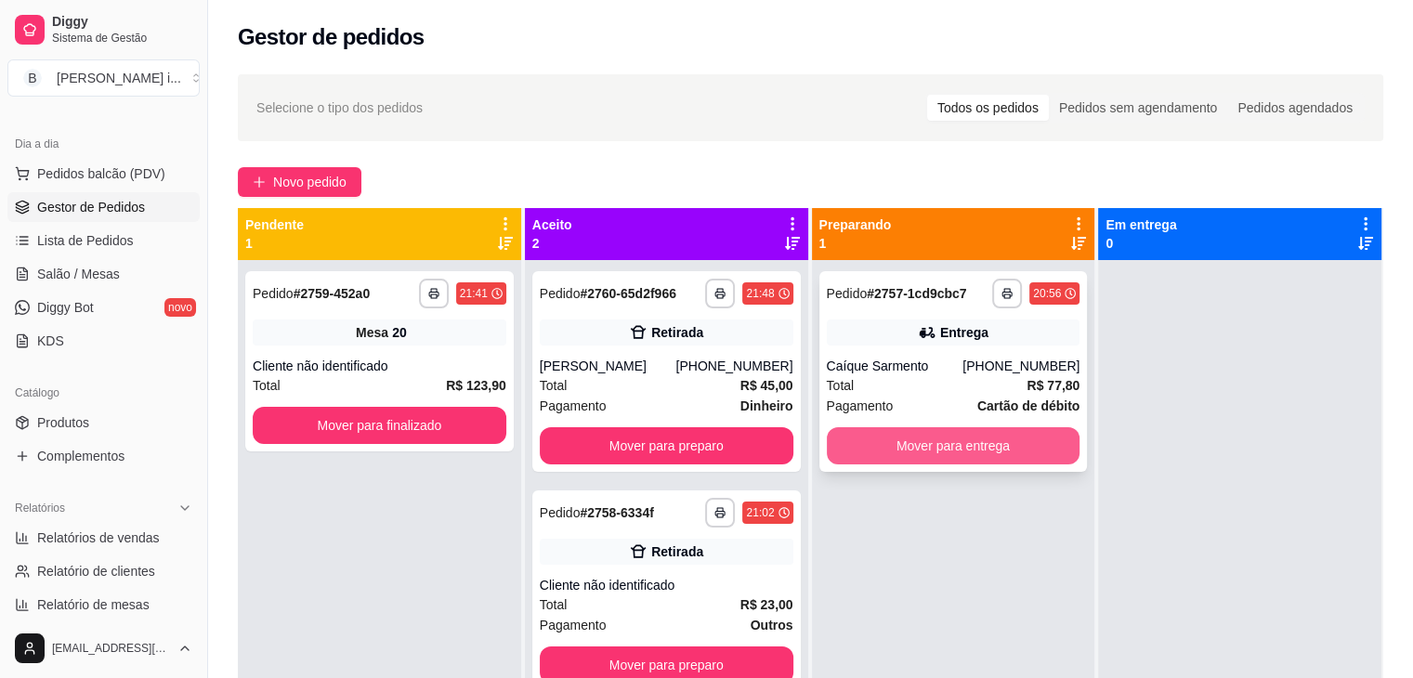
click at [1033, 436] on button "Mover para entrega" at bounding box center [954, 445] width 254 height 37
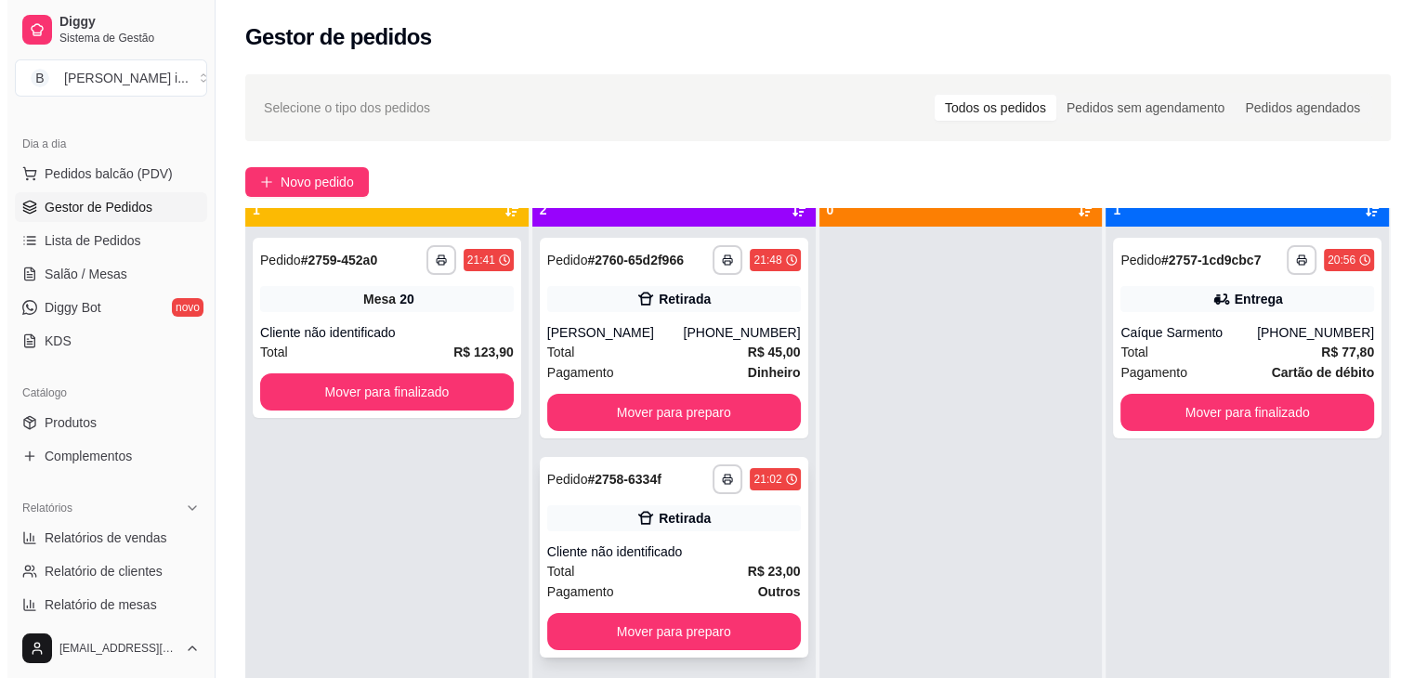
scroll to position [52, 0]
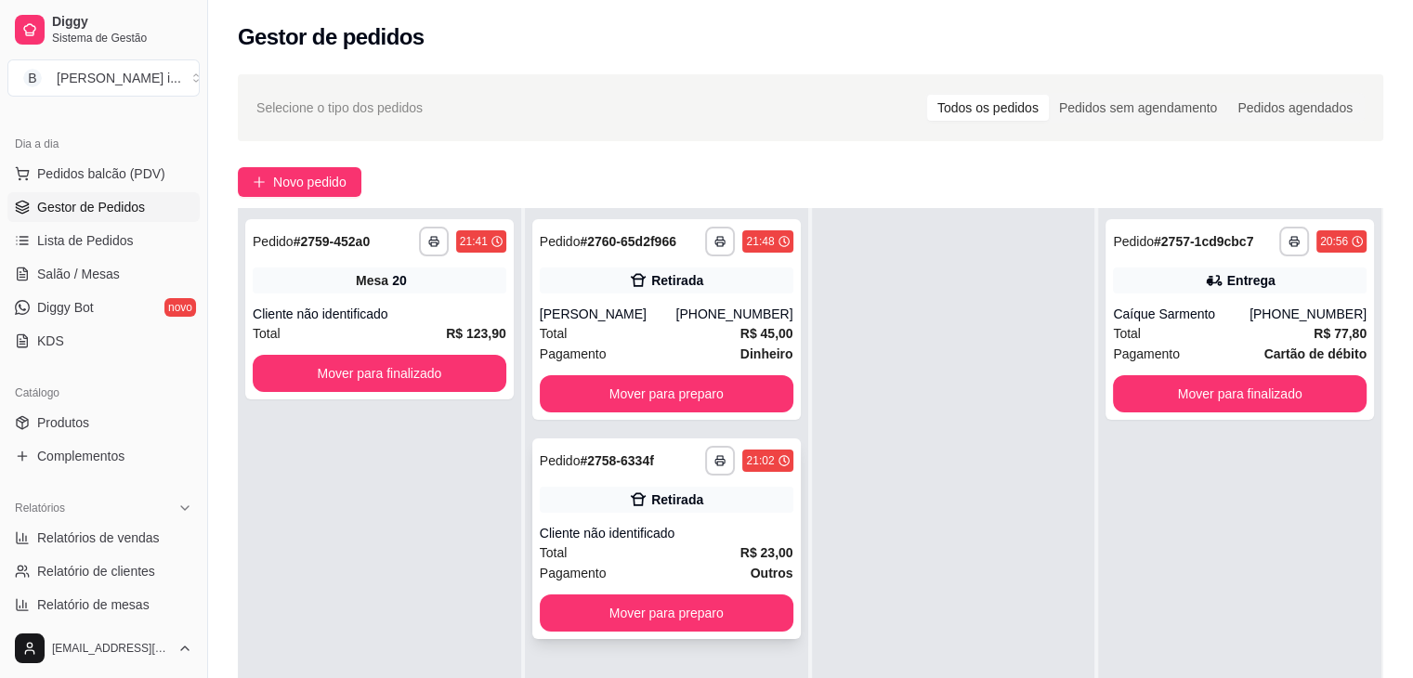
click at [685, 544] on div "Total R$ 23,00" at bounding box center [667, 553] width 254 height 20
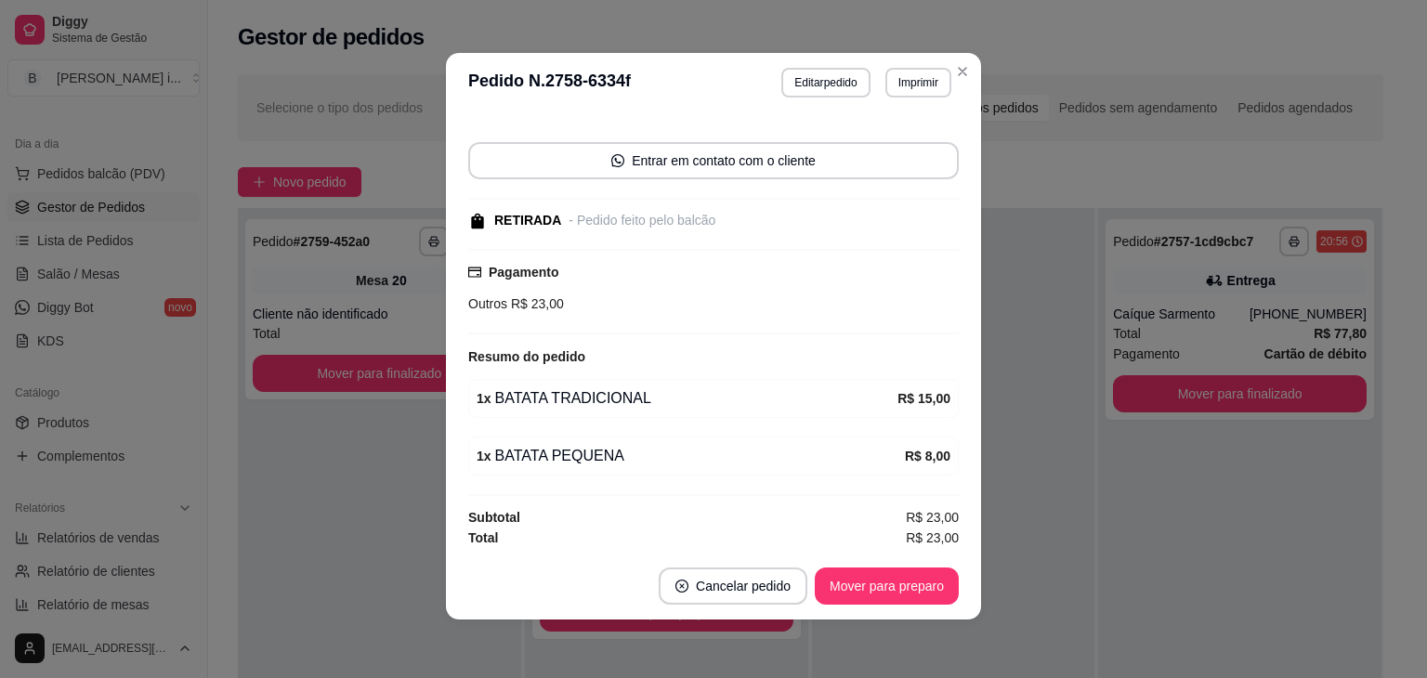
scroll to position [4, 0]
click at [878, 586] on button "Mover para preparo" at bounding box center [886, 586] width 139 height 36
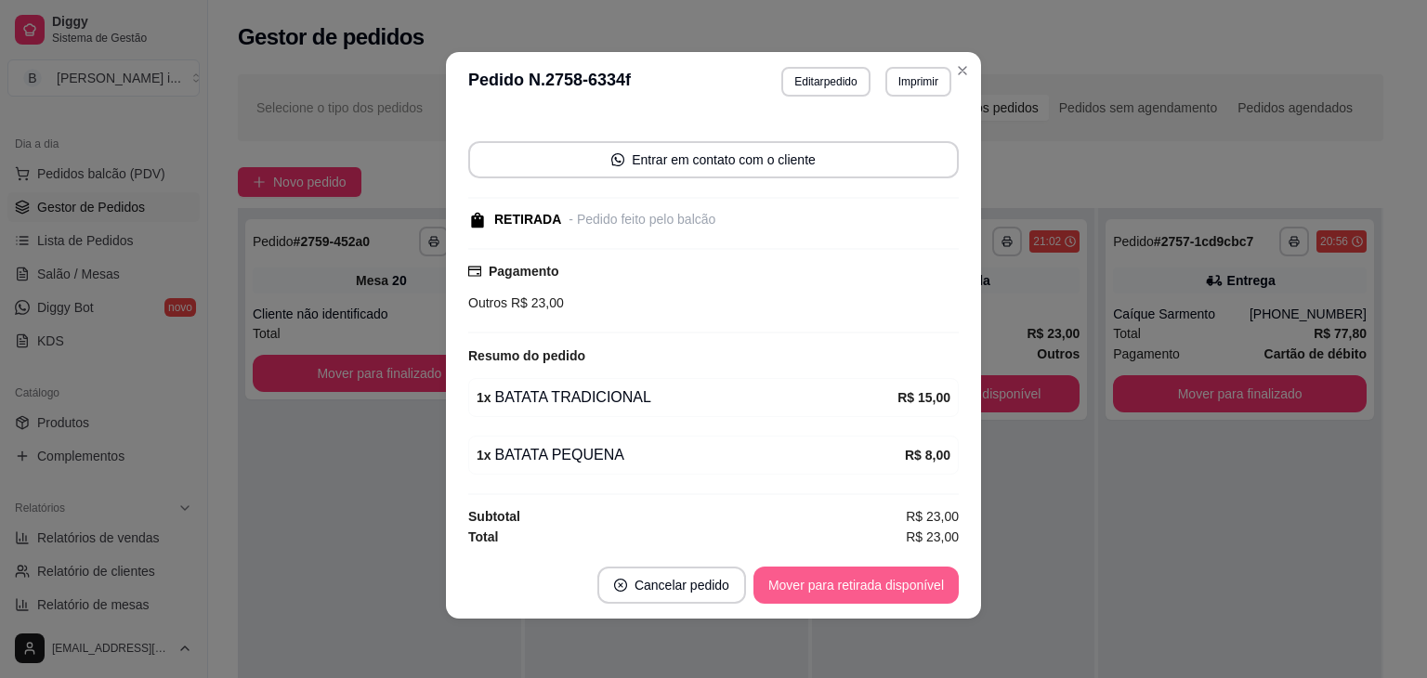
click at [877, 581] on button "Mover para retirada disponível" at bounding box center [856, 585] width 205 height 37
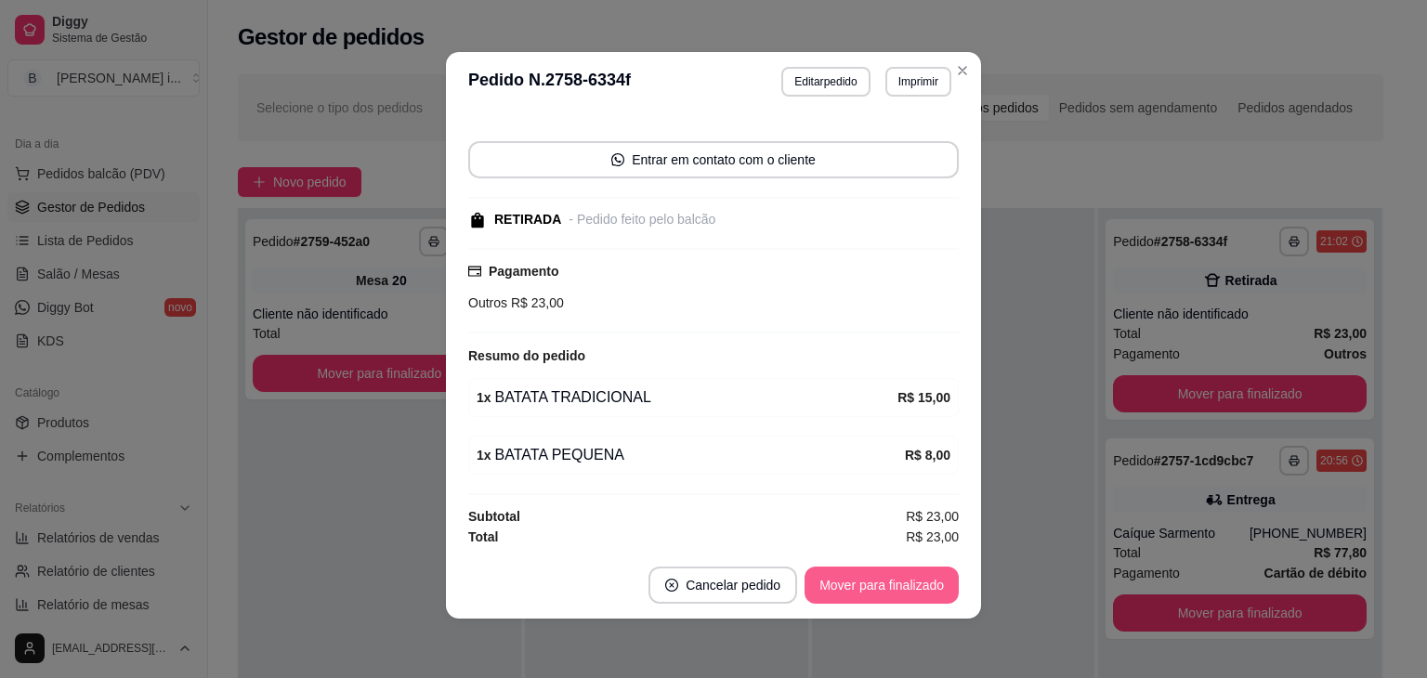
click at [878, 581] on button "Mover para finalizado" at bounding box center [882, 585] width 154 height 37
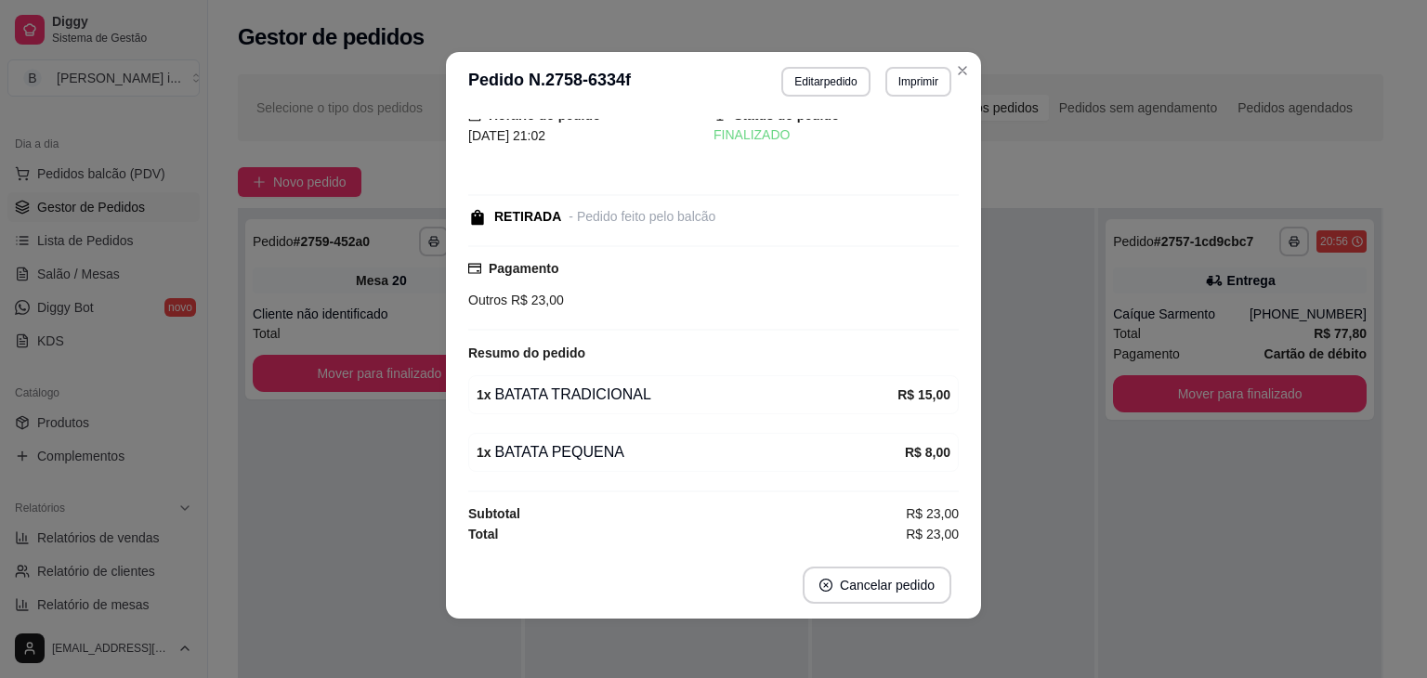
scroll to position [30, 0]
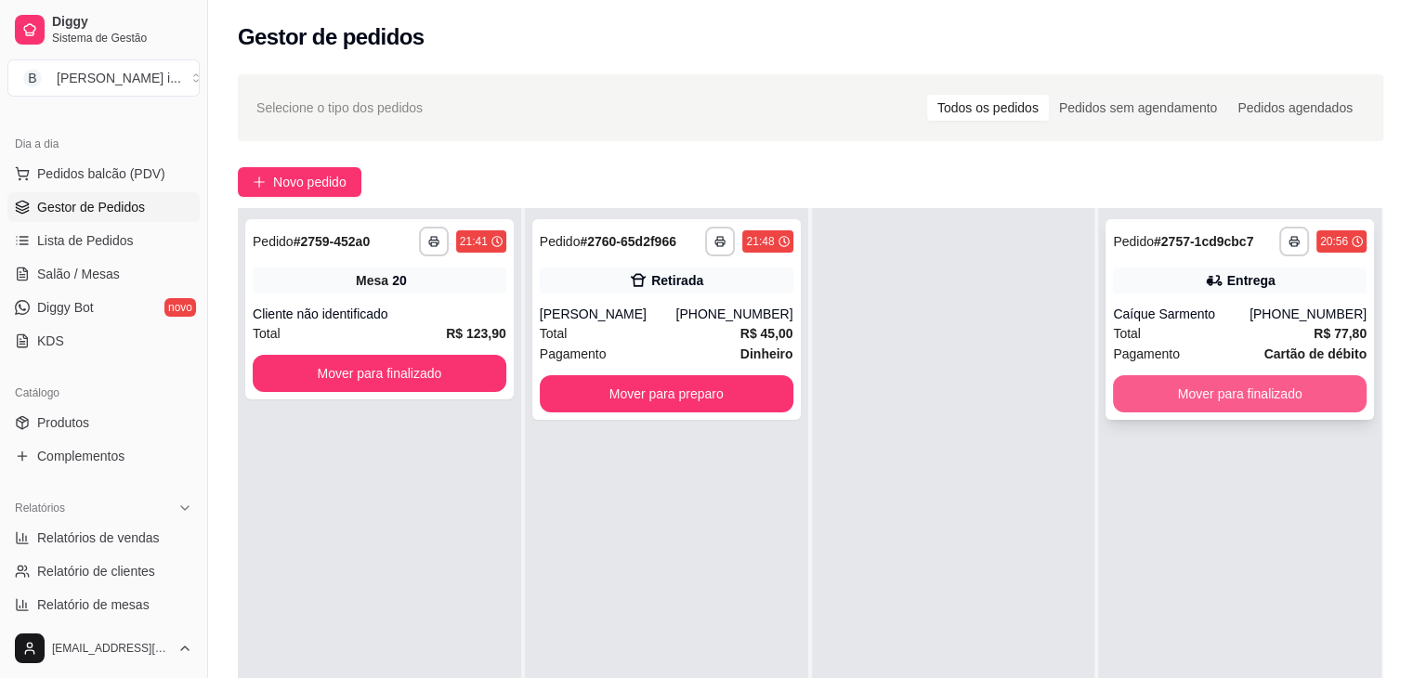
click at [1242, 386] on button "Mover para finalizado" at bounding box center [1240, 393] width 254 height 37
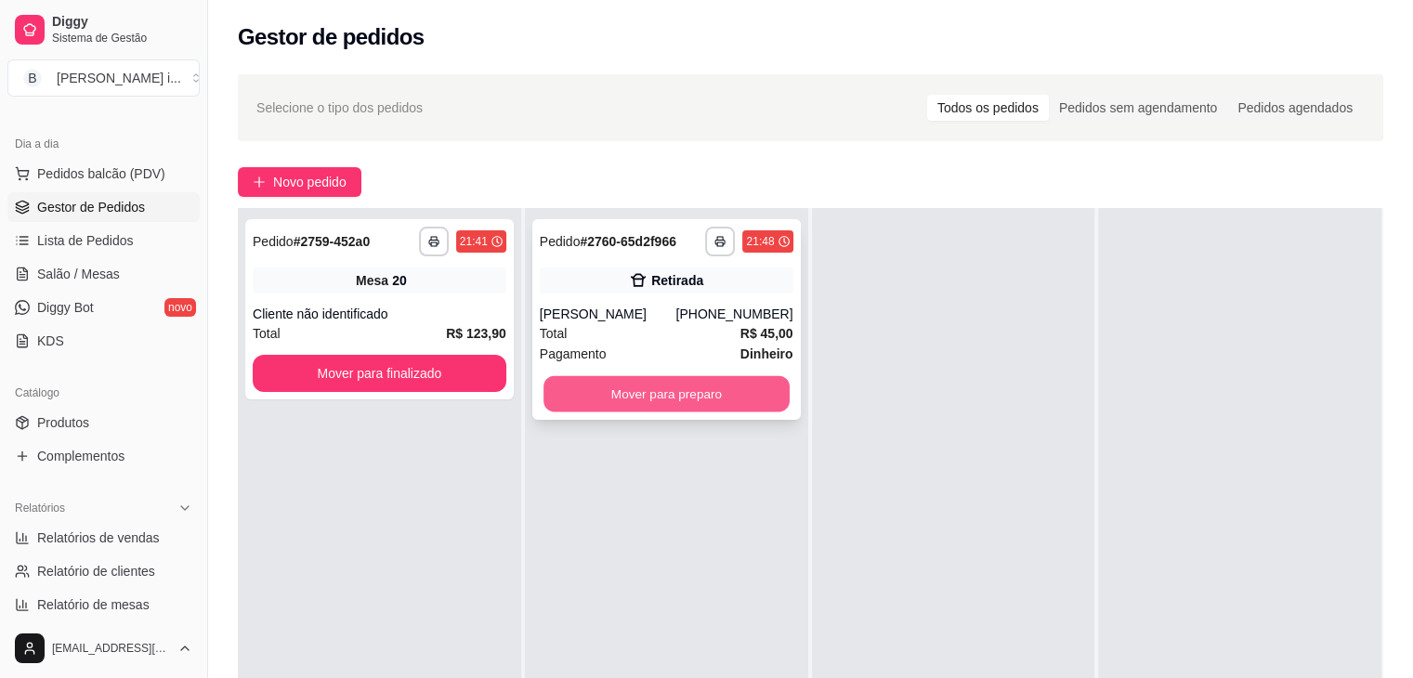
click at [743, 404] on button "Mover para preparo" at bounding box center [667, 394] width 246 height 36
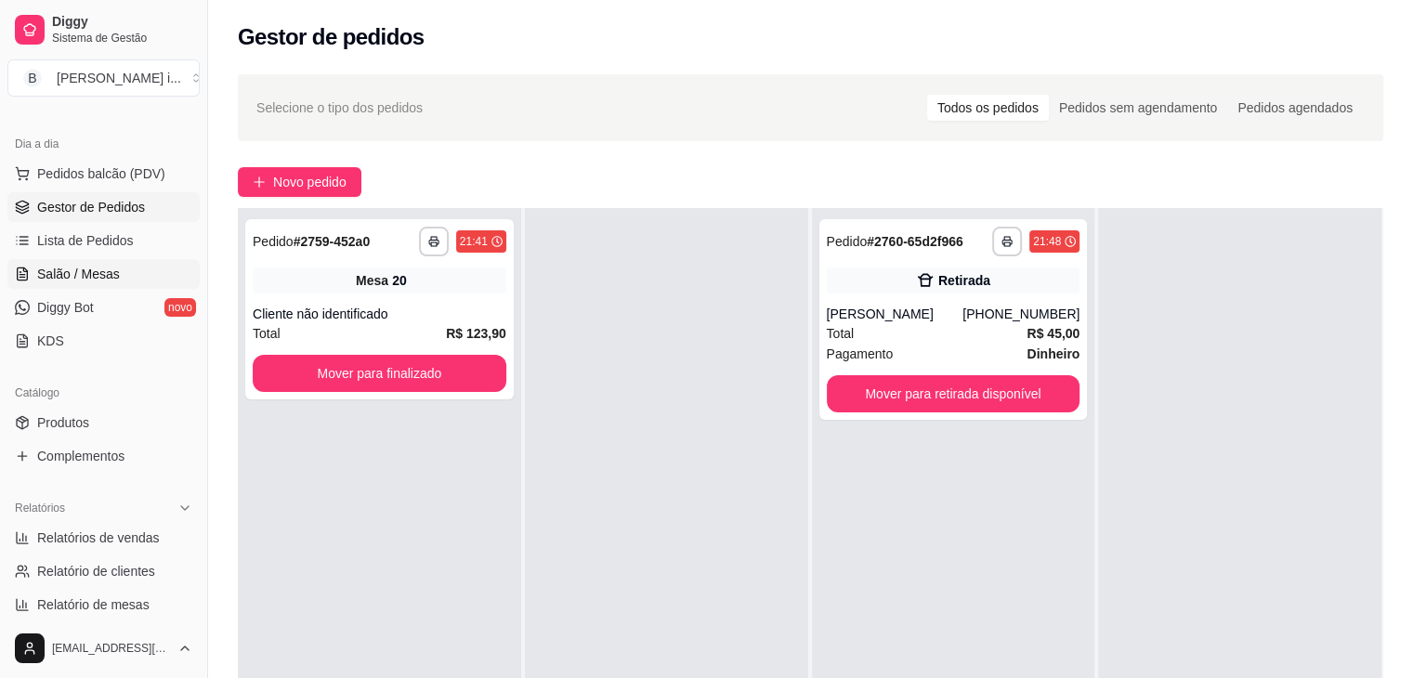
click at [108, 279] on span "Salão / Mesas" at bounding box center [78, 274] width 83 height 19
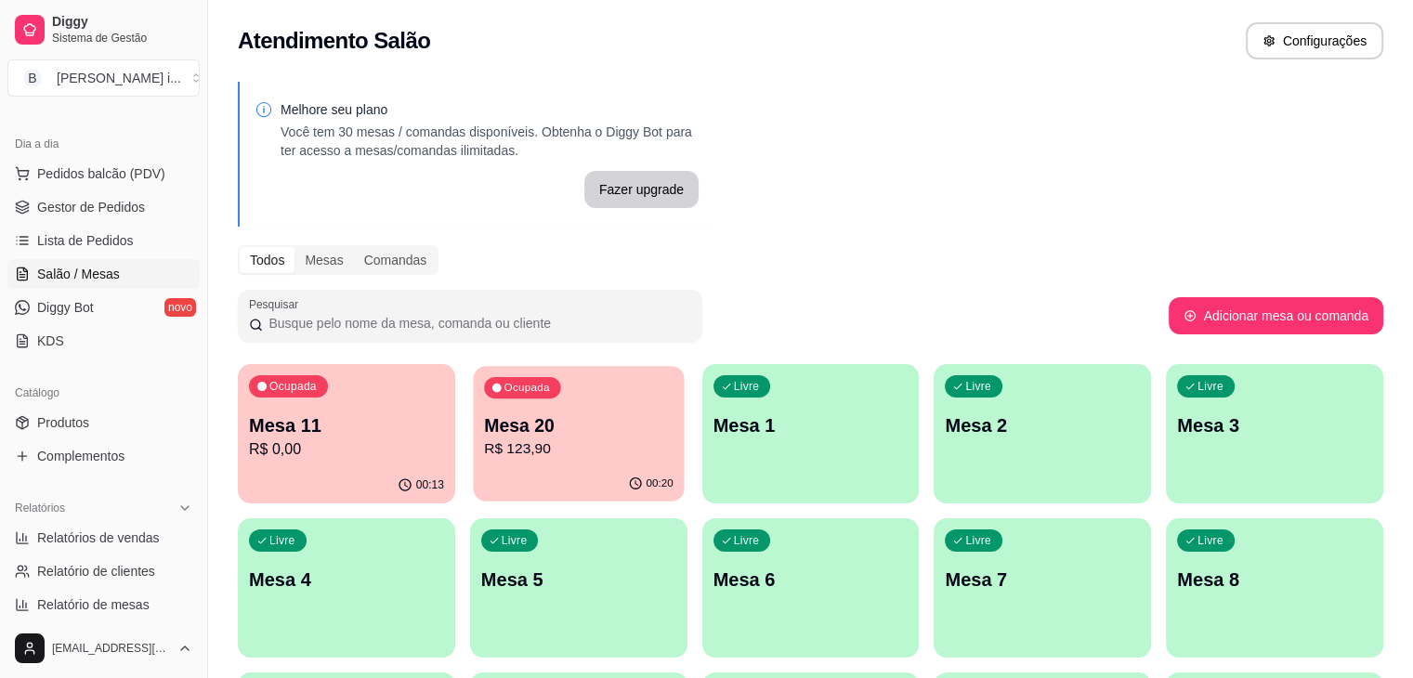
click at [497, 462] on div "Ocupada Mesa 20 R$ 123,90" at bounding box center [578, 416] width 211 height 100
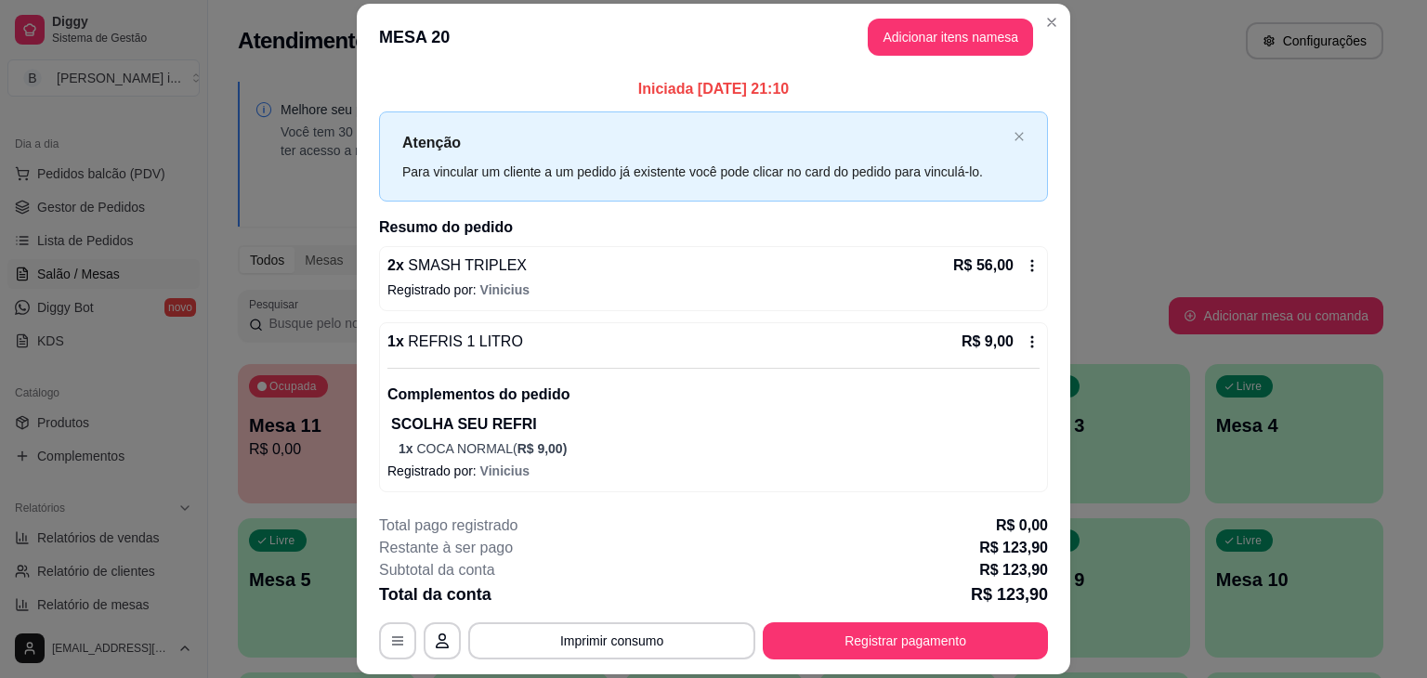
click at [1025, 343] on icon at bounding box center [1032, 342] width 15 height 15
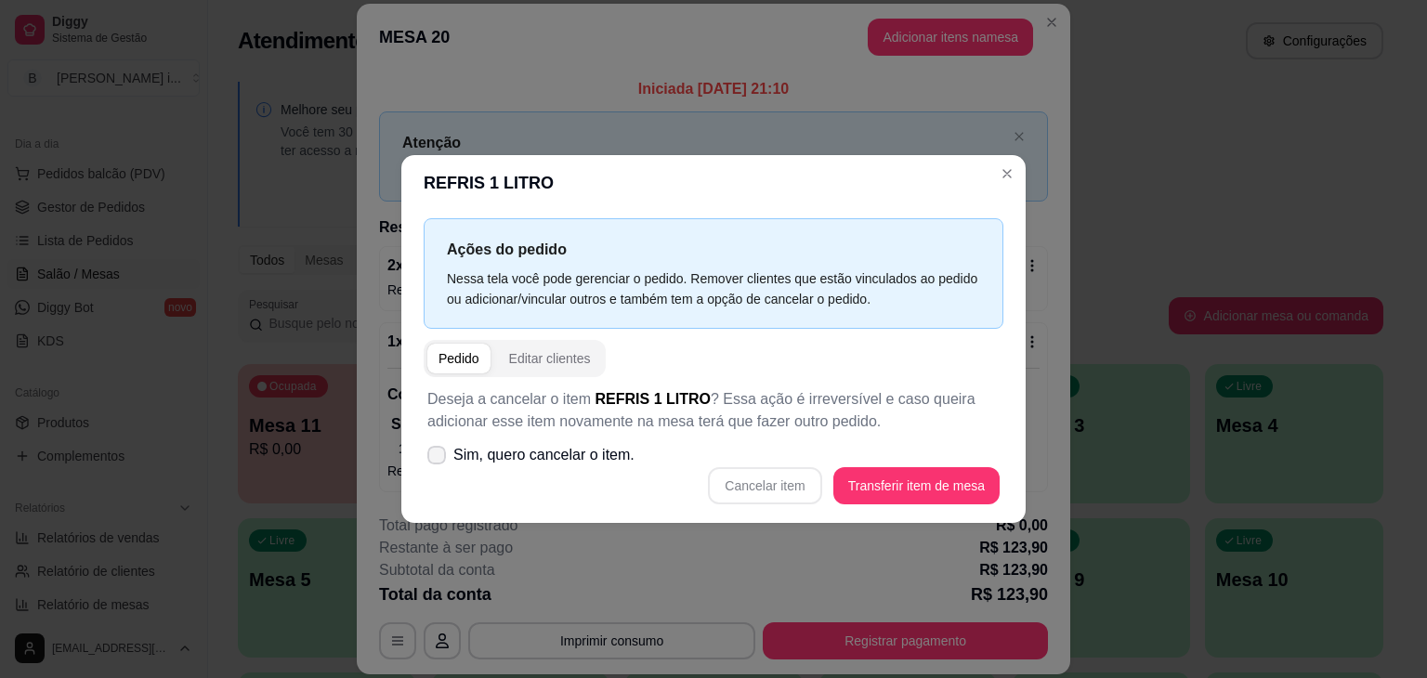
click at [592, 463] on span "Sim, quero cancelar o item." at bounding box center [543, 455] width 181 height 22
click at [439, 463] on input "Sim, quero cancelar o item." at bounding box center [433, 465] width 12 height 12
checkbox input "true"
click at [795, 493] on button "Cancelar item" at bounding box center [764, 485] width 113 height 37
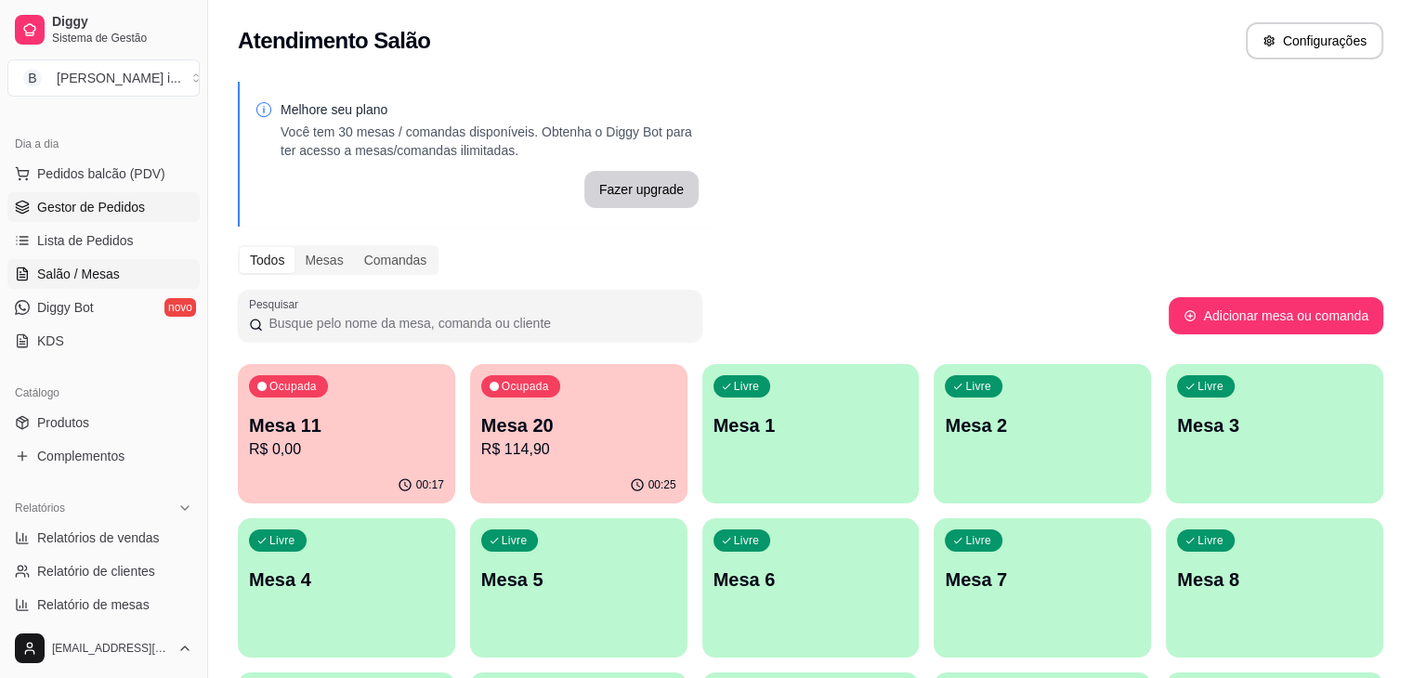
click at [75, 198] on span "Gestor de Pedidos" at bounding box center [91, 207] width 108 height 19
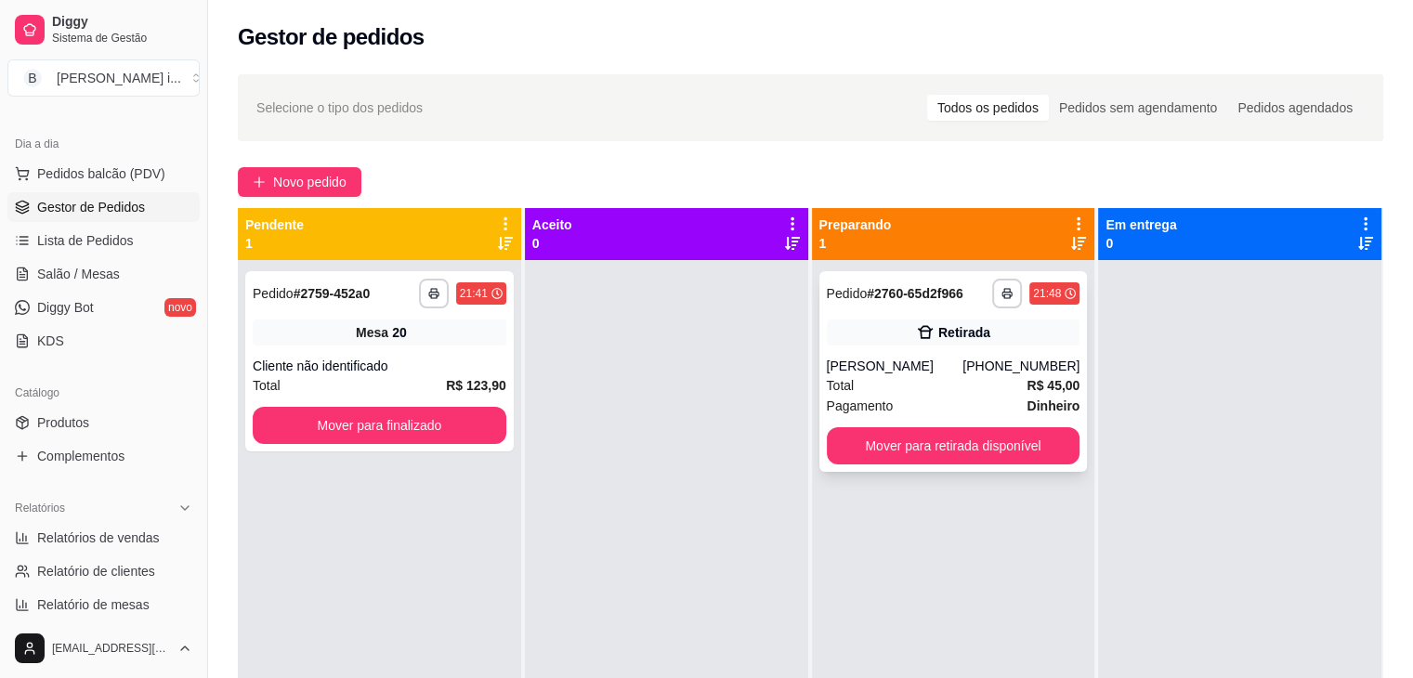
click at [1015, 357] on div "[PHONE_NUMBER]" at bounding box center [1021, 366] width 117 height 19
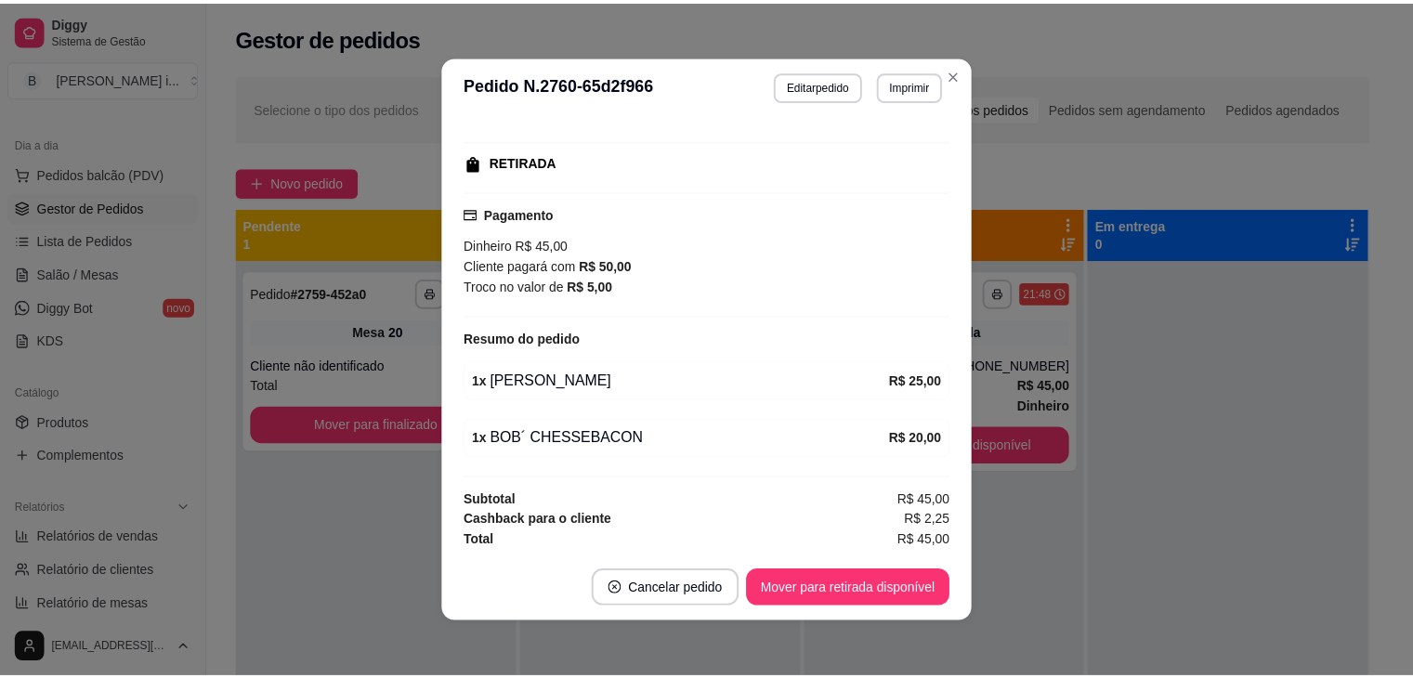
scroll to position [4, 0]
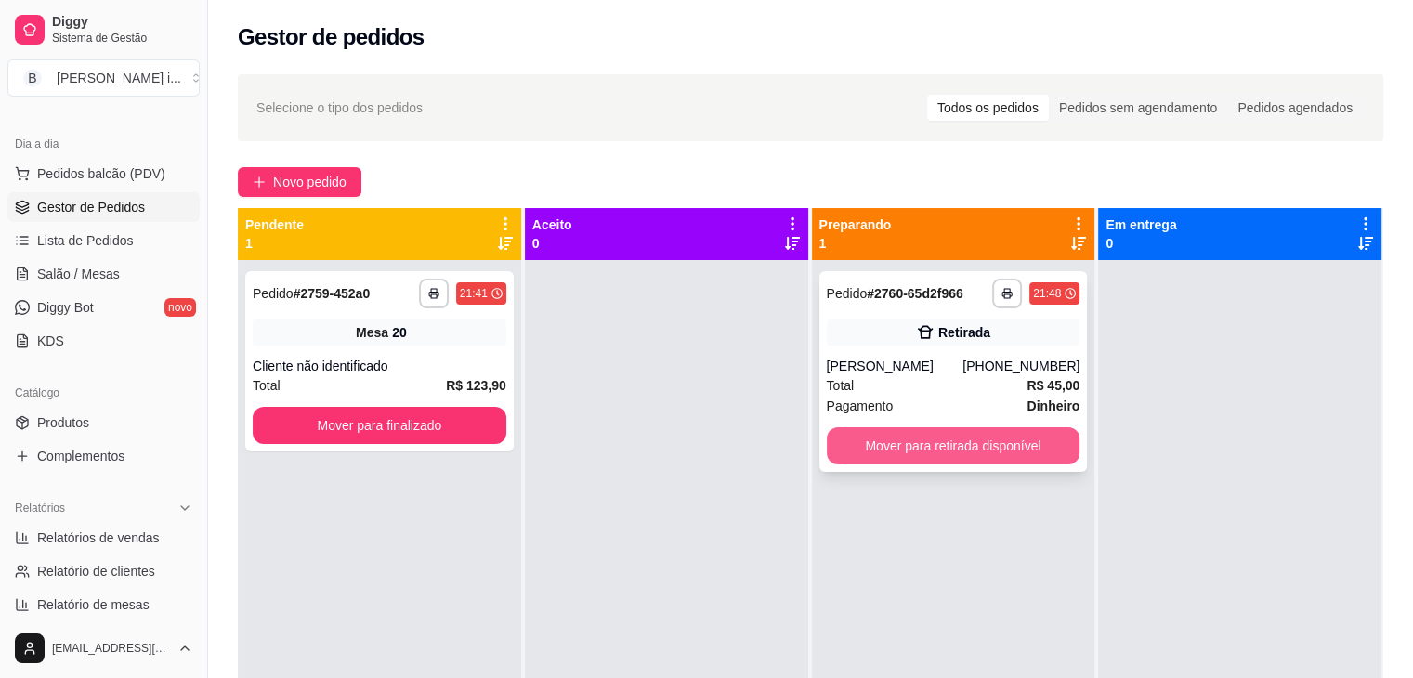
click at [872, 463] on button "Mover para retirada disponível" at bounding box center [954, 445] width 254 height 37
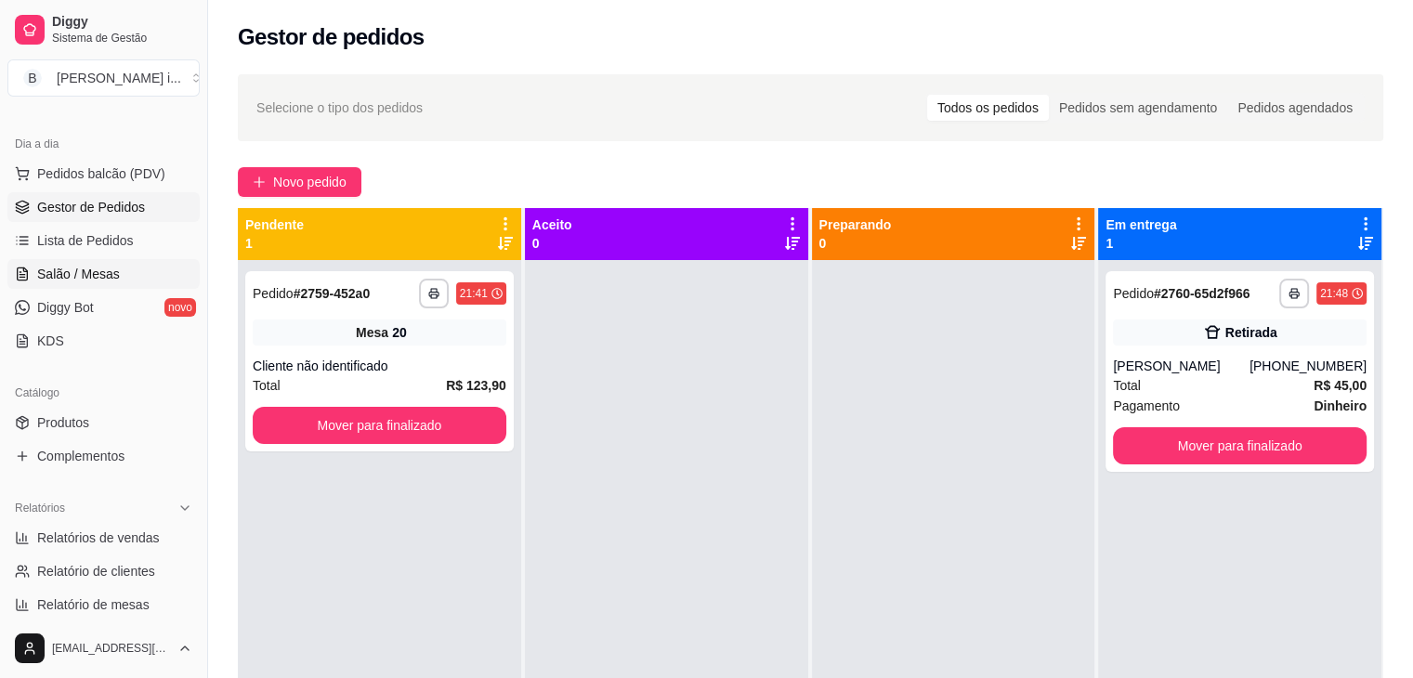
click at [55, 277] on span "Salão / Mesas" at bounding box center [78, 274] width 83 height 19
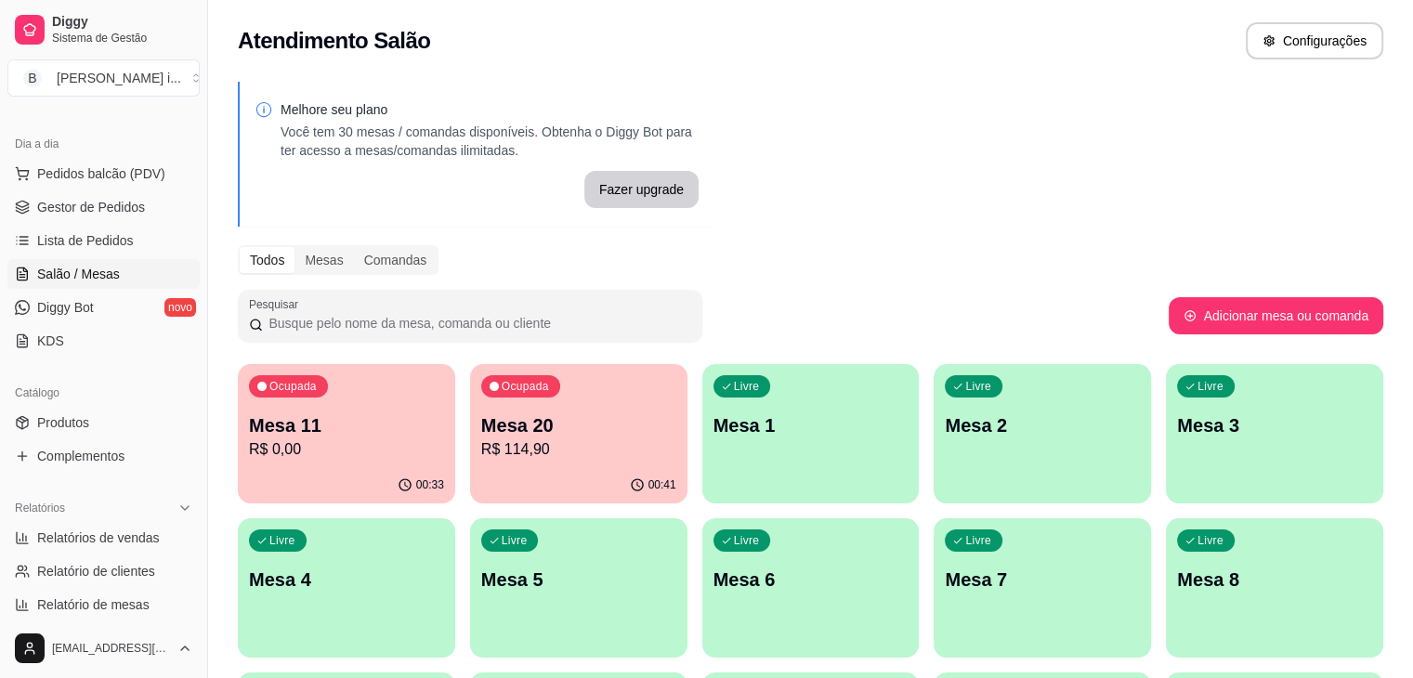
click at [519, 436] on p "Mesa 20" at bounding box center [578, 426] width 195 height 26
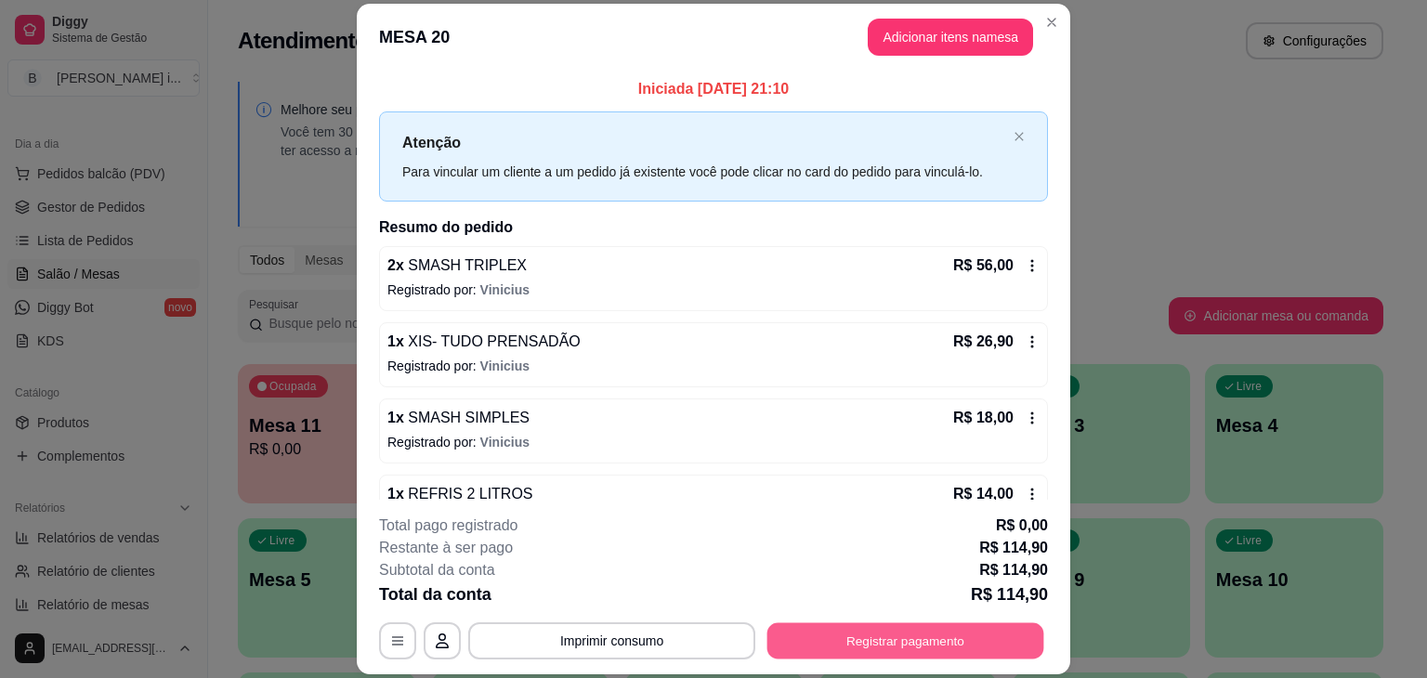
click at [843, 649] on button "Registrar pagamento" at bounding box center [906, 642] width 277 height 36
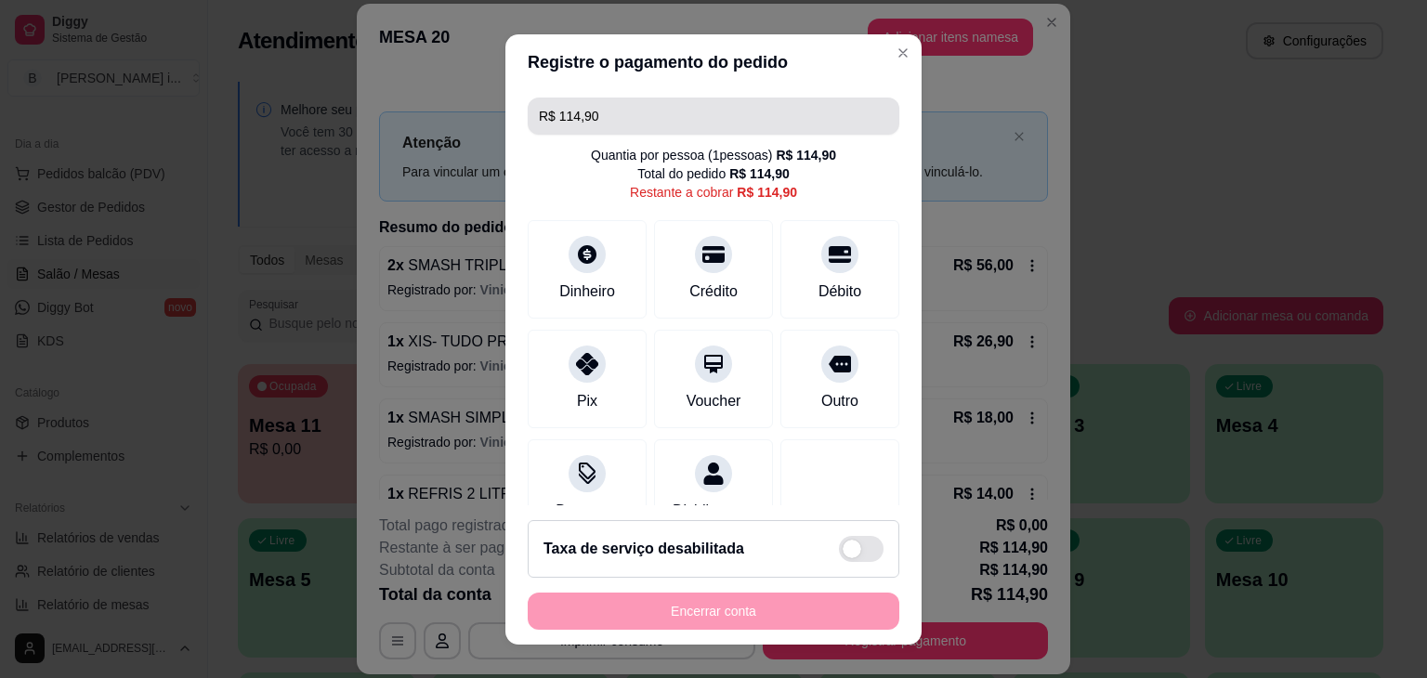
click at [601, 125] on input "R$ 114,90" at bounding box center [713, 116] width 349 height 37
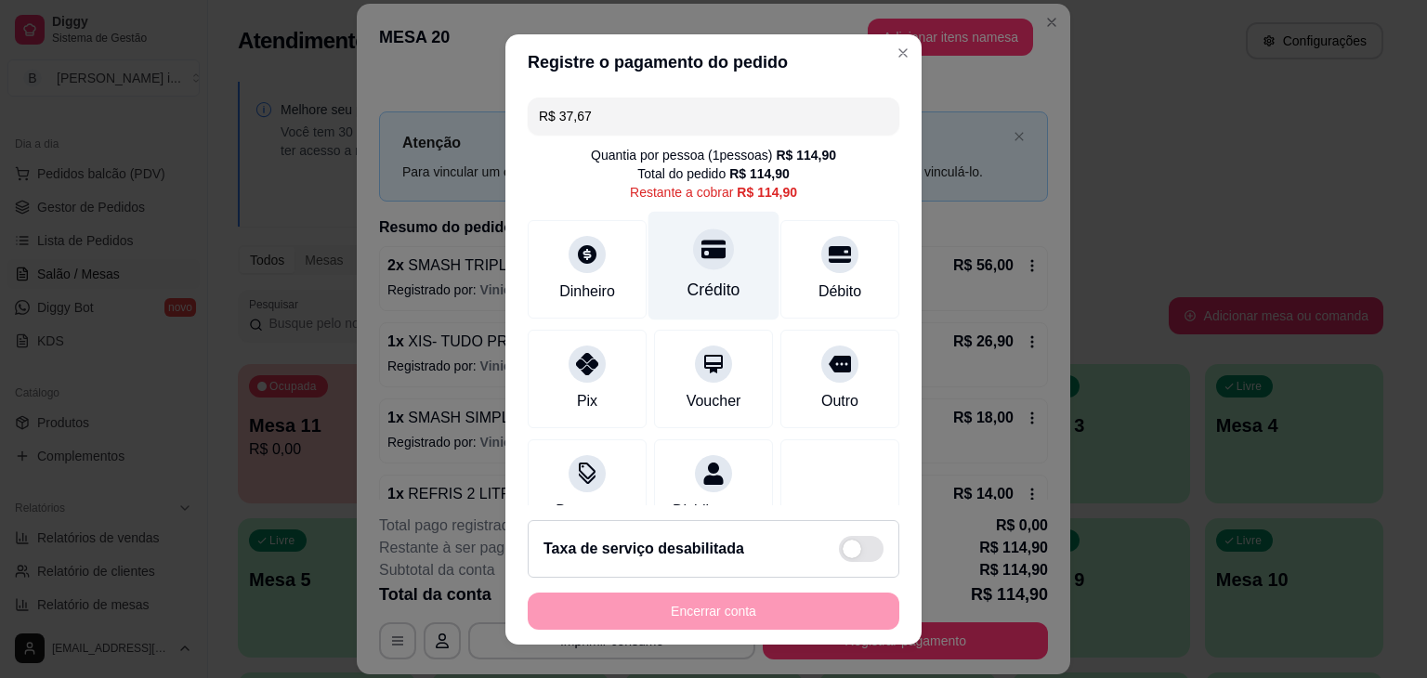
click at [701, 269] on div "Crédito" at bounding box center [714, 265] width 131 height 109
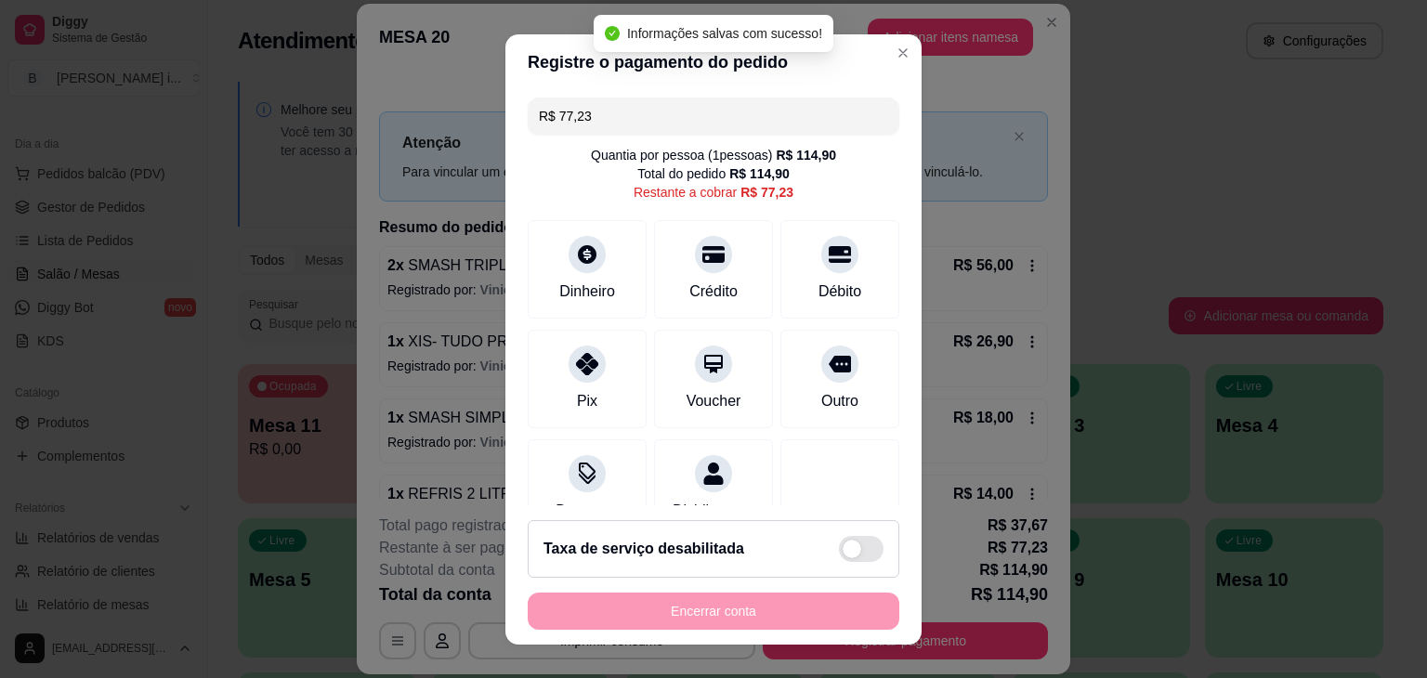
click at [682, 112] on input "R$ 77,23" at bounding box center [713, 116] width 349 height 37
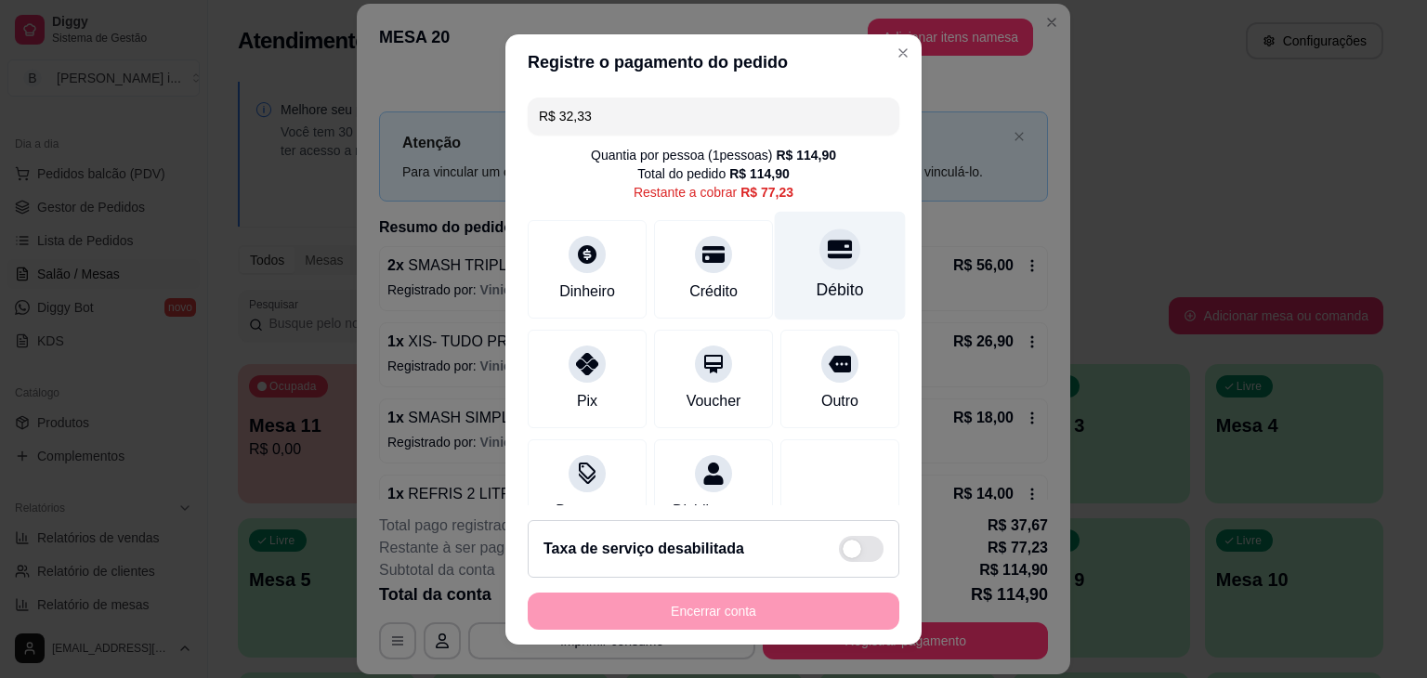
click at [820, 267] on div "Débito" at bounding box center [840, 265] width 131 height 109
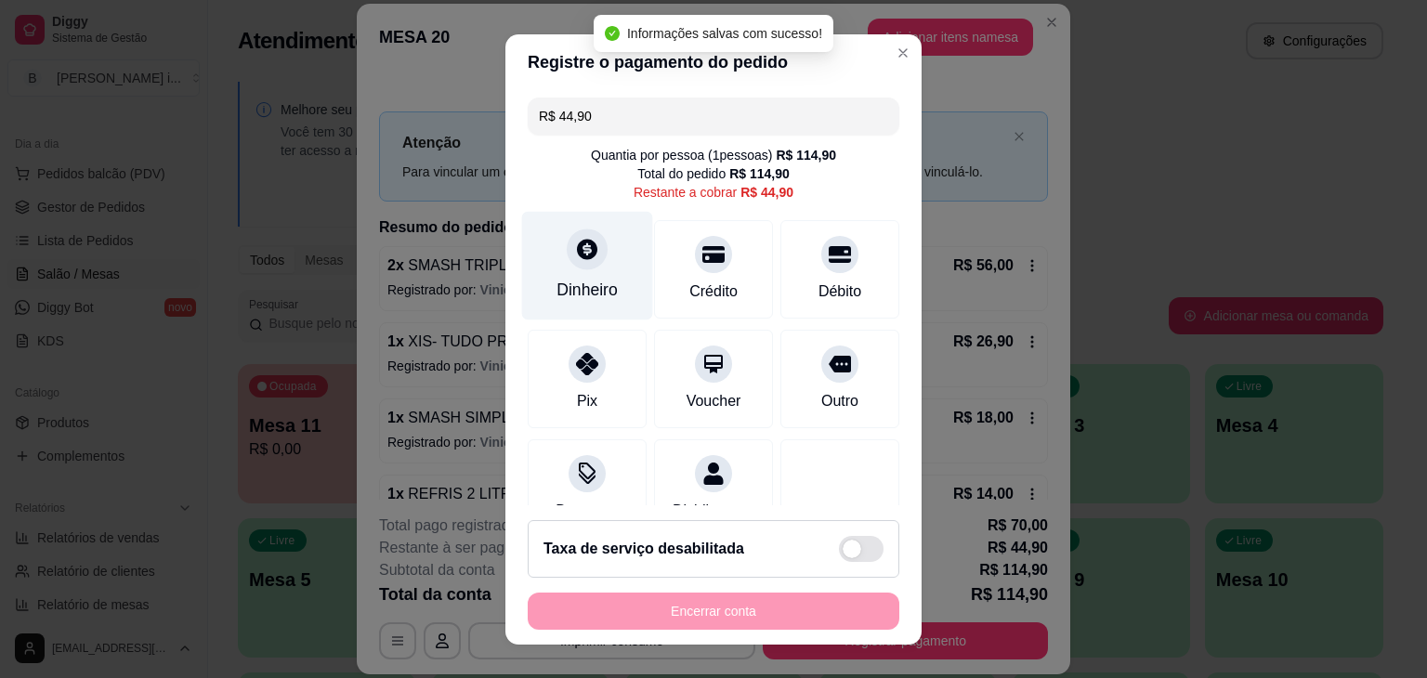
click at [624, 268] on div "Dinheiro" at bounding box center [587, 265] width 131 height 109
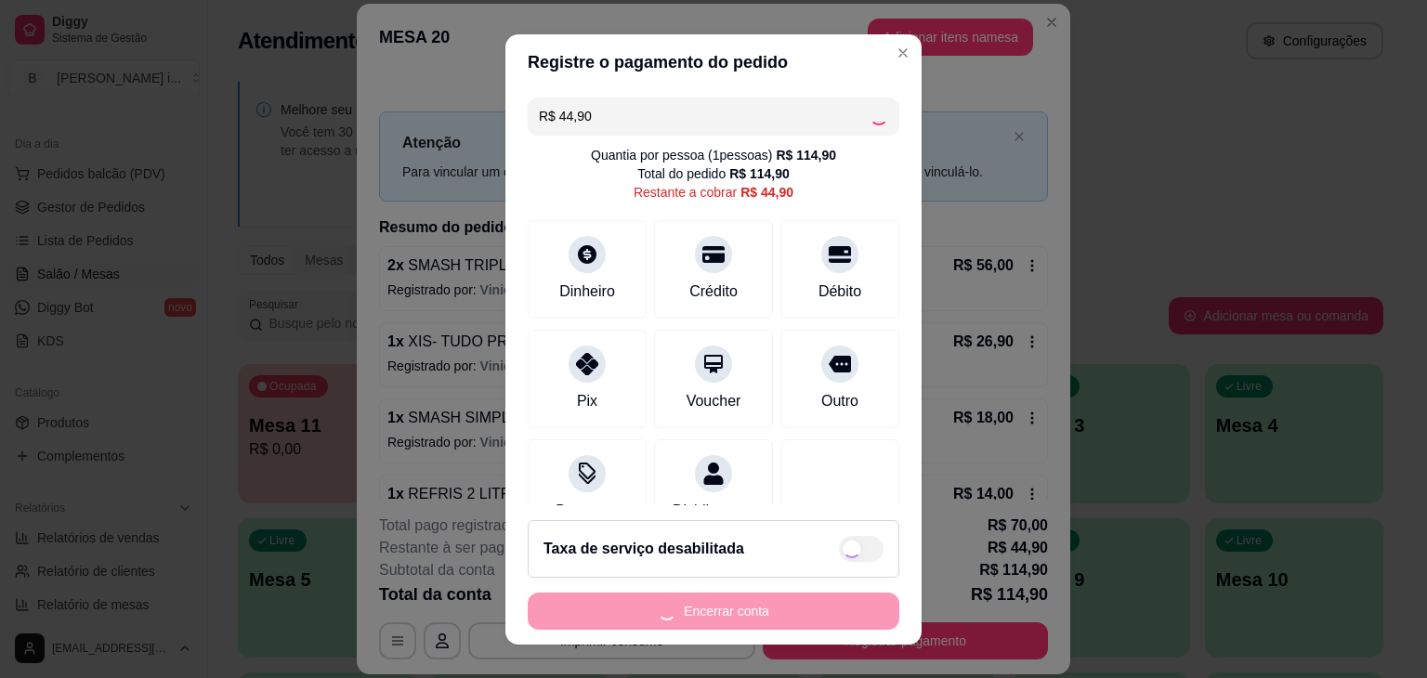
type input "R$ 0,00"
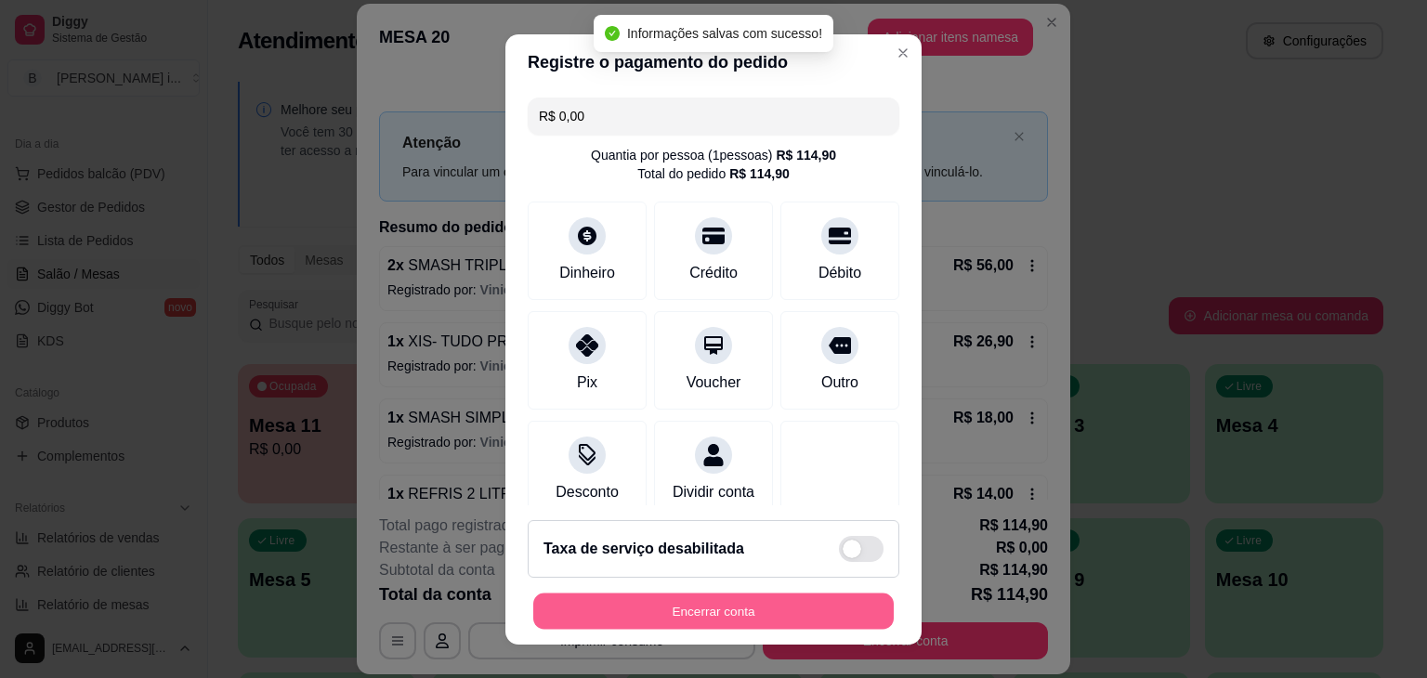
click at [725, 620] on button "Encerrar conta" at bounding box center [713, 611] width 361 height 36
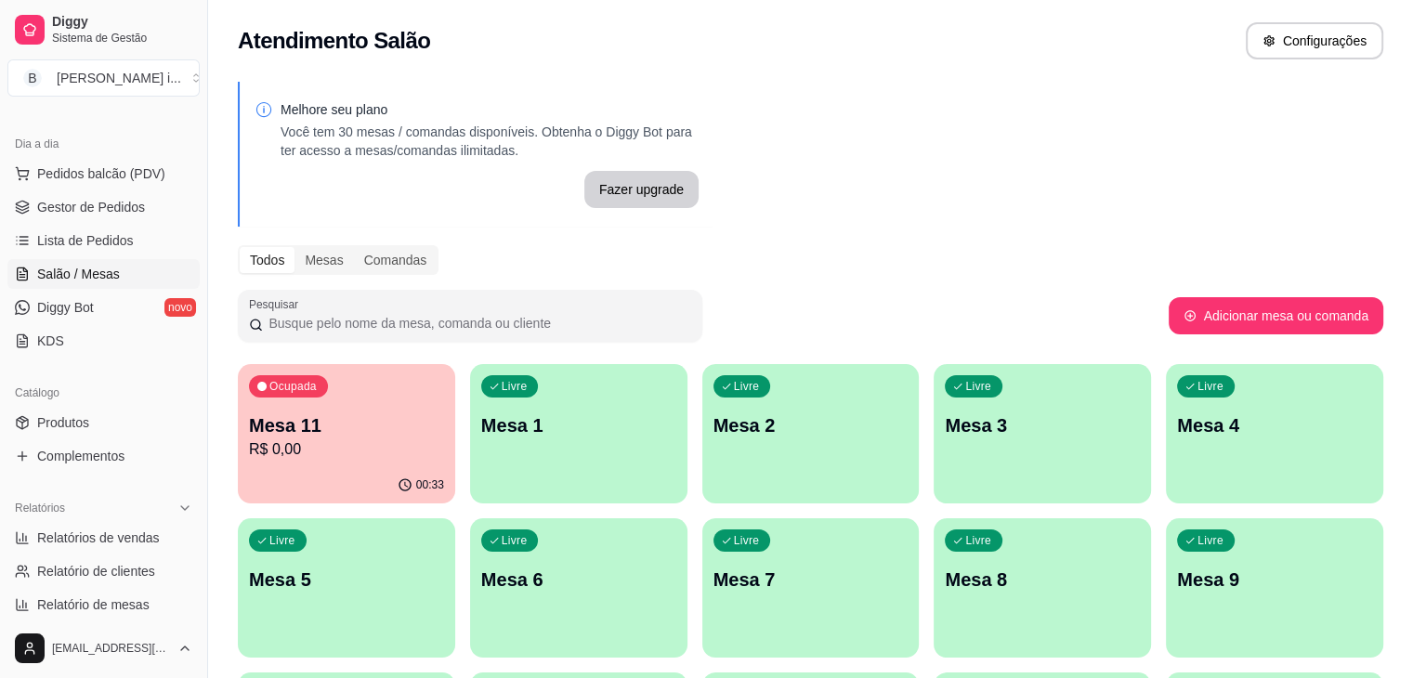
click at [280, 443] on p "R$ 0,00" at bounding box center [346, 450] width 195 height 22
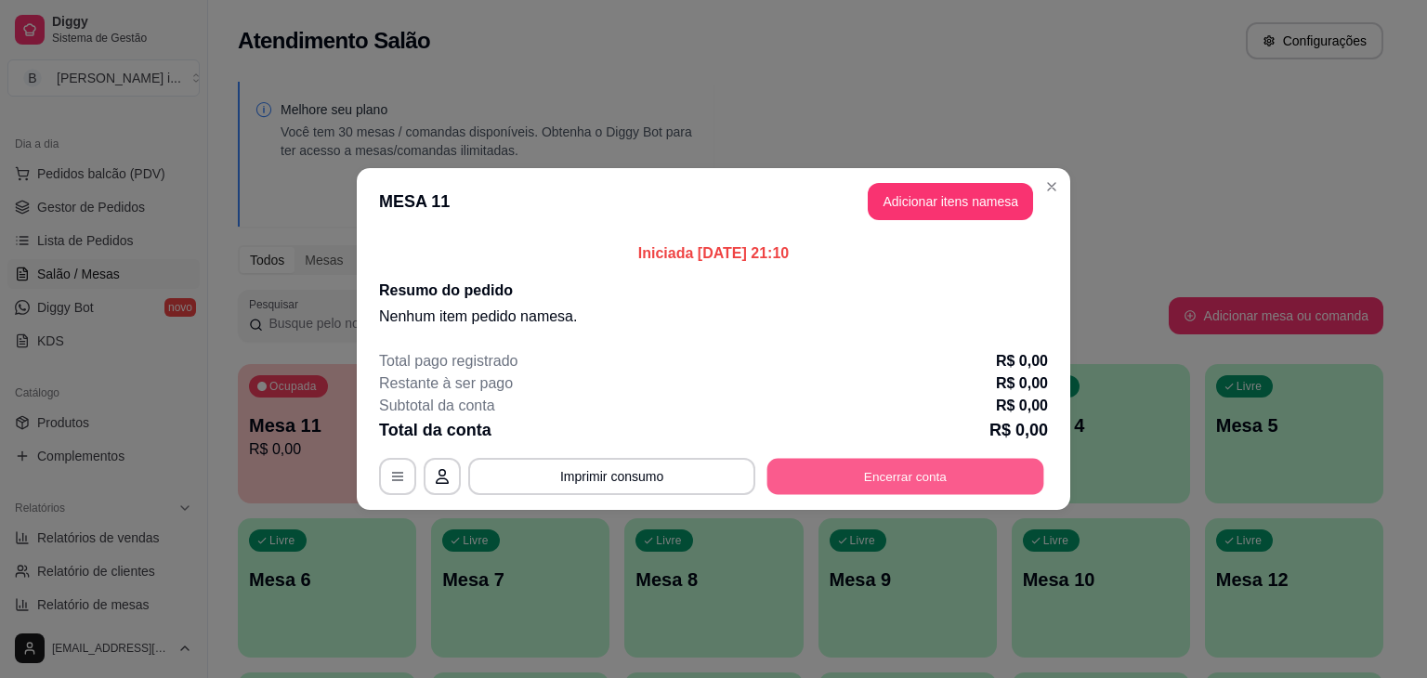
click at [889, 459] on button "Encerrar conta" at bounding box center [906, 477] width 277 height 36
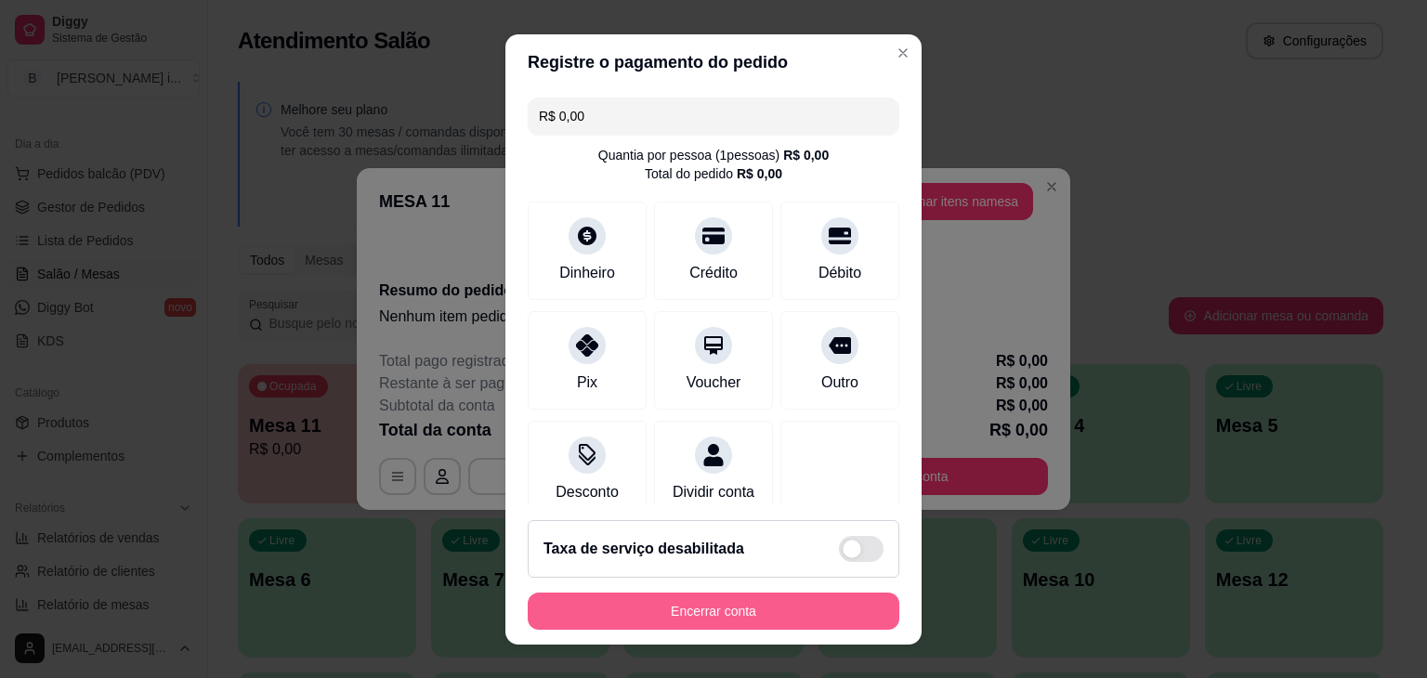
click at [782, 613] on button "Encerrar conta" at bounding box center [714, 611] width 372 height 37
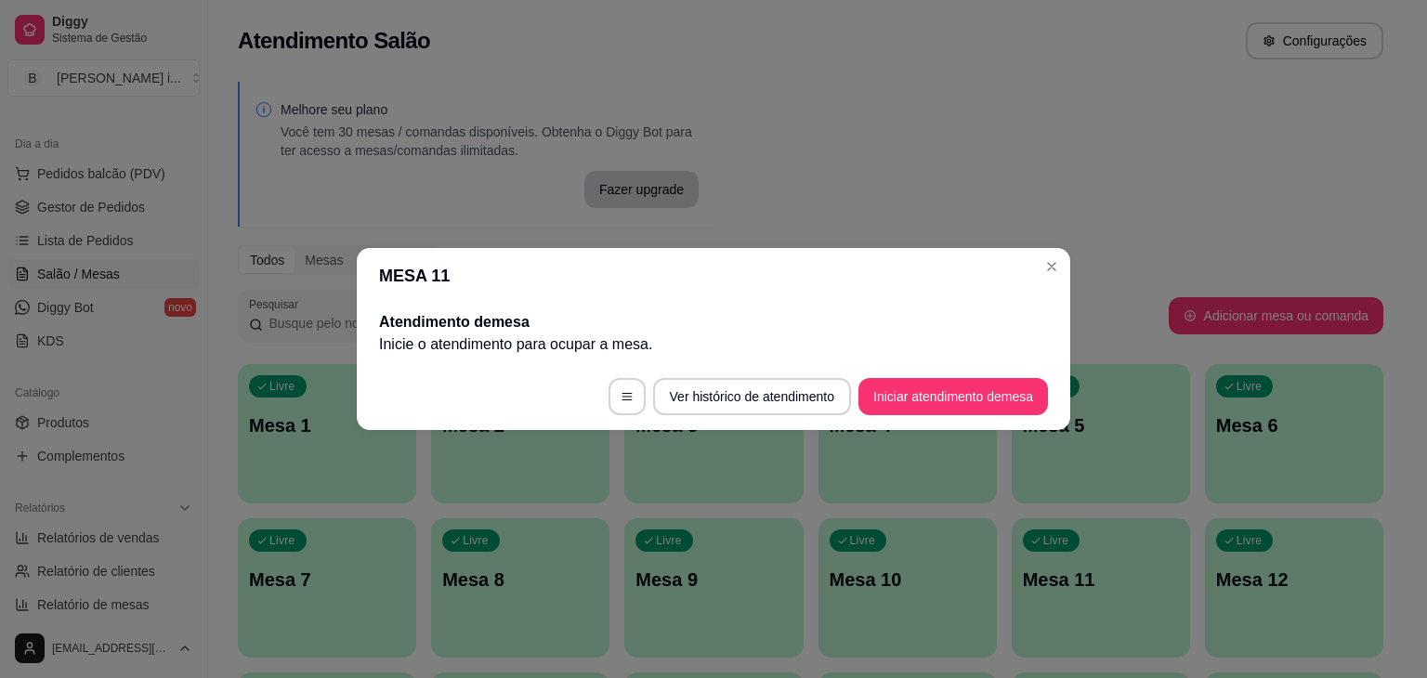
drag, startPoint x: 777, startPoint y: 604, endPoint x: 390, endPoint y: 422, distance: 427.3
click at [390, 422] on footer "Ver histórico de atendimento Iniciar atendimento de mesa" at bounding box center [714, 396] width 714 height 67
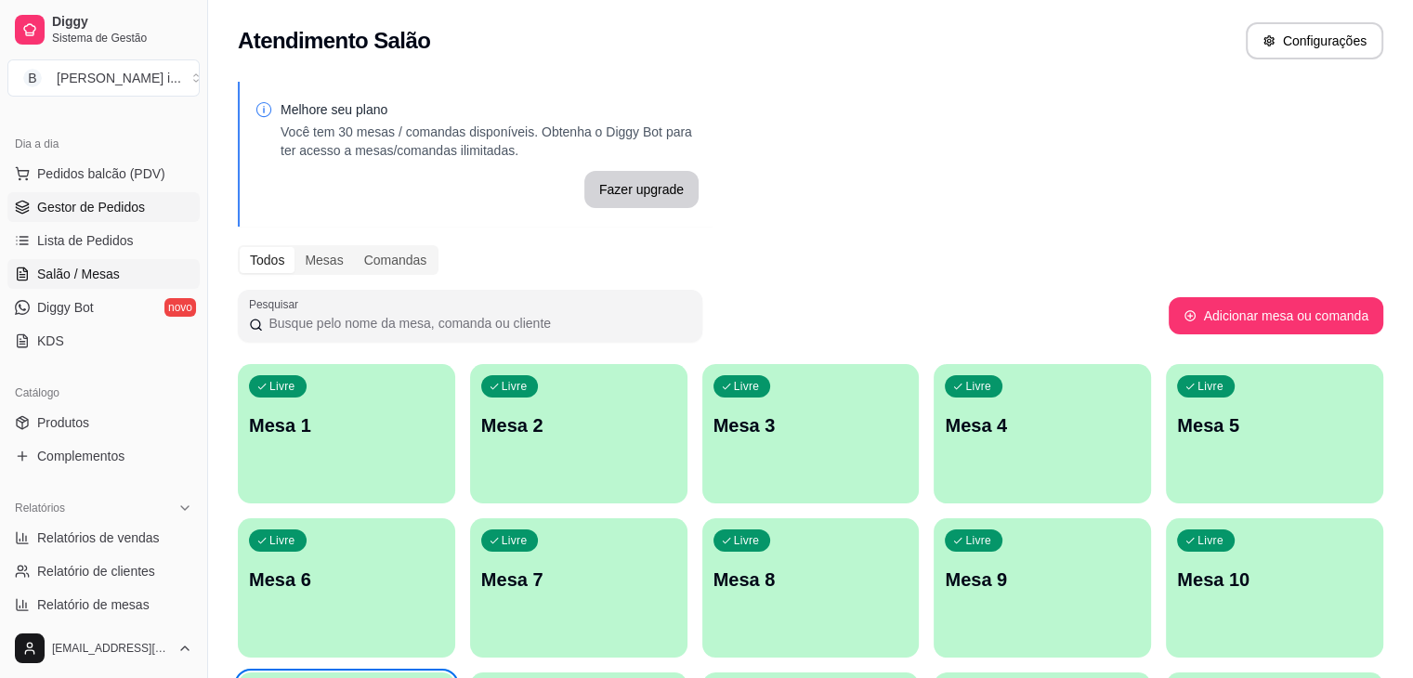
click at [102, 194] on link "Gestor de Pedidos" at bounding box center [103, 207] width 192 height 30
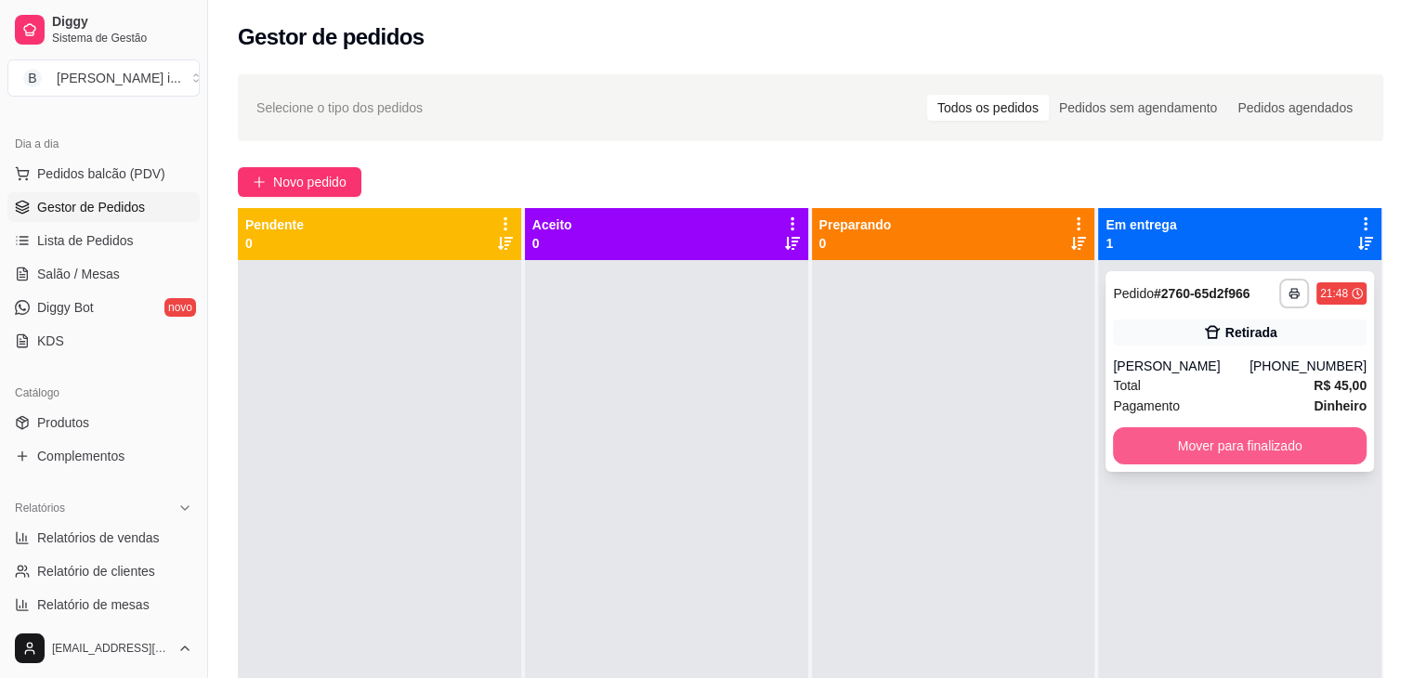
click at [1280, 439] on button "Mover para finalizado" at bounding box center [1240, 445] width 254 height 37
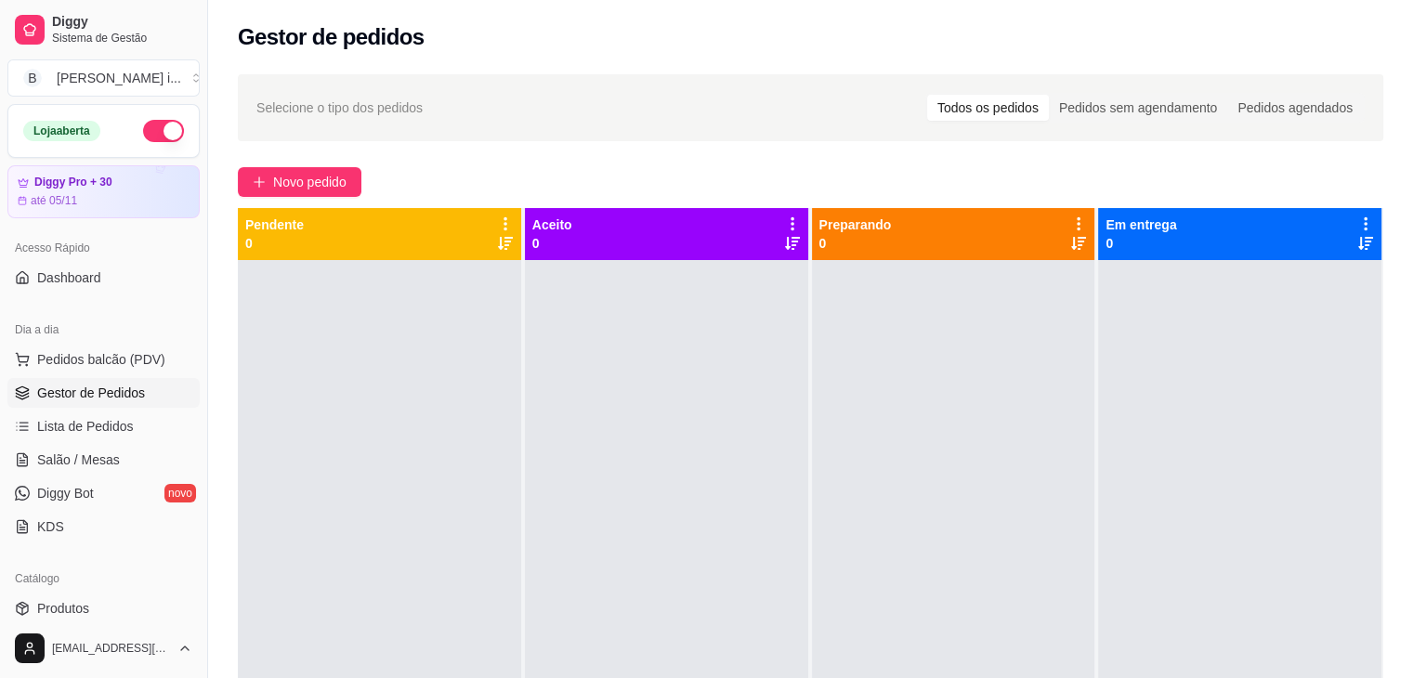
click at [154, 140] on button "button" at bounding box center [163, 131] width 41 height 22
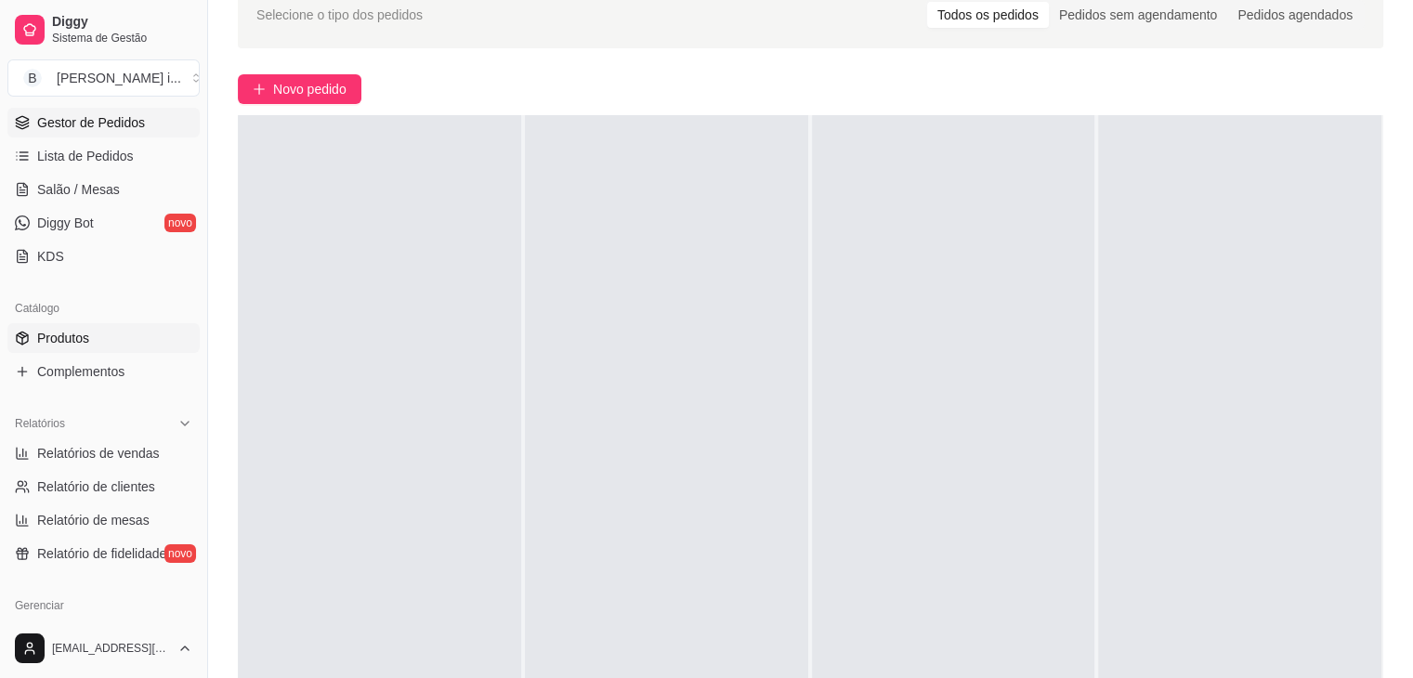
scroll to position [279, 0]
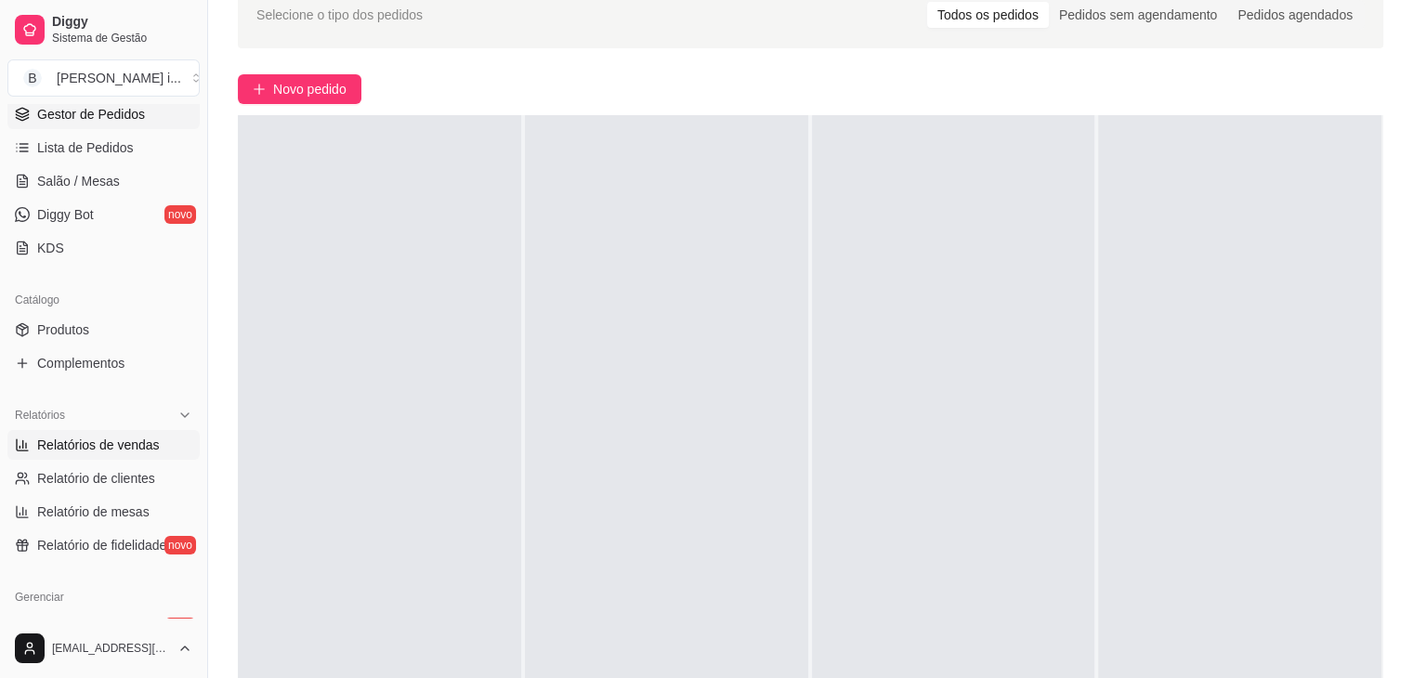
click at [89, 451] on span "Relatórios de vendas" at bounding box center [98, 445] width 123 height 19
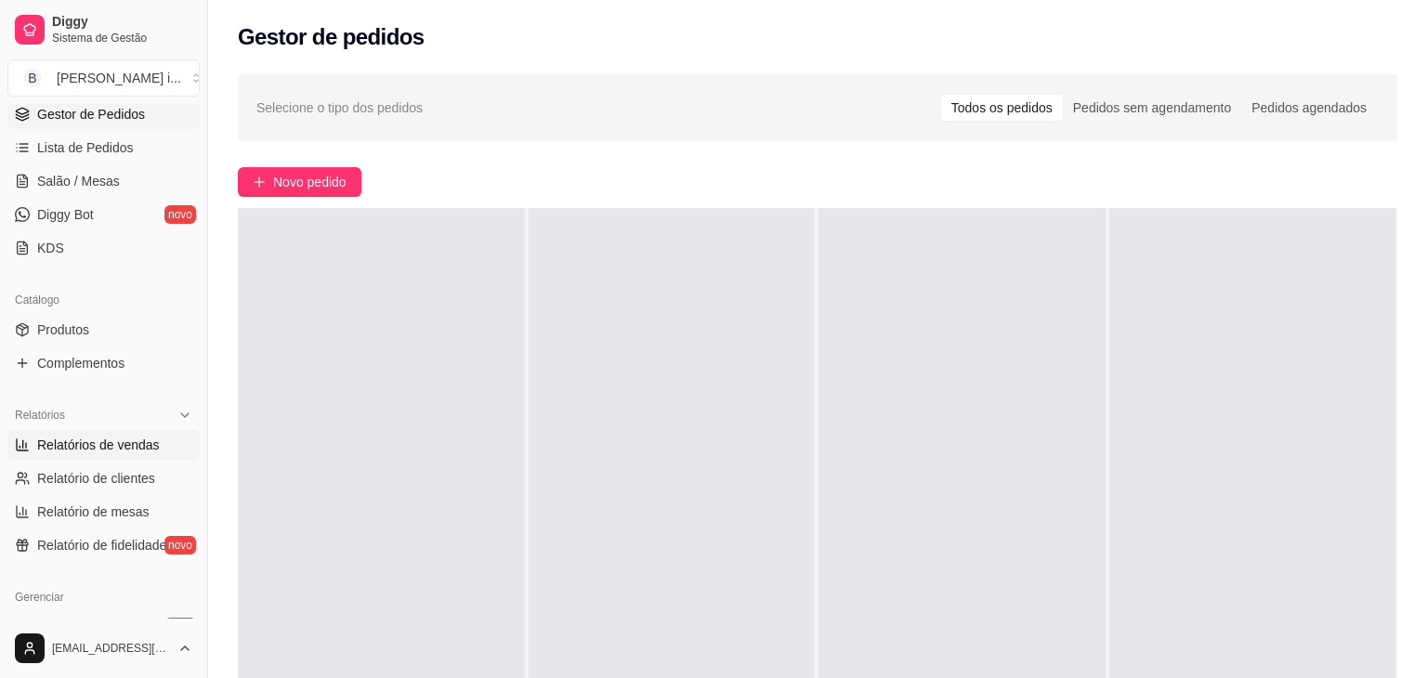
select select "ALL"
select select "0"
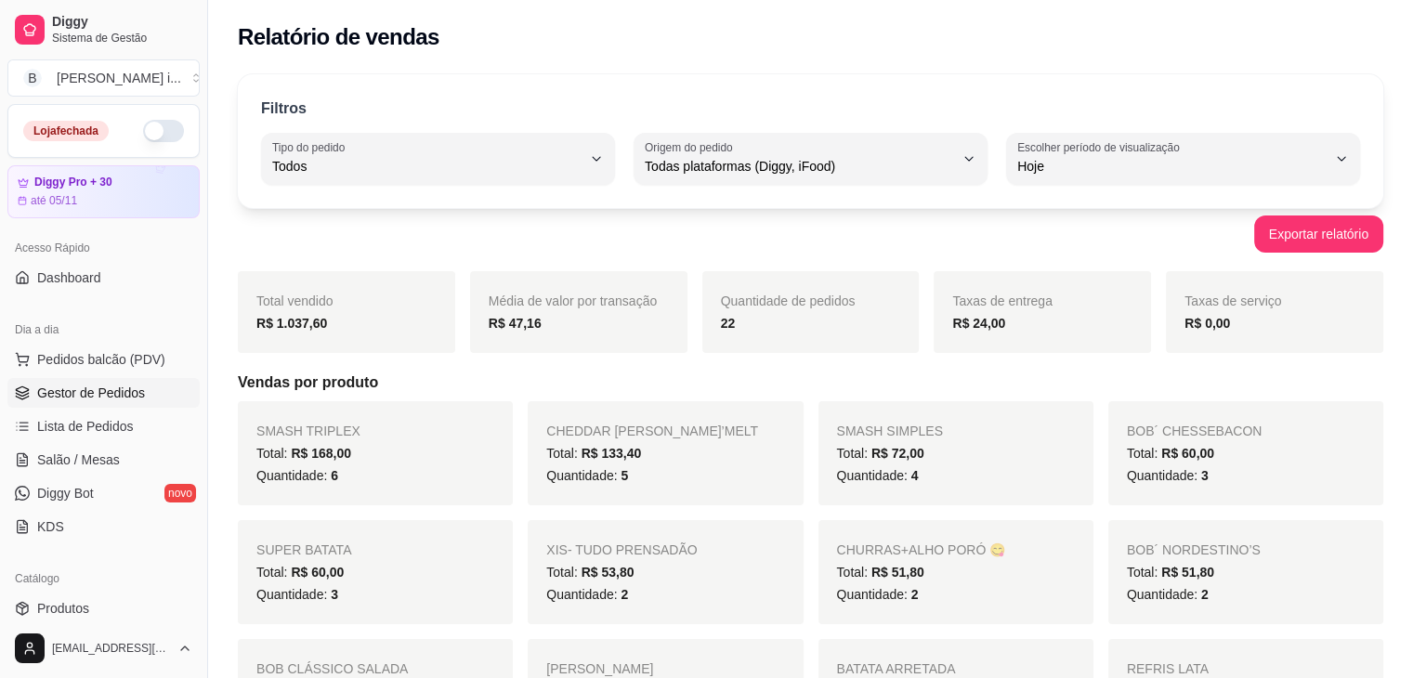
click at [99, 396] on span "Gestor de Pedidos" at bounding box center [91, 393] width 108 height 19
